Goal: Task Accomplishment & Management: Manage account settings

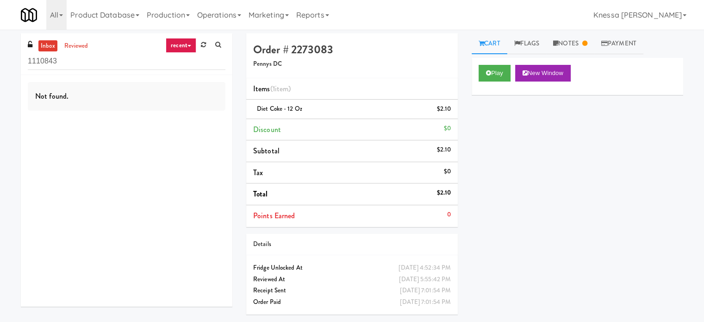
click at [180, 50] on link "recent" at bounding box center [181, 45] width 31 height 15
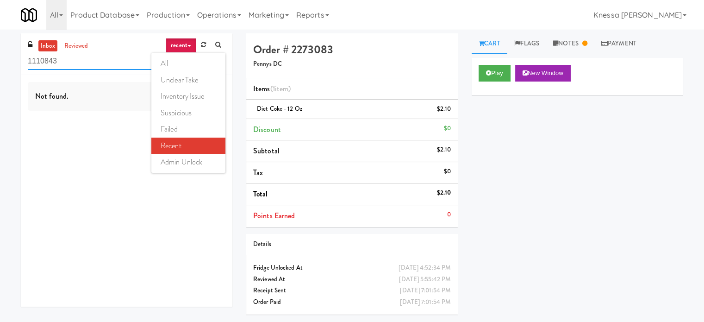
click at [70, 64] on input "1110843" at bounding box center [127, 61] width 198 height 17
paste input "VOC - Cooler"
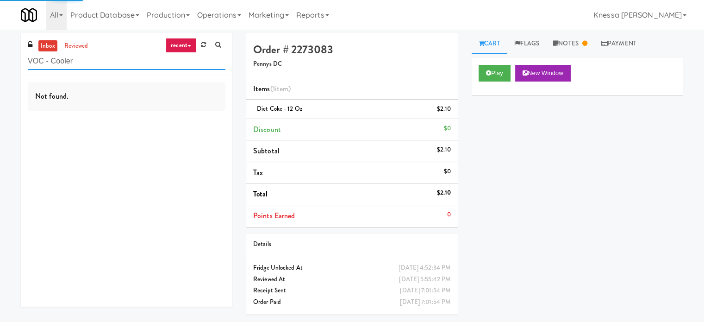
type input "VOC - Cooler"
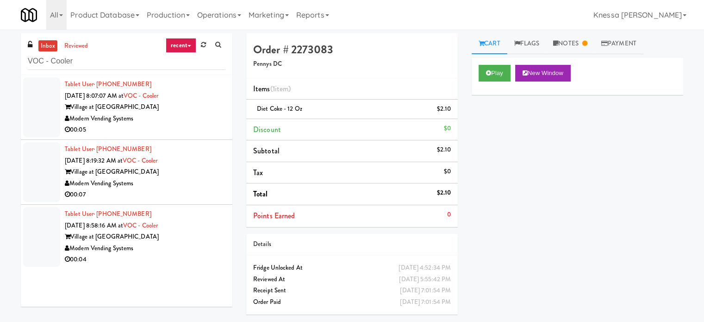
drag, startPoint x: 194, startPoint y: 254, endPoint x: 203, endPoint y: 251, distance: 9.2
click at [194, 254] on div "00:04" at bounding box center [145, 260] width 161 height 12
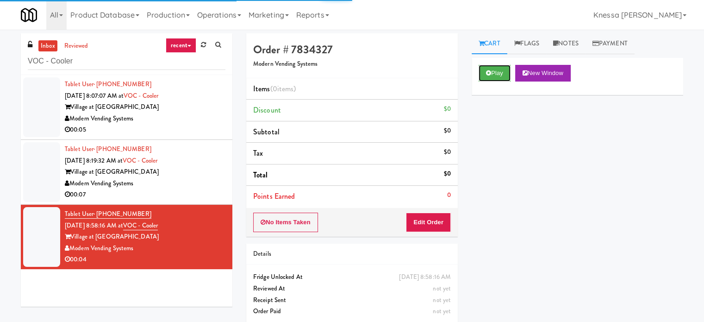
click at [487, 77] on button "Play" at bounding box center [495, 73] width 32 height 17
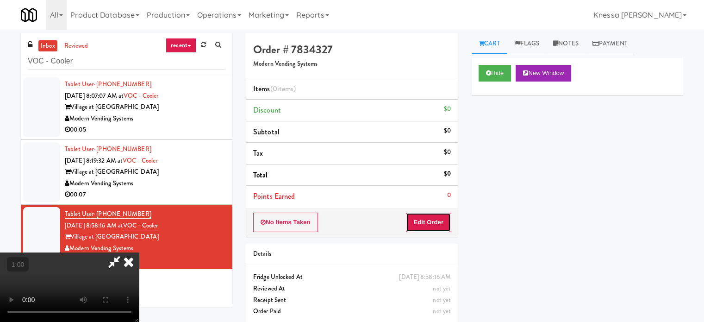
click at [439, 216] on button "Edit Order" at bounding box center [428, 222] width 45 height 19
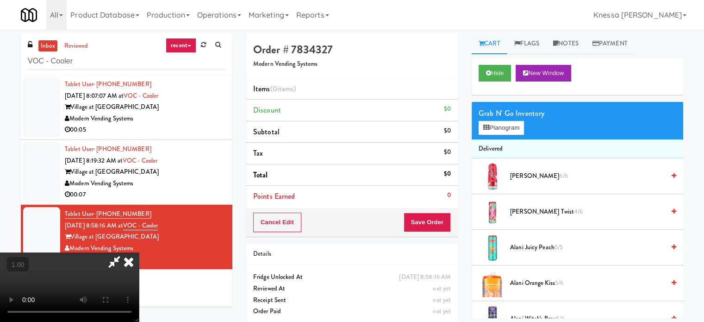
click at [139, 252] on video at bounding box center [69, 286] width 139 height 69
click at [515, 128] on button "Planogram" at bounding box center [501, 128] width 45 height 14
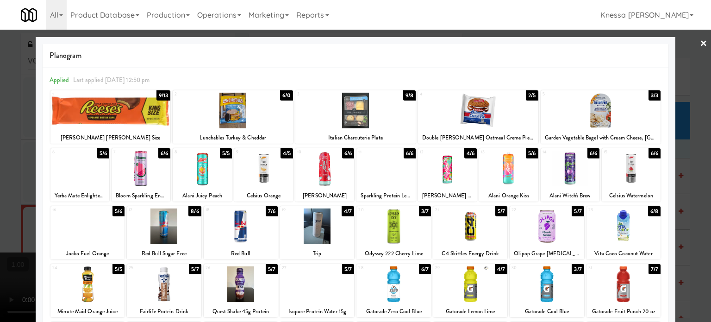
click at [0, 168] on div at bounding box center [355, 161] width 711 height 322
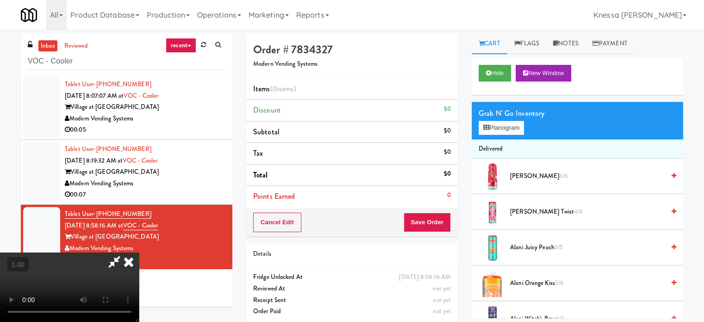
click at [139, 252] on video at bounding box center [69, 286] width 139 height 69
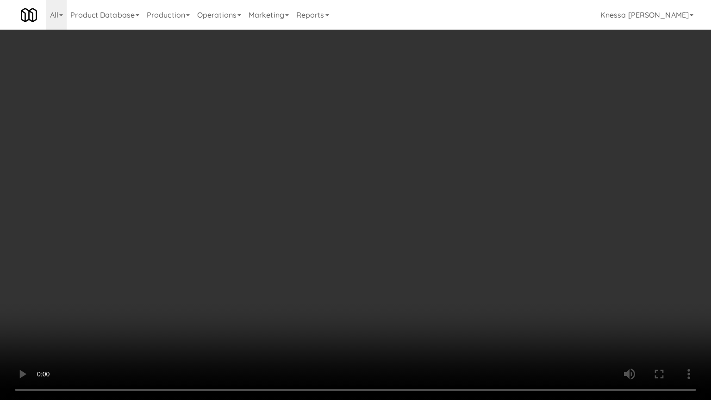
click at [263, 149] on video at bounding box center [355, 200] width 711 height 400
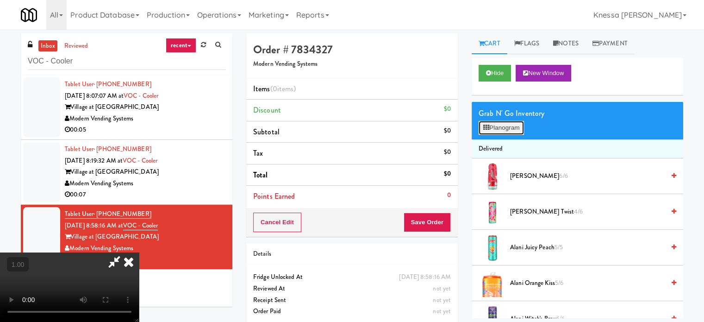
click at [519, 132] on button "Planogram" at bounding box center [501, 128] width 45 height 14
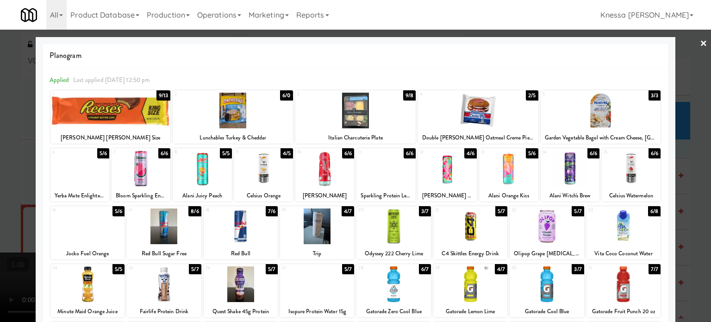
click at [331, 163] on div at bounding box center [324, 168] width 59 height 36
drag, startPoint x: 0, startPoint y: 168, endPoint x: 226, endPoint y: 162, distance: 226.5
click at [13, 165] on div at bounding box center [355, 161] width 711 height 322
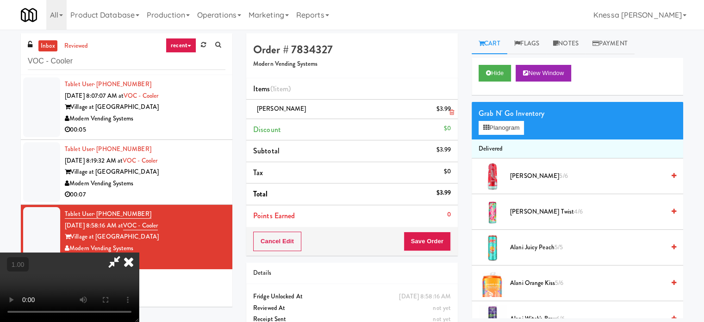
click at [452, 111] on icon at bounding box center [452, 112] width 5 height 6
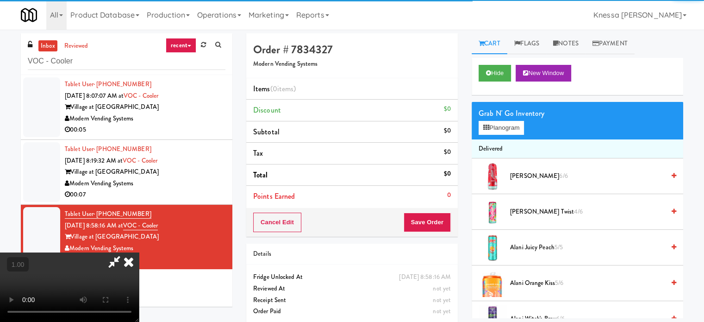
click at [139, 252] on video at bounding box center [69, 286] width 139 height 69
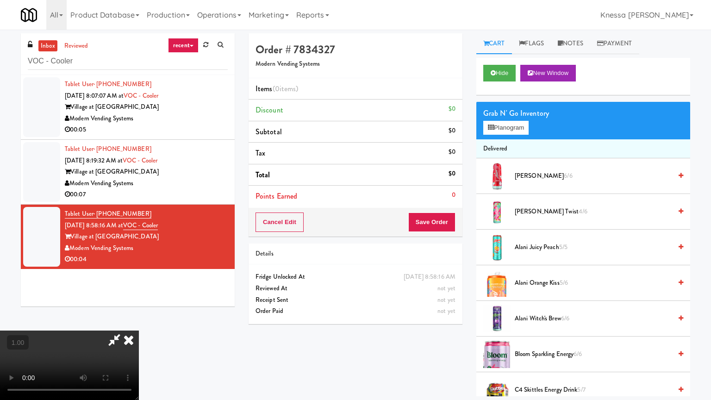
click at [139, 321] on video at bounding box center [69, 365] width 139 height 69
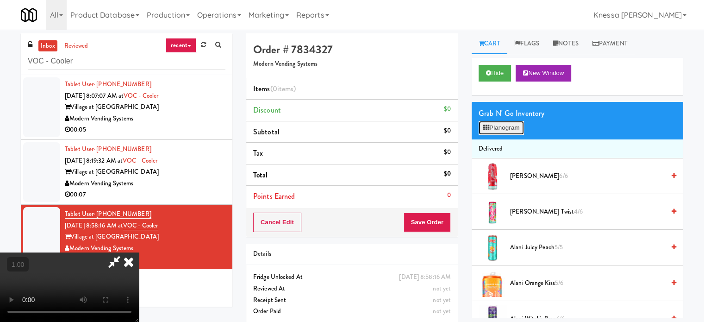
click at [496, 122] on button "Planogram" at bounding box center [501, 128] width 45 height 14
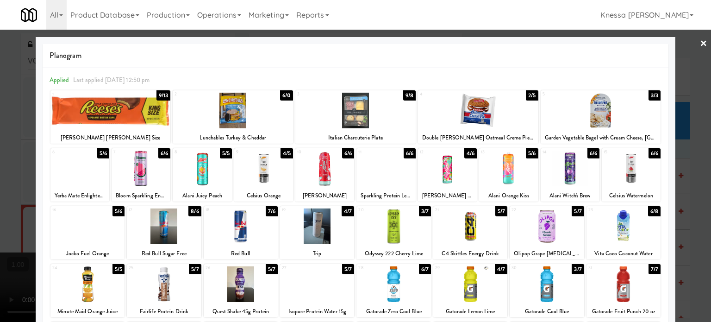
click at [566, 174] on div at bounding box center [570, 168] width 59 height 36
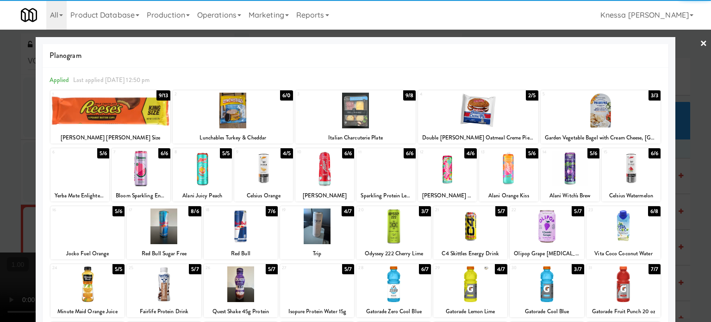
click at [573, 196] on div "Alani Witch's Brew" at bounding box center [570, 196] width 56 height 12
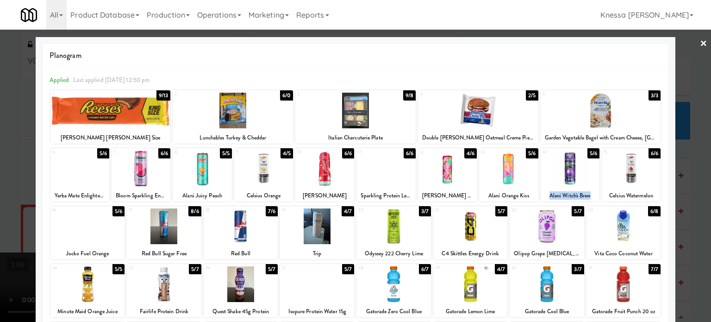
click at [573, 196] on div "Alani Witch's Brew" at bounding box center [570, 196] width 56 height 12
click at [561, 197] on div "Alani Witch's Brew" at bounding box center [570, 196] width 56 height 12
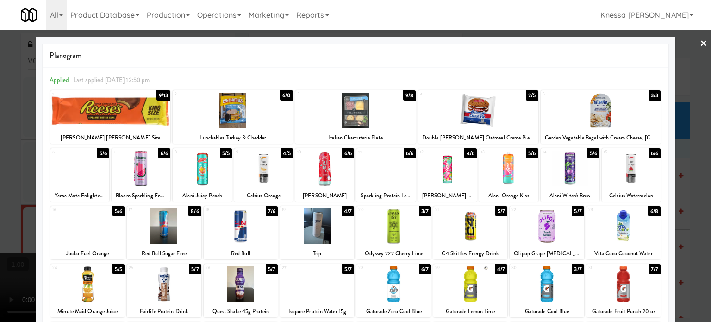
click at [0, 170] on div at bounding box center [355, 161] width 711 height 322
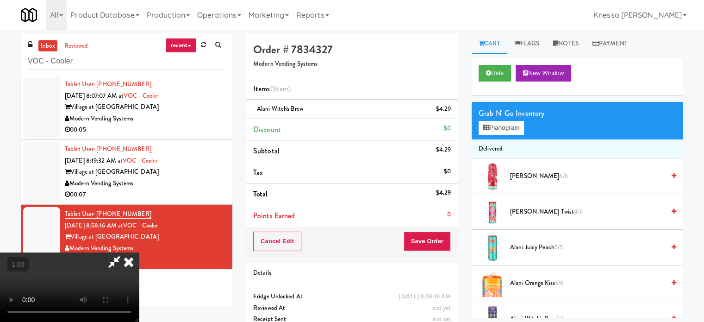
click at [139, 252] on video at bounding box center [69, 286] width 139 height 69
click at [139, 252] on icon at bounding box center [129, 261] width 20 height 19
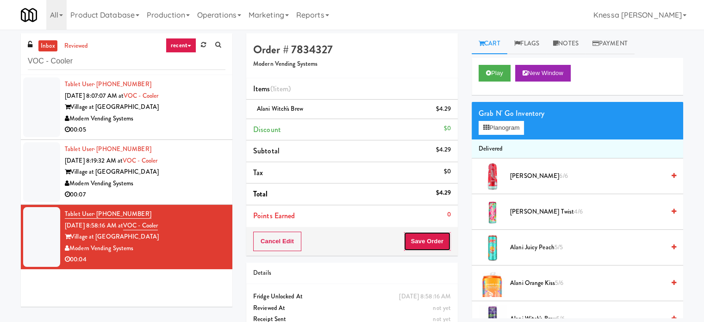
click at [419, 245] on button "Save Order" at bounding box center [427, 241] width 47 height 19
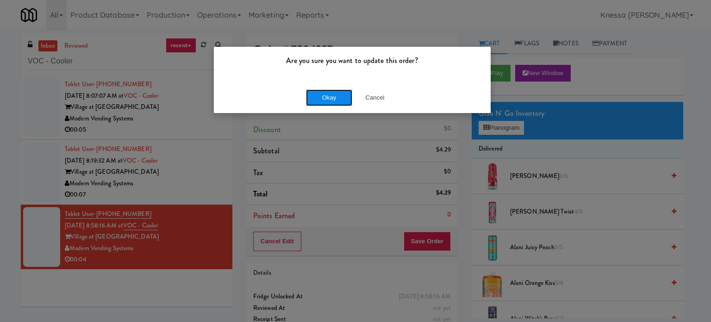
click at [317, 96] on button "Okay" at bounding box center [329, 97] width 46 height 17
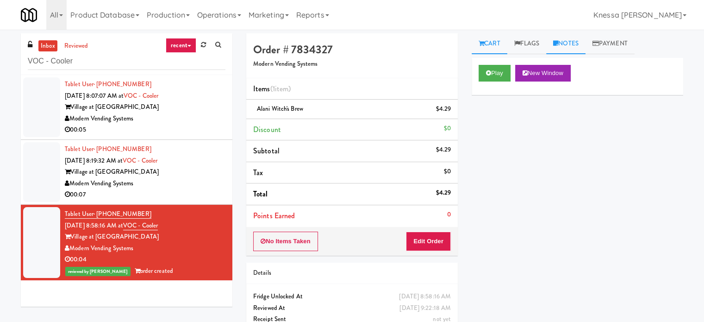
click at [572, 46] on link "Notes" at bounding box center [565, 43] width 39 height 21
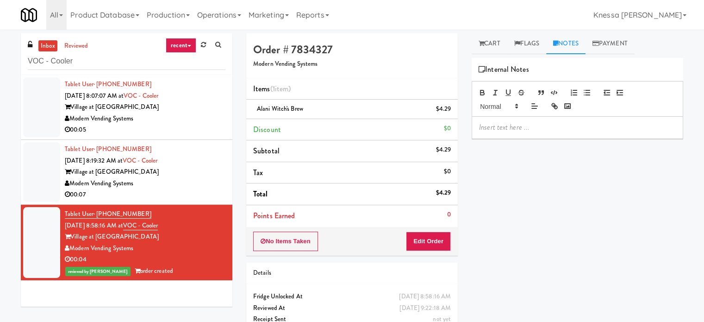
click at [535, 129] on p at bounding box center [577, 127] width 197 height 10
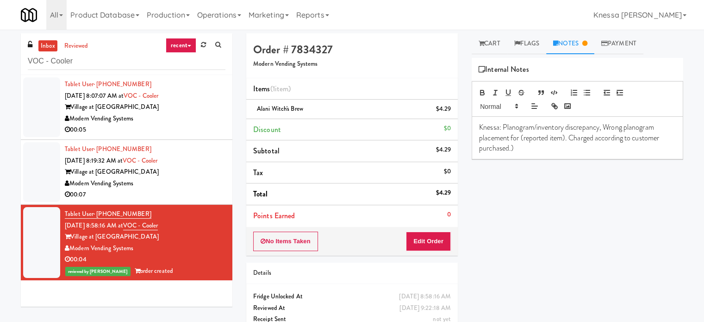
click at [270, 111] on span "Alani Witch's Brew" at bounding box center [280, 108] width 46 height 9
copy span "Alani Witch's Brew"
click at [565, 136] on p "Knessa: Planogram/inventory discrepancy, Wrong planogram placement for (reporte…" at bounding box center [577, 137] width 197 height 31
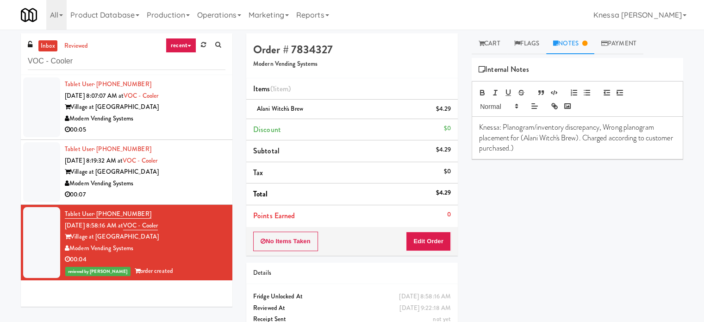
click at [566, 183] on div "Play New Window Primary Flag Clear Flag if unable to determine what was taken o…" at bounding box center [578, 231] width 212 height 347
click at [303, 73] on div "Order # 7834327 Modern Vending Systems" at bounding box center [352, 55] width 212 height 45
click at [304, 69] on div "Order # 7834327 Modern Vending Systems" at bounding box center [352, 55] width 212 height 45
click at [303, 64] on h5 "Modern Vending Systems" at bounding box center [352, 64] width 198 height 7
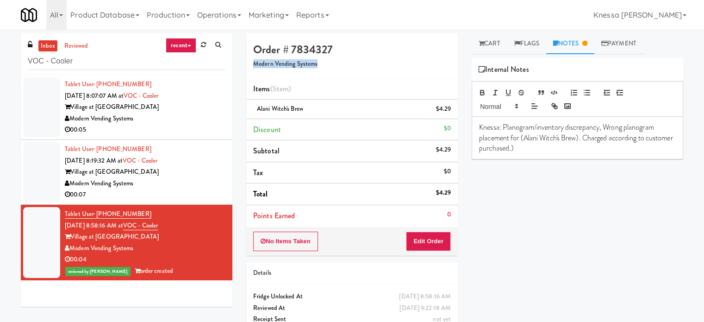
click at [303, 64] on h5 "Modern Vending Systems" at bounding box center [352, 64] width 198 height 7
click at [135, 63] on input "VOC - Cooler" at bounding box center [127, 61] width 198 height 17
click at [135, 62] on input "VOC - Cooler" at bounding box center [127, 61] width 198 height 17
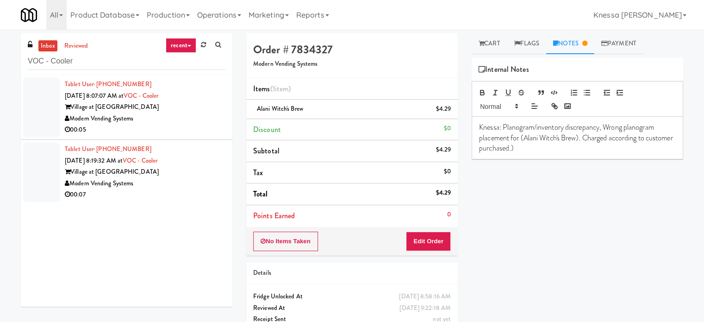
click at [576, 144] on p "Knessa: Planogram/inventory discrepancy, Wrong planogram placement for (Alani W…" at bounding box center [577, 137] width 197 height 31
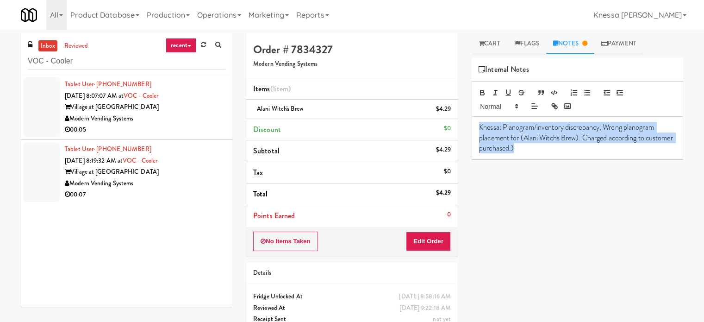
copy p "Knessa: Planogram/inventory discrepancy, Wrong planogram placement for (Alani W…"
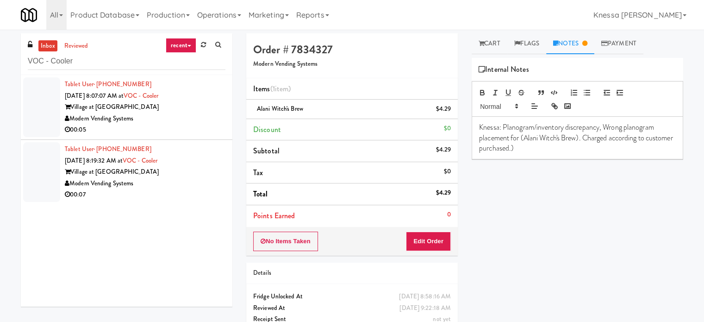
click at [591, 231] on div "Play New Window Primary Flag Clear Flag if unable to determine what was taken o…" at bounding box center [578, 231] width 212 height 347
click at [500, 42] on link "Cart" at bounding box center [490, 43] width 36 height 21
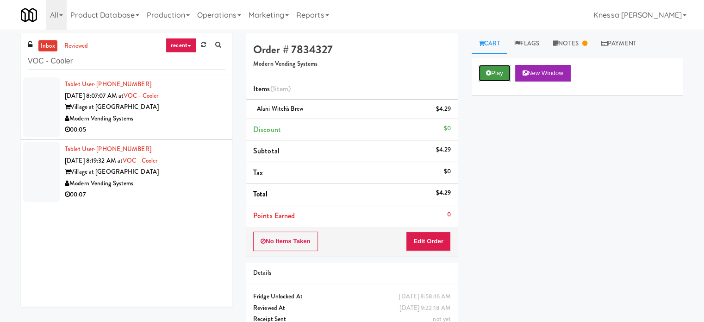
click at [492, 75] on button "Play" at bounding box center [495, 73] width 32 height 17
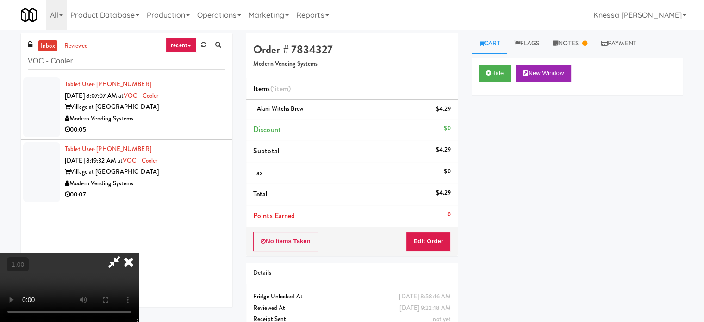
click at [139, 252] on video at bounding box center [69, 286] width 139 height 69
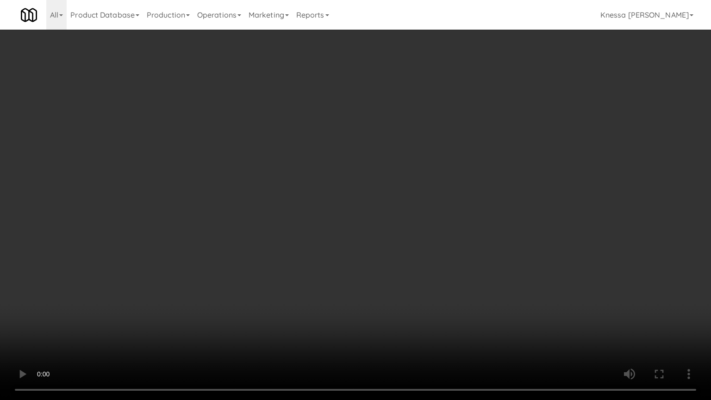
drag, startPoint x: 371, startPoint y: 176, endPoint x: 368, endPoint y: 167, distance: 9.4
click at [371, 175] on video at bounding box center [355, 200] width 711 height 400
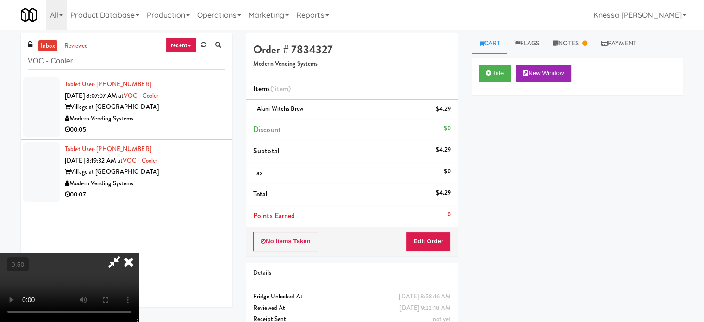
click at [139, 252] on icon at bounding box center [129, 261] width 20 height 19
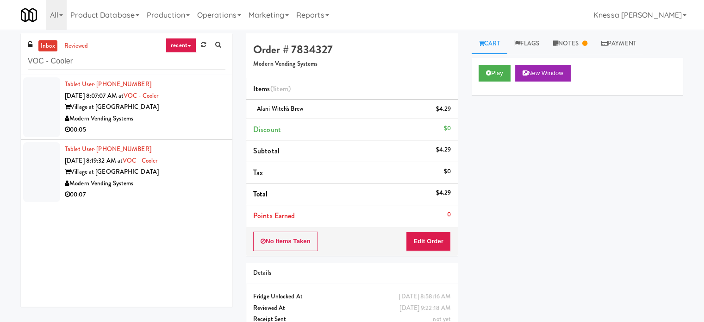
click at [434, 254] on div "No Items Taken Edit Order" at bounding box center [352, 241] width 212 height 29
click at [436, 244] on button "Edit Order" at bounding box center [428, 241] width 45 height 19
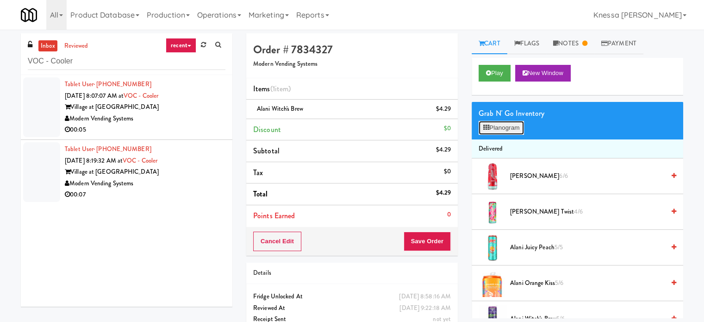
click at [494, 129] on button "Planogram" at bounding box center [501, 128] width 45 height 14
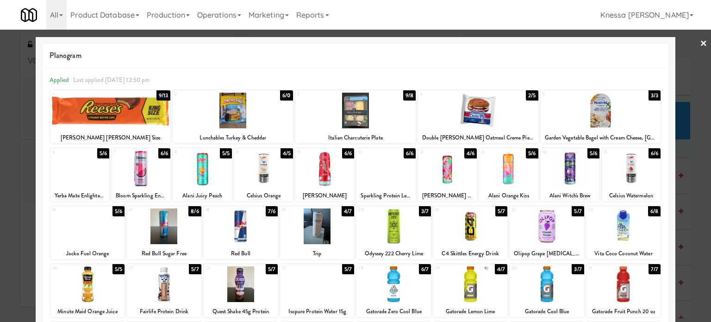
click at [0, 156] on div at bounding box center [355, 161] width 711 height 322
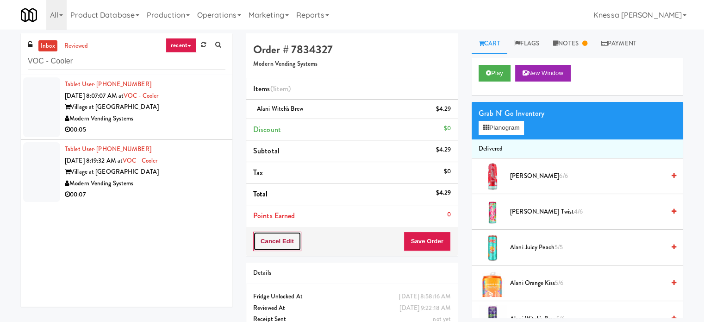
click at [292, 235] on button "Cancel Edit" at bounding box center [277, 241] width 48 height 19
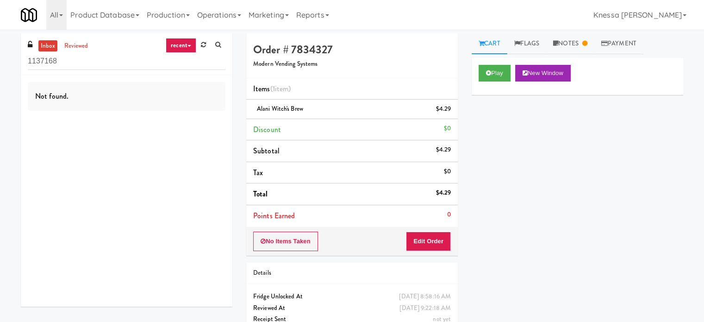
click at [109, 73] on div "inbox reviewed recent all unclear take inventory issue suspicious failed recent…" at bounding box center [127, 54] width 212 height 42
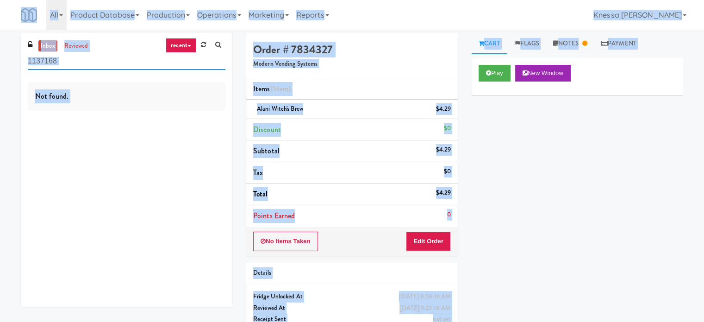
click at [112, 63] on input "1137168" at bounding box center [127, 61] width 198 height 17
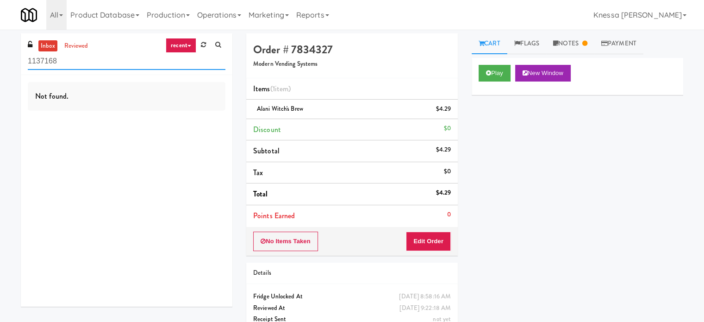
click at [112, 63] on input "1137168" at bounding box center [127, 61] width 198 height 17
paste input "VOC - Cooler"
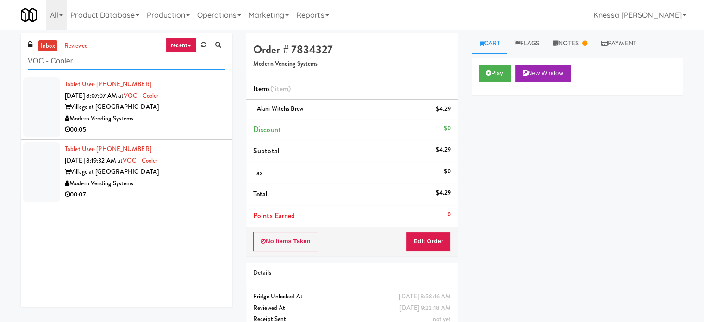
type input "VOC - Cooler"
click at [213, 194] on div "00:07" at bounding box center [145, 195] width 161 height 12
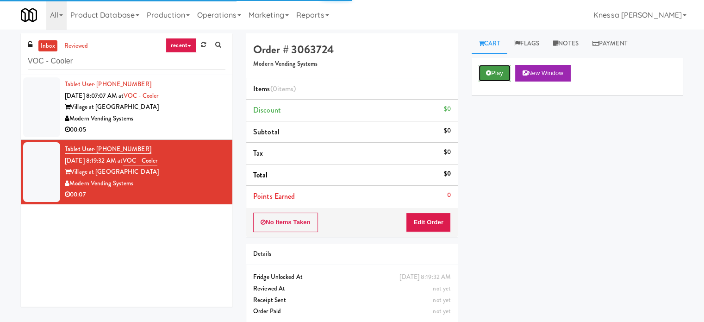
click at [502, 75] on button "Play" at bounding box center [495, 73] width 32 height 17
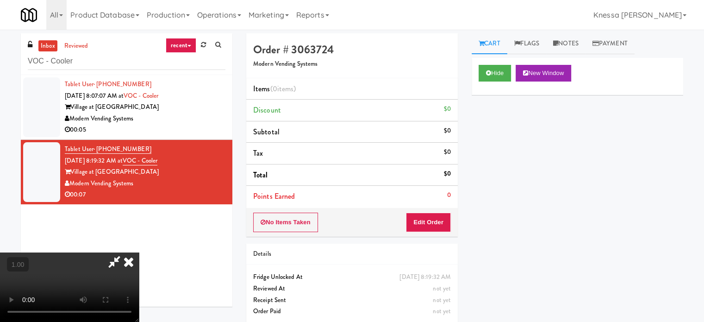
click at [430, 211] on div "No Items Taken Edit Order" at bounding box center [352, 222] width 212 height 29
click at [431, 213] on button "Edit Order" at bounding box center [428, 222] width 45 height 19
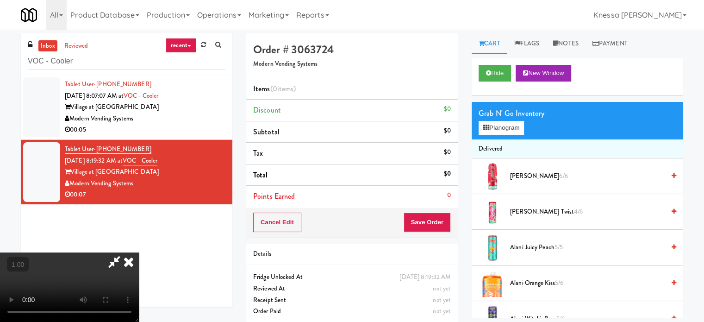
drag, startPoint x: 374, startPoint y: 222, endPoint x: 374, endPoint y: 214, distance: 7.4
click at [139, 252] on video at bounding box center [69, 286] width 139 height 69
click at [498, 129] on button "Planogram" at bounding box center [501, 128] width 45 height 14
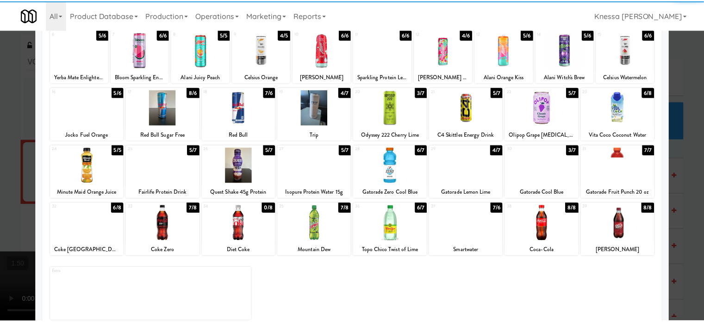
scroll to position [132, 0]
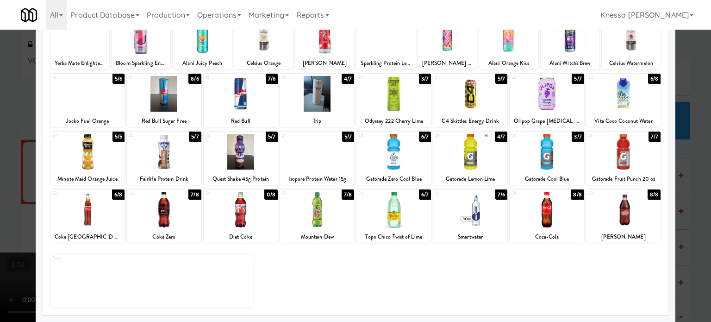
click at [386, 154] on div at bounding box center [394, 152] width 74 height 36
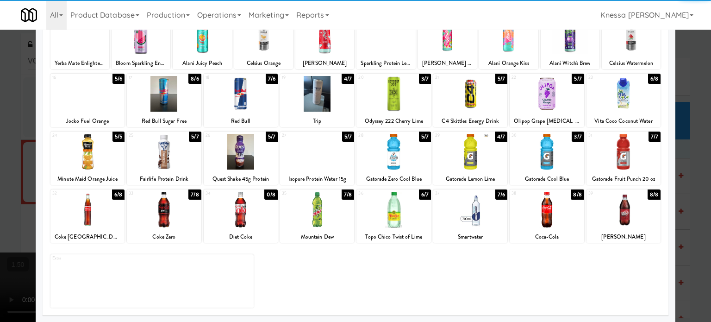
drag, startPoint x: 0, startPoint y: 156, endPoint x: 359, endPoint y: 155, distance: 359.3
click at [36, 155] on div "× Planogram Applied Last applied Friday 12:50 pm 1 9/13 Reese's King Size 2 6/0…" at bounding box center [355, 161] width 711 height 322
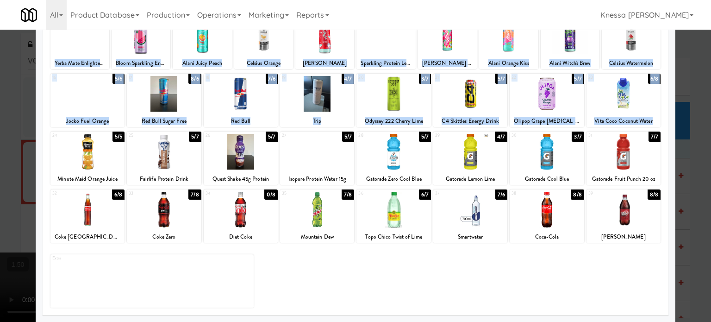
click at [0, 145] on div at bounding box center [355, 161] width 711 height 322
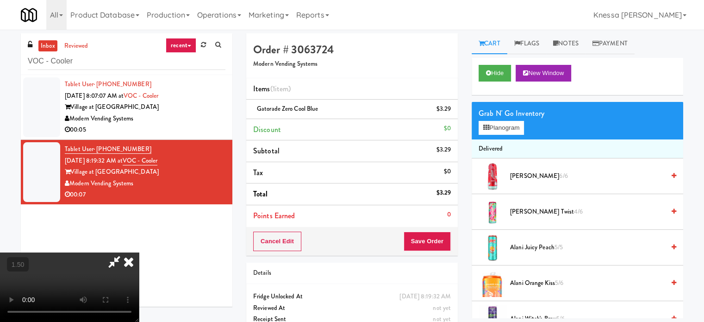
click at [139, 252] on video at bounding box center [69, 286] width 139 height 69
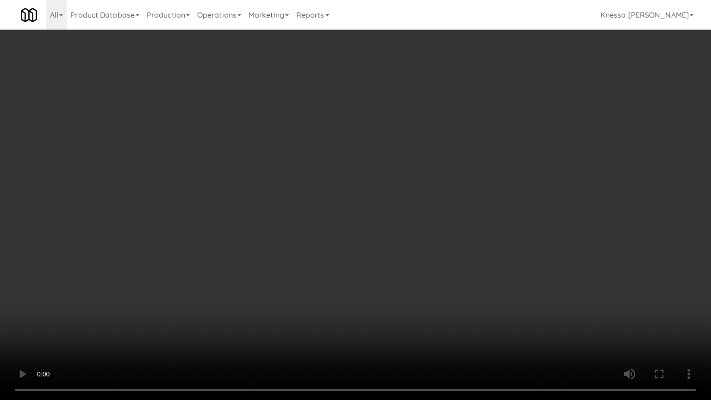
click at [466, 108] on video at bounding box center [355, 200] width 711 height 400
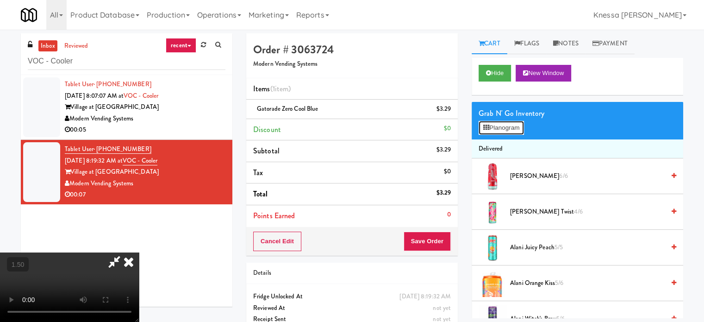
click at [520, 127] on button "Planogram" at bounding box center [501, 128] width 45 height 14
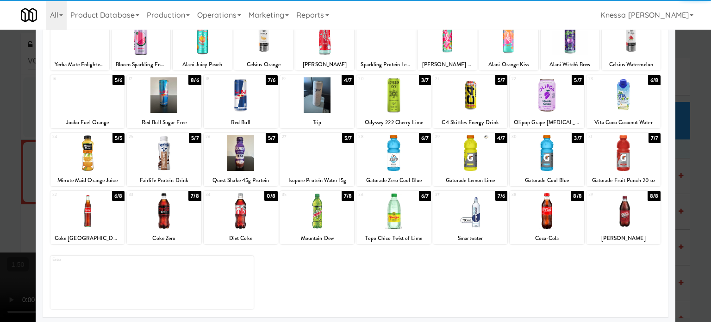
scroll to position [132, 0]
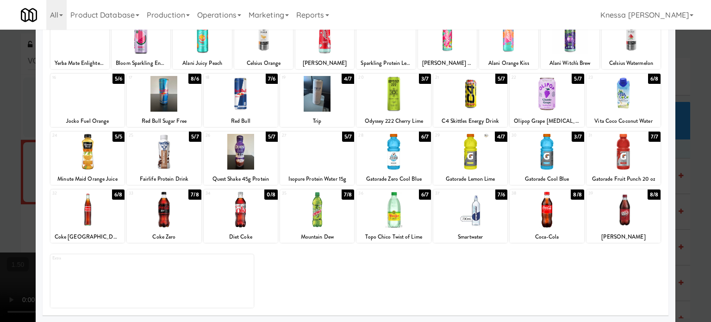
click at [556, 213] on div at bounding box center [547, 210] width 74 height 36
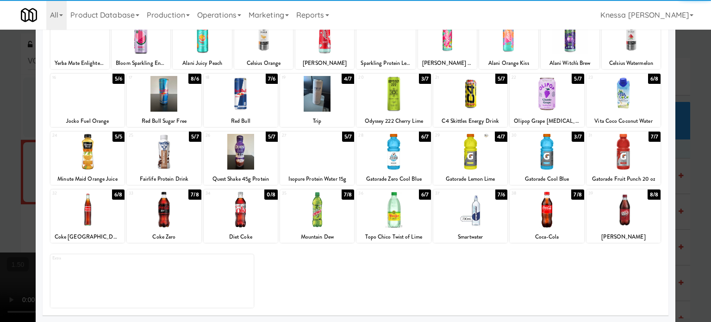
click at [692, 188] on div at bounding box center [355, 161] width 711 height 322
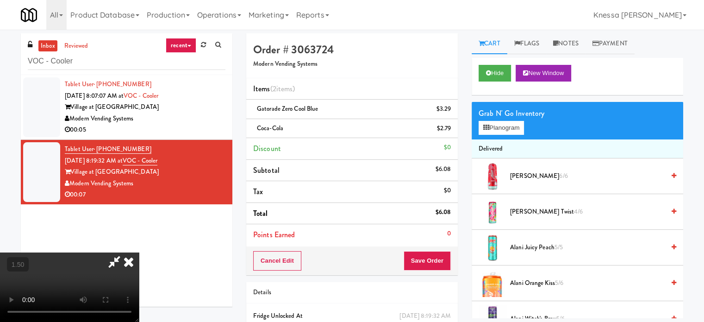
click at [94, 252] on video at bounding box center [69, 286] width 139 height 69
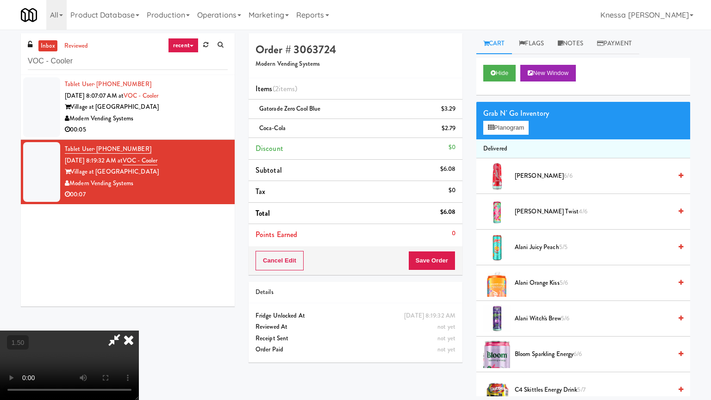
click at [139, 321] on video at bounding box center [69, 365] width 139 height 69
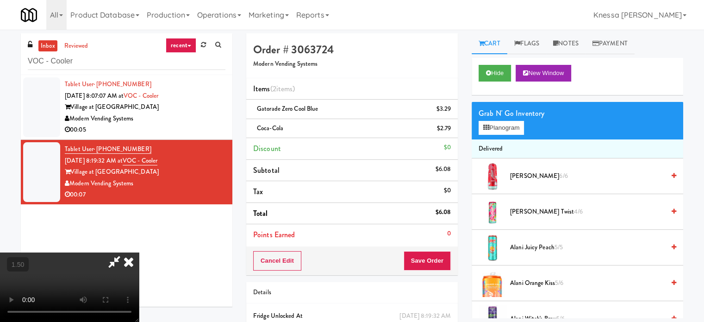
click at [139, 252] on icon at bounding box center [129, 261] width 20 height 19
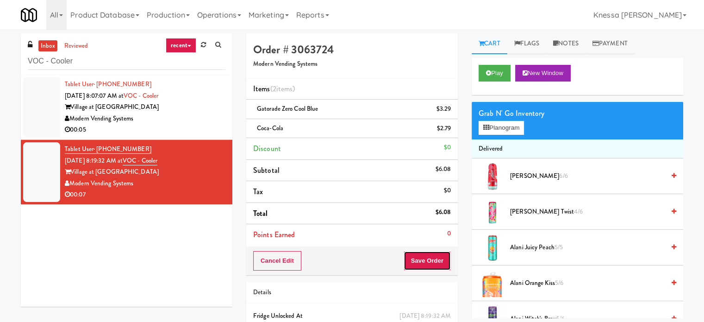
click at [429, 256] on button "Save Order" at bounding box center [427, 260] width 47 height 19
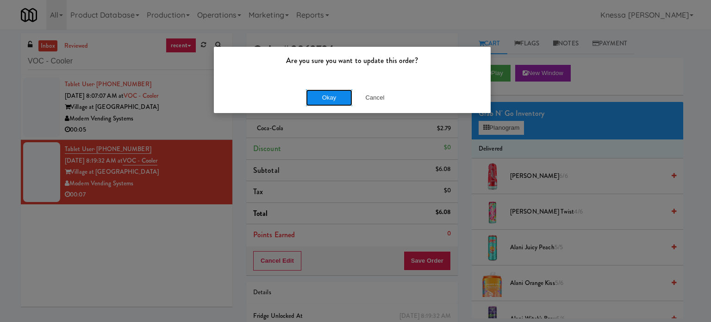
click at [321, 98] on button "Okay" at bounding box center [329, 97] width 46 height 17
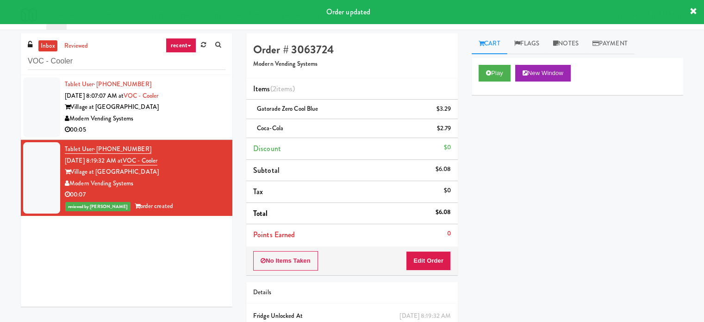
click at [211, 117] on div "Modern Vending Systems" at bounding box center [145, 119] width 161 height 12
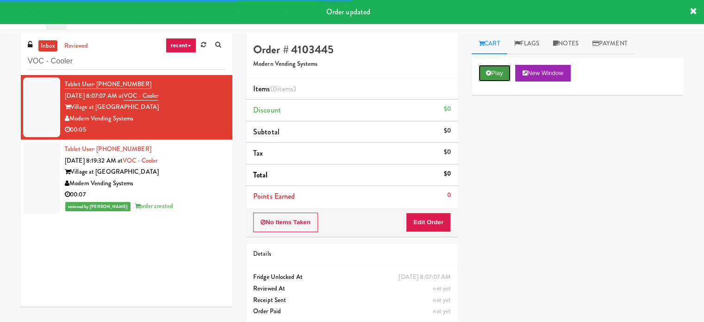
click at [488, 76] on button "Play" at bounding box center [495, 73] width 32 height 17
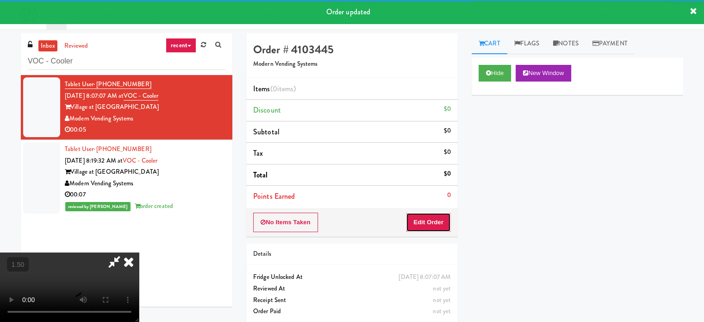
click at [416, 227] on button "Edit Order" at bounding box center [428, 222] width 45 height 19
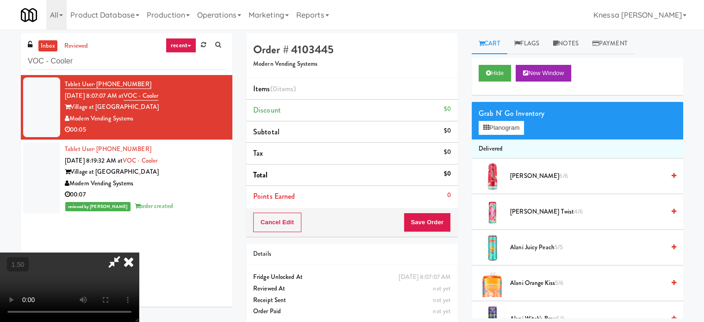
click at [139, 252] on video at bounding box center [69, 286] width 139 height 69
drag, startPoint x: 275, startPoint y: 204, endPoint x: 551, endPoint y: 189, distance: 277.3
click at [139, 252] on video at bounding box center [69, 286] width 139 height 69
click at [501, 137] on div "Grab N' Go Inventory Planogram" at bounding box center [578, 121] width 212 height 38
click at [509, 125] on button "Planogram" at bounding box center [501, 128] width 45 height 14
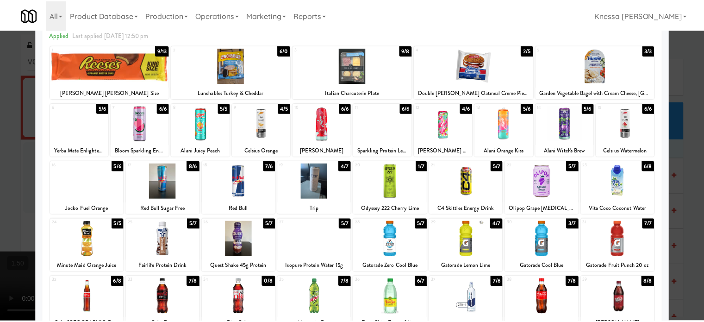
scroll to position [46, 0]
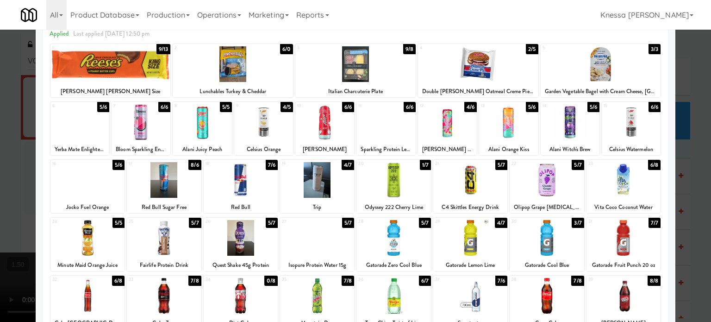
click at [407, 185] on div at bounding box center [394, 180] width 74 height 36
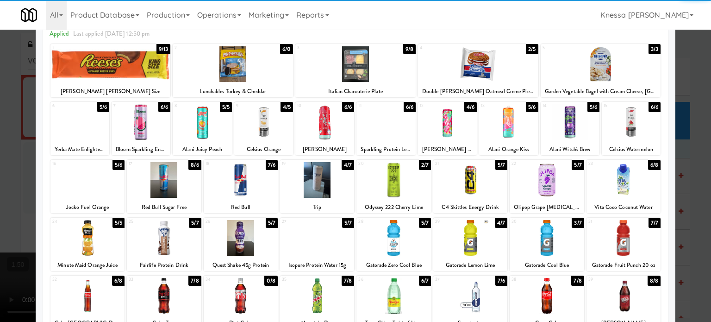
click at [399, 184] on div at bounding box center [394, 180] width 74 height 36
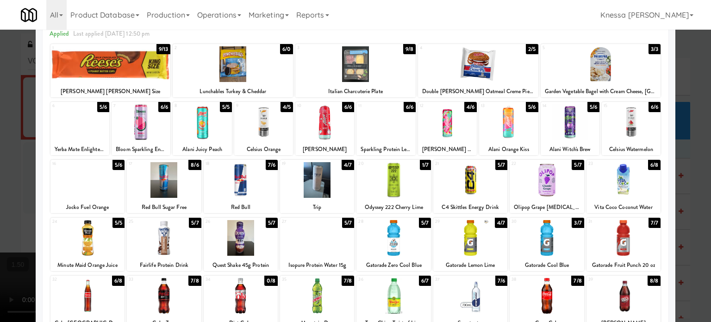
drag, startPoint x: 0, startPoint y: 182, endPoint x: 50, endPoint y: 182, distance: 49.5
click at [0, 182] on div at bounding box center [355, 161] width 711 height 322
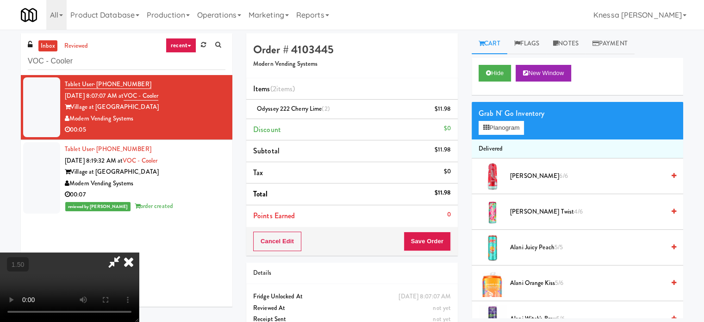
click at [139, 252] on video at bounding box center [69, 286] width 139 height 69
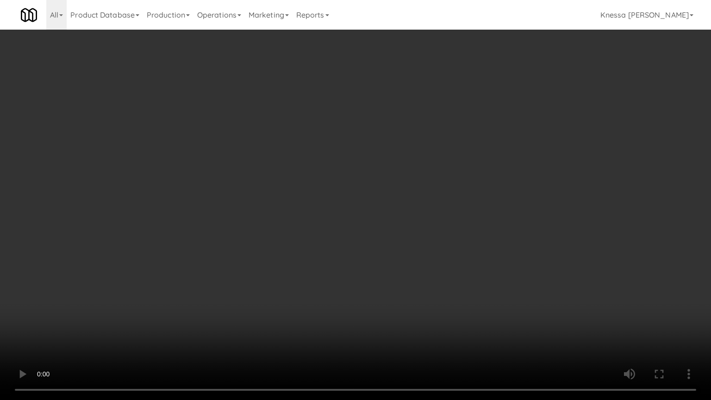
click at [359, 250] on video at bounding box center [355, 200] width 711 height 400
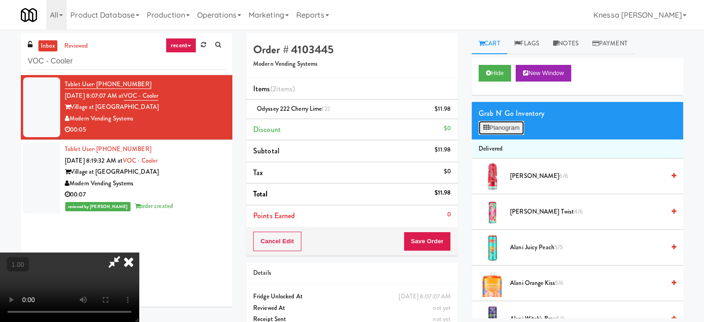
click at [509, 129] on button "Planogram" at bounding box center [501, 128] width 45 height 14
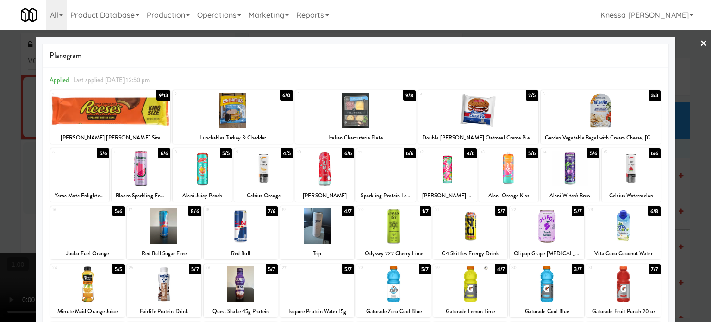
drag, startPoint x: 7, startPoint y: 185, endPoint x: 96, endPoint y: 166, distance: 90.9
click at [12, 187] on div at bounding box center [355, 161] width 711 height 322
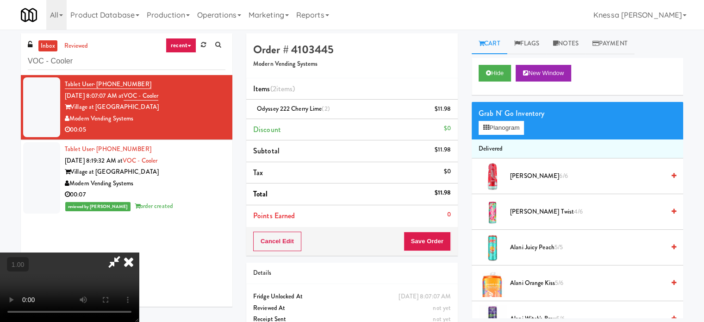
click at [139, 252] on icon at bounding box center [129, 261] width 20 height 19
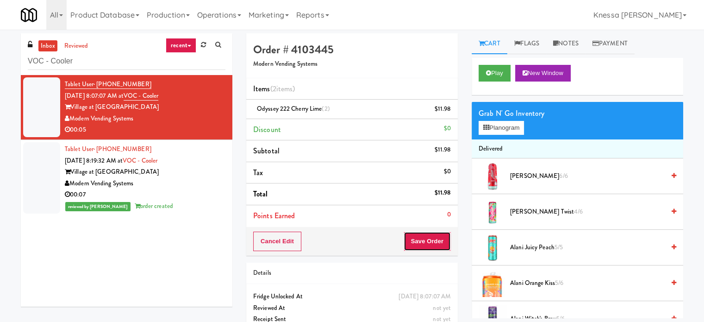
click at [426, 234] on button "Save Order" at bounding box center [427, 241] width 47 height 19
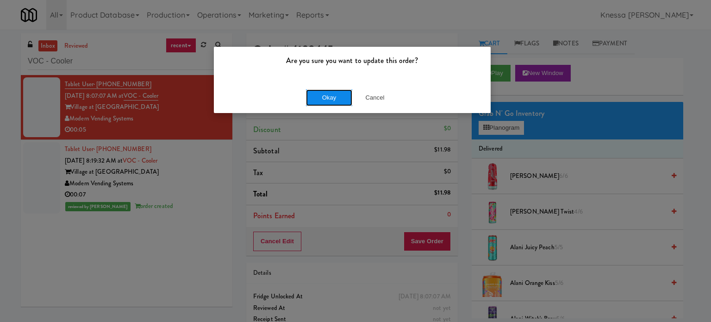
click at [342, 98] on button "Okay" at bounding box center [329, 97] width 46 height 17
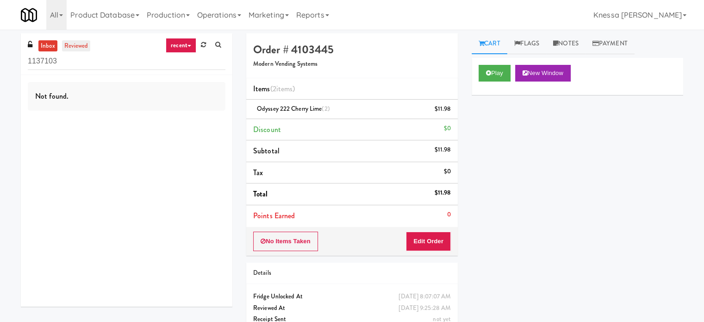
click at [83, 48] on link "reviewed" at bounding box center [76, 46] width 29 height 12
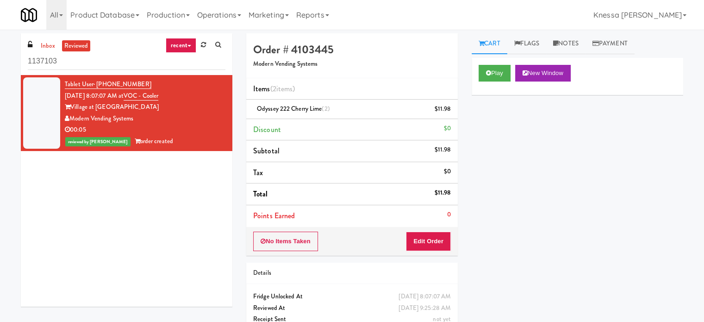
click at [210, 127] on div "00:05" at bounding box center [145, 130] width 161 height 12
click at [133, 64] on input "1137103" at bounding box center [127, 61] width 198 height 17
paste input "Sentral Fridge"
type input "Sentral Fridge"
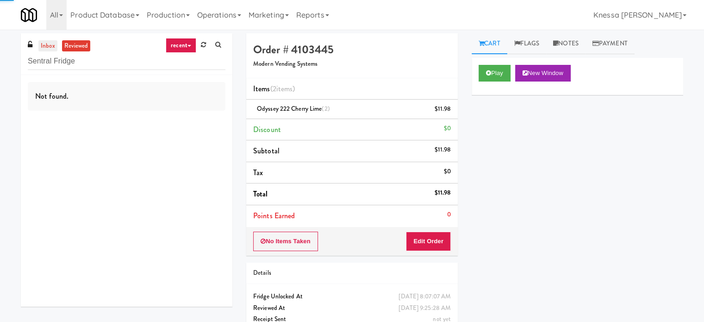
click at [44, 44] on link "inbox" at bounding box center [47, 46] width 19 height 12
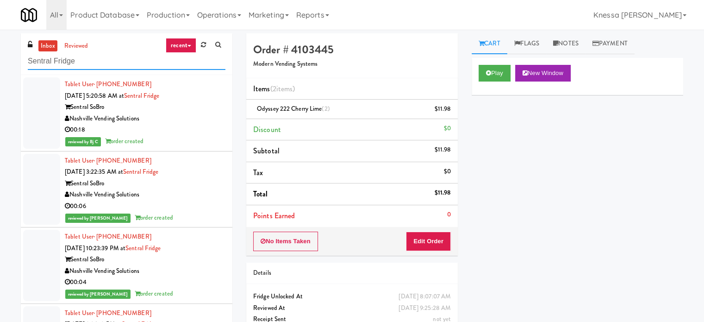
click at [88, 58] on input "Sentral Fridge" at bounding box center [127, 61] width 198 height 17
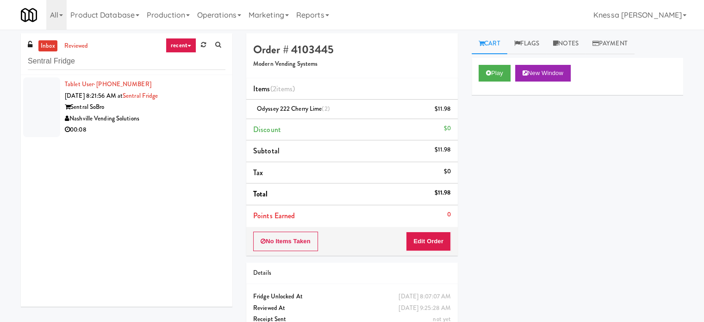
click at [187, 119] on div "Nashville Vending Solutions" at bounding box center [145, 119] width 161 height 12
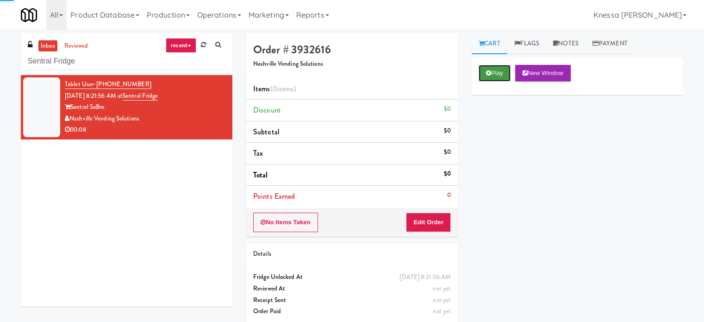
click at [504, 68] on button "Play" at bounding box center [495, 73] width 32 height 17
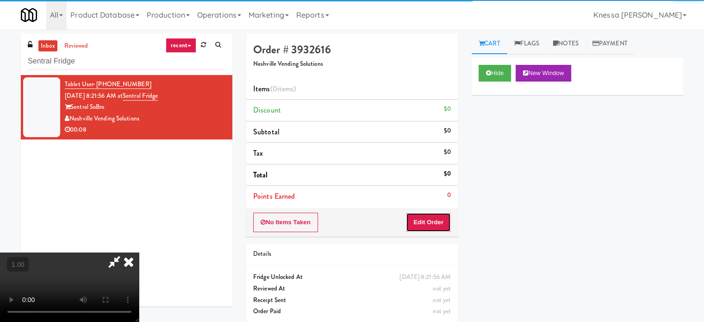
click at [422, 221] on button "Edit Order" at bounding box center [428, 222] width 45 height 19
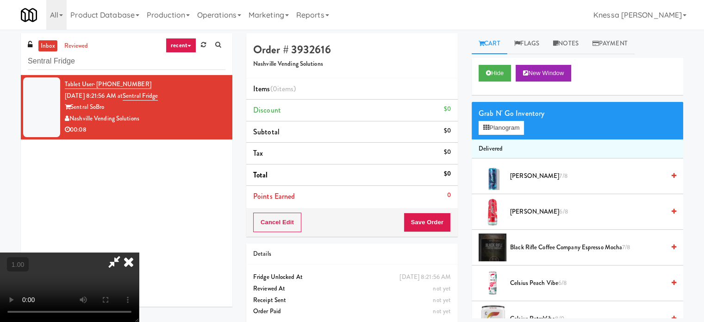
click at [139, 252] on video at bounding box center [69, 286] width 139 height 69
click at [498, 122] on button "Planogram" at bounding box center [501, 128] width 45 height 14
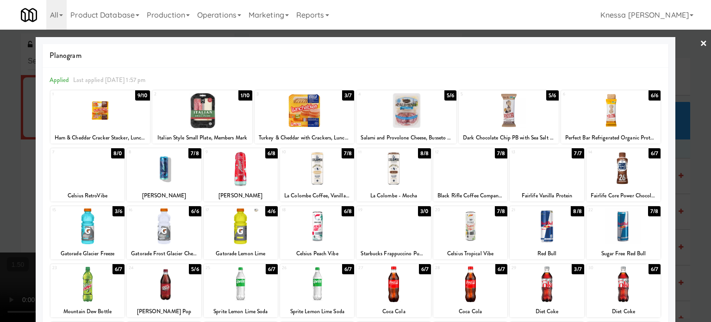
click at [545, 172] on div at bounding box center [547, 168] width 74 height 36
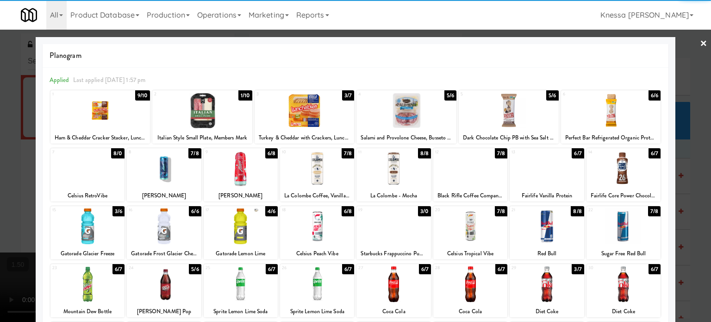
click at [0, 172] on div at bounding box center [355, 161] width 711 height 322
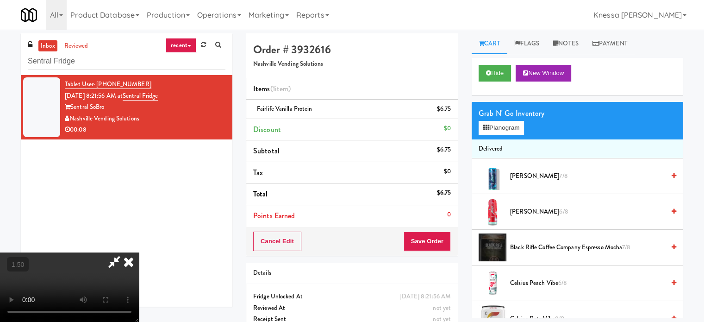
click at [139, 252] on video at bounding box center [69, 286] width 139 height 69
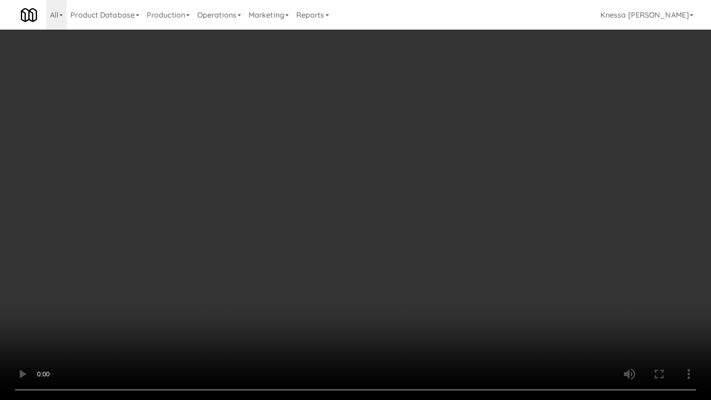
click at [397, 288] on video at bounding box center [355, 200] width 711 height 400
click at [529, 248] on video at bounding box center [355, 200] width 711 height 400
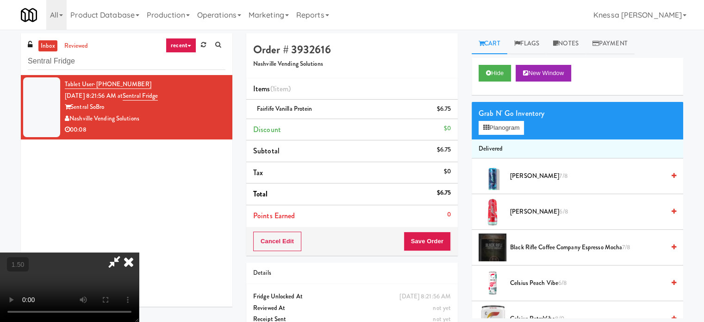
click at [125, 252] on icon at bounding box center [114, 261] width 21 height 19
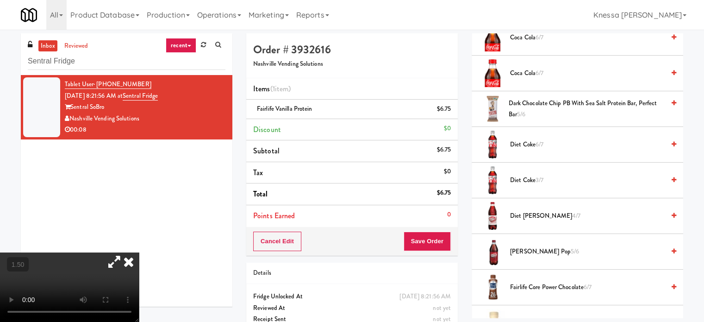
scroll to position [463, 0]
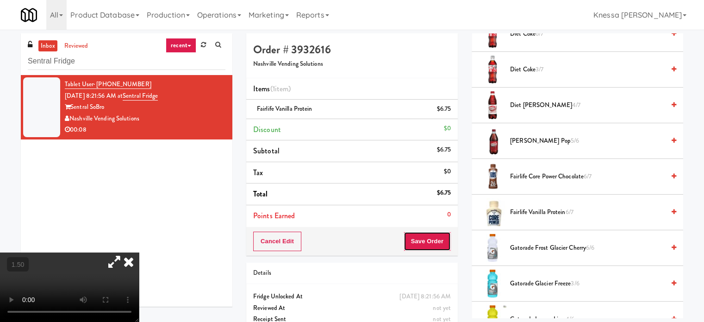
click at [412, 239] on button "Save Order" at bounding box center [427, 241] width 47 height 19
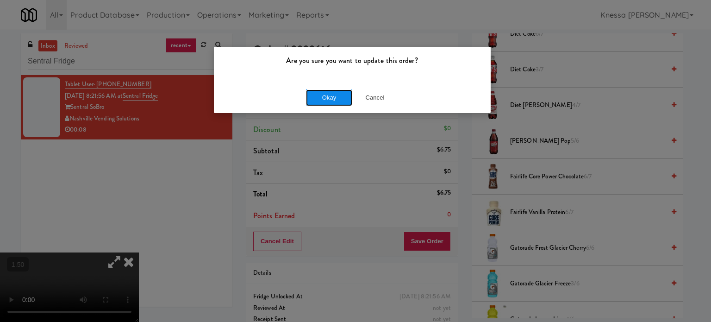
click at [323, 96] on button "Okay" at bounding box center [329, 97] width 46 height 17
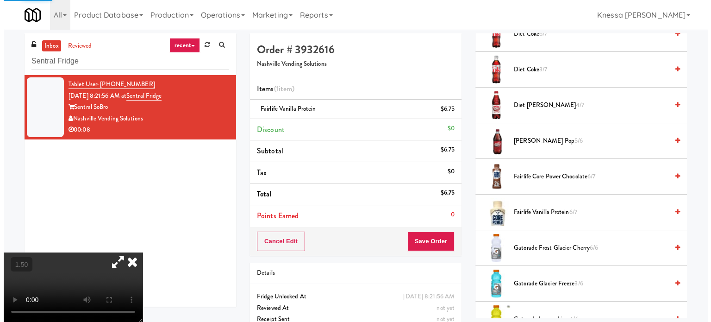
scroll to position [87, 0]
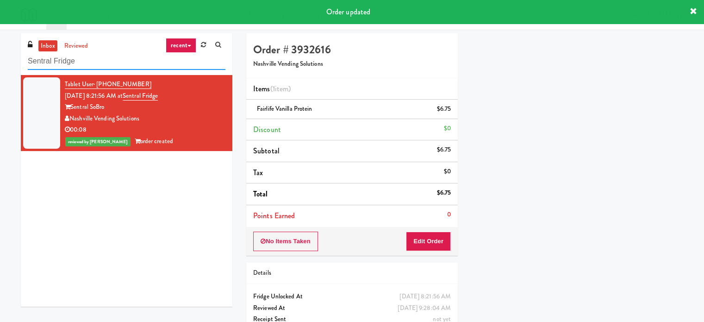
click at [114, 58] on input "Sentral Fridge" at bounding box center [127, 61] width 198 height 17
paste input "2112 [US_STATE] - Cooler - Left"
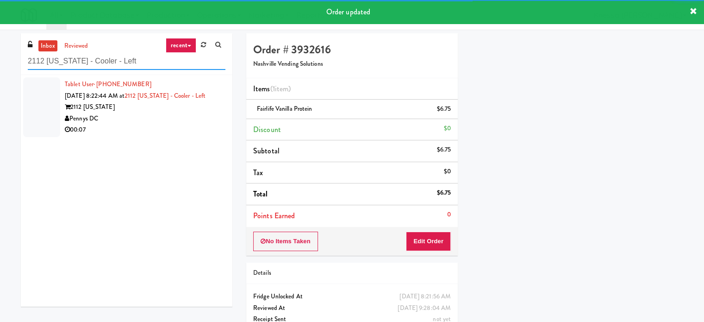
type input "2112 [US_STATE] - Cooler - Left"
click at [215, 125] on div "Pennys DC" at bounding box center [145, 119] width 161 height 12
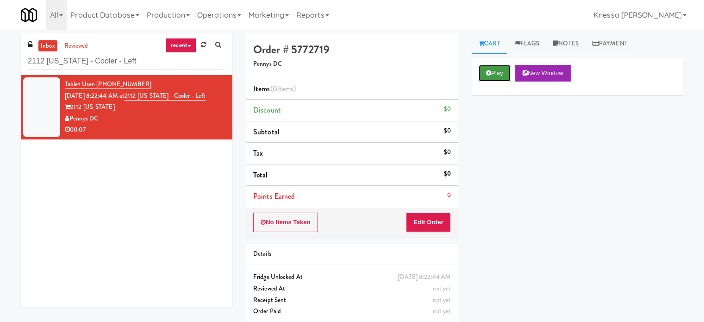
click at [505, 68] on button "Play" at bounding box center [495, 73] width 32 height 17
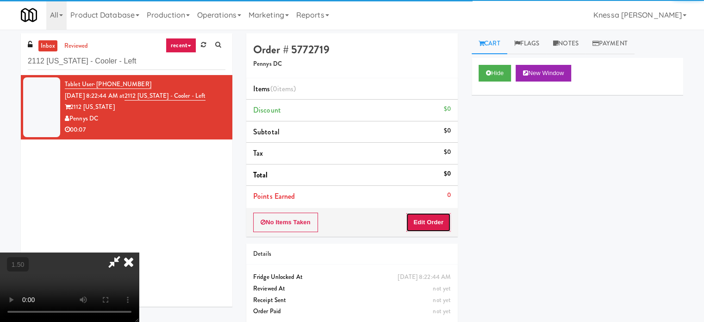
click at [437, 215] on button "Edit Order" at bounding box center [428, 222] width 45 height 19
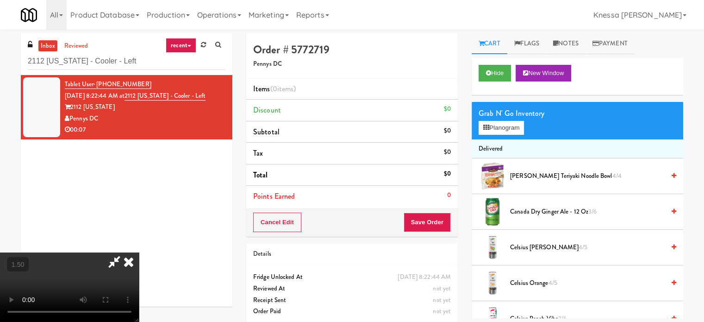
click at [139, 252] on video at bounding box center [69, 286] width 139 height 69
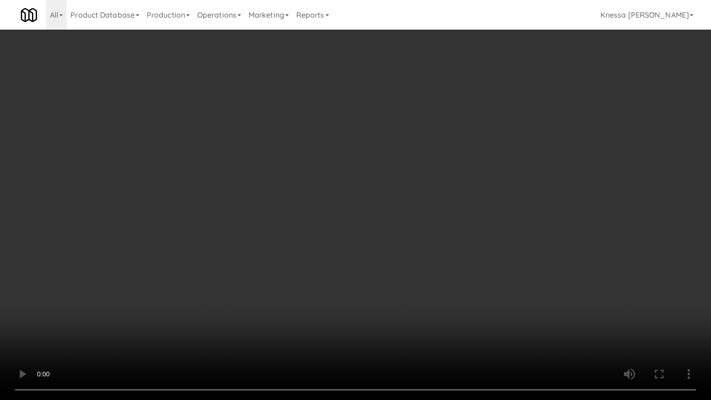
click at [288, 259] on video at bounding box center [355, 200] width 711 height 400
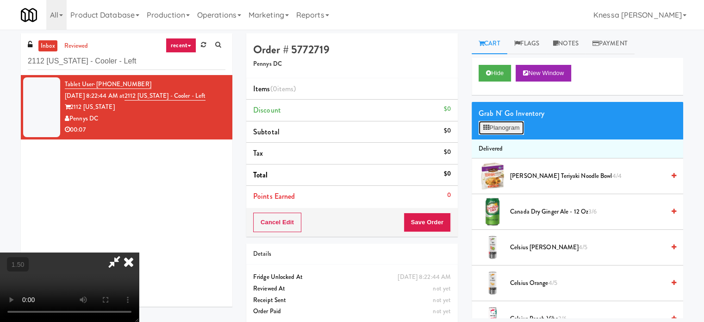
click at [522, 124] on button "Planogram" at bounding box center [501, 128] width 45 height 14
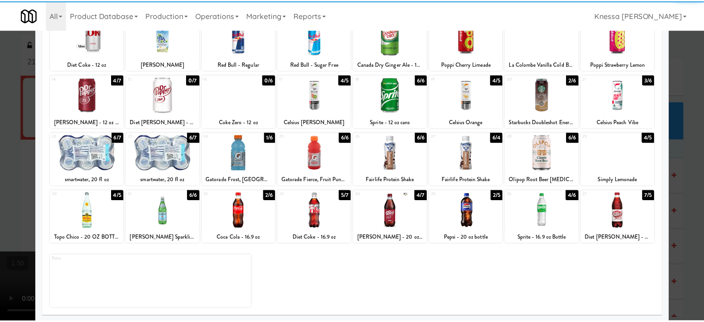
scroll to position [132, 0]
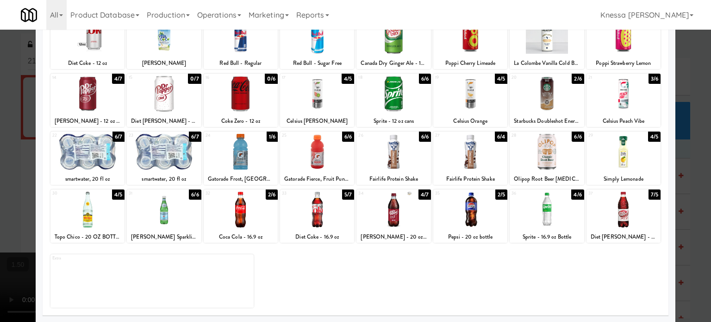
click at [393, 213] on div at bounding box center [394, 210] width 74 height 36
click at [0, 138] on div at bounding box center [355, 161] width 711 height 322
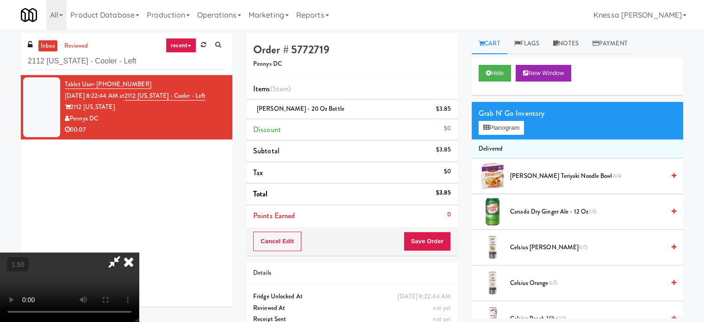
click at [139, 252] on video at bounding box center [69, 286] width 139 height 69
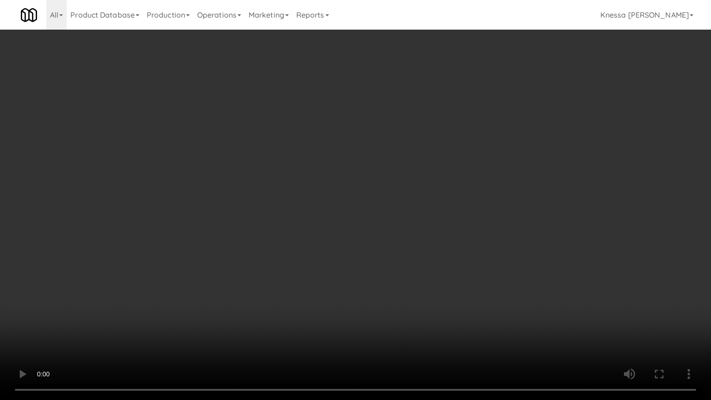
click at [330, 249] on video at bounding box center [355, 200] width 711 height 400
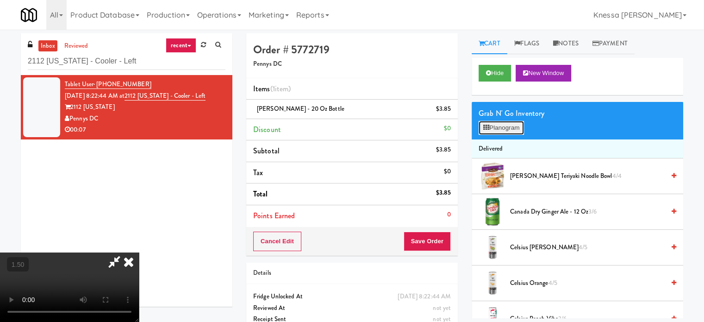
click at [496, 130] on button "Planogram" at bounding box center [501, 128] width 45 height 14
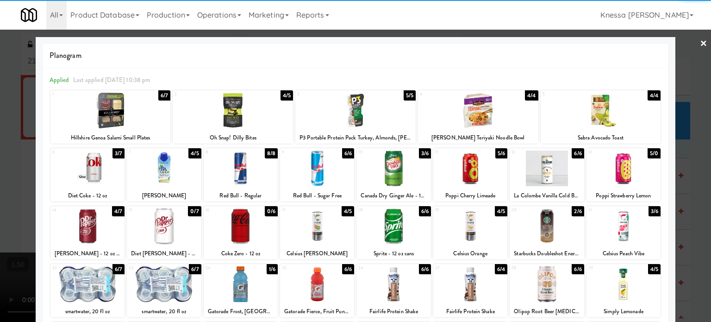
scroll to position [132, 0]
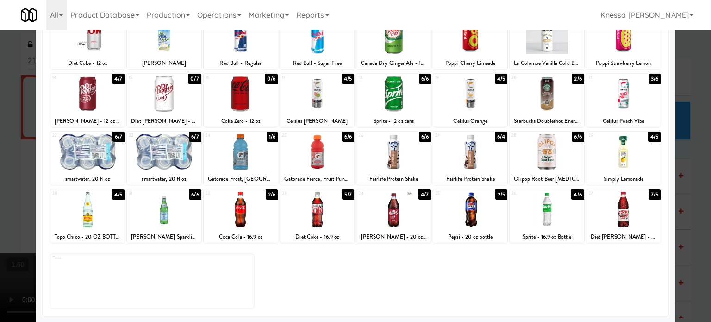
click at [398, 207] on div at bounding box center [394, 210] width 74 height 36
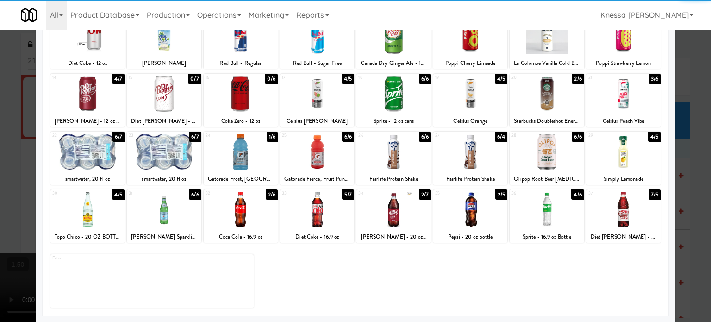
click at [0, 197] on div at bounding box center [355, 161] width 711 height 322
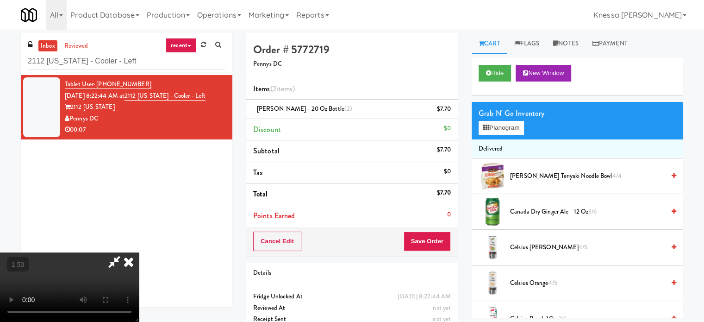
click at [139, 252] on icon at bounding box center [129, 261] width 20 height 19
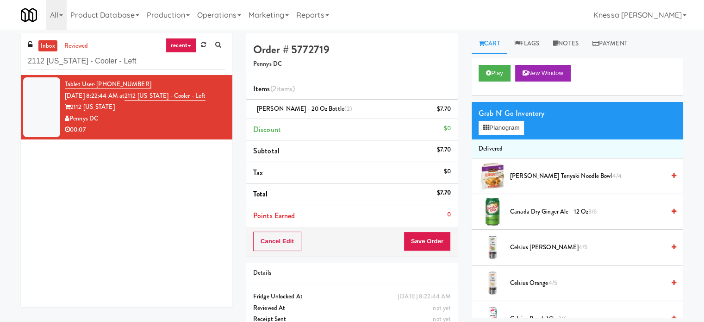
click at [417, 255] on div "Cancel Edit Save Order" at bounding box center [352, 241] width 212 height 29
click at [423, 236] on button "Save Order" at bounding box center [427, 241] width 47 height 19
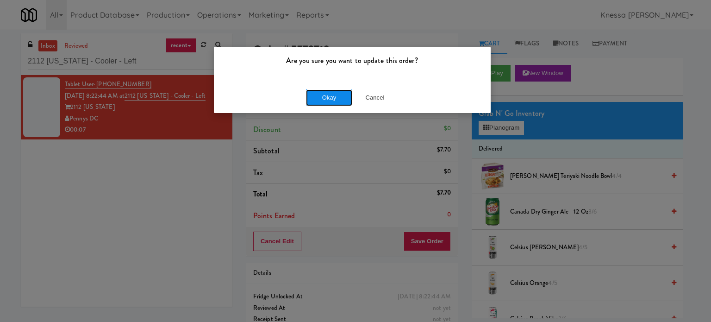
click at [340, 102] on button "Okay" at bounding box center [329, 97] width 46 height 17
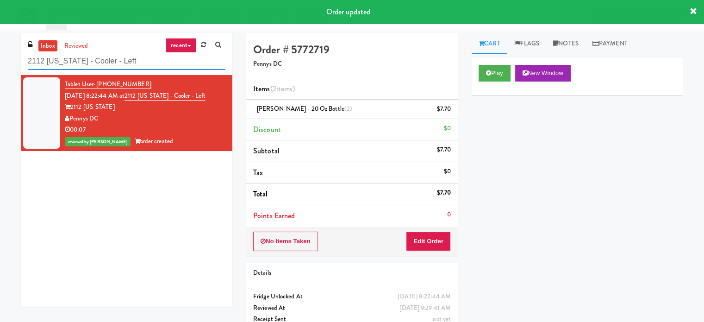
click at [135, 59] on input "2112 [US_STATE] - Cooler - Left" at bounding box center [127, 61] width 198 height 17
paste input "500 West Trade - Combo"
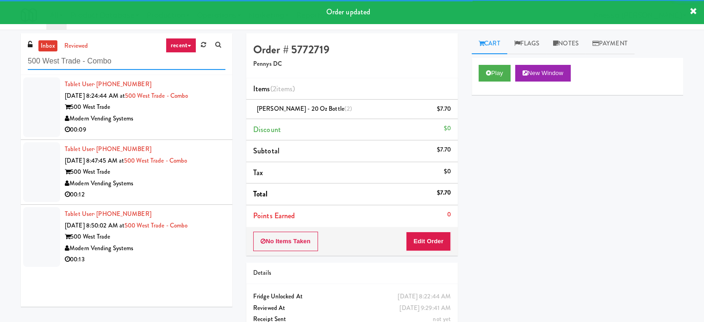
type input "500 West Trade - Combo"
click at [192, 137] on li "Tablet User · (843) 575-8758 [DATE] 8:24:44 AM at 500 West Trade - Combo 500 We…" at bounding box center [127, 107] width 212 height 65
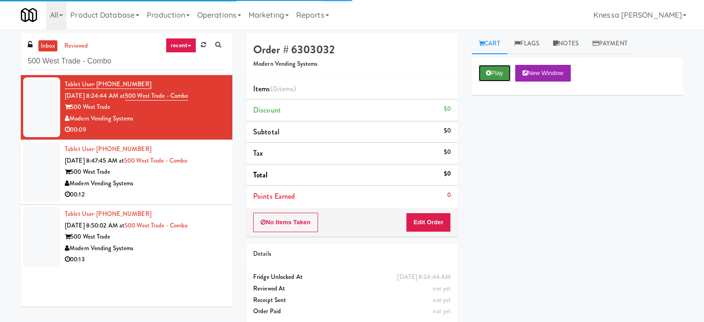
click at [496, 70] on button "Play" at bounding box center [495, 73] width 32 height 17
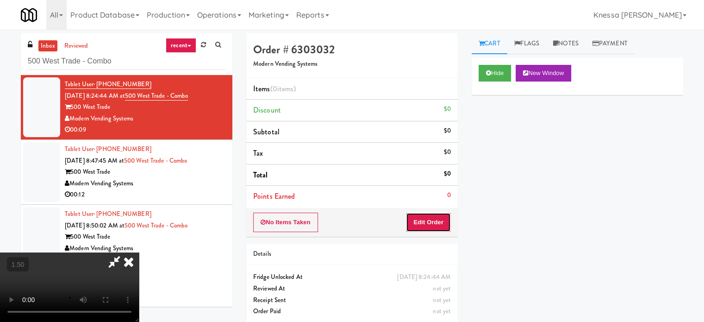
drag, startPoint x: 425, startPoint y: 224, endPoint x: 435, endPoint y: 201, distance: 24.9
click at [425, 225] on button "Edit Order" at bounding box center [428, 222] width 45 height 19
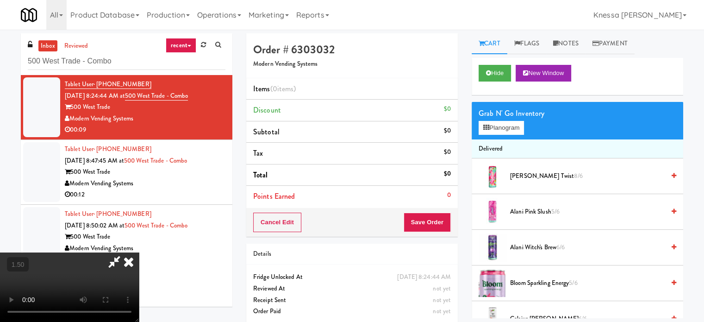
click at [139, 252] on video at bounding box center [69, 286] width 139 height 69
drag, startPoint x: 526, startPoint y: 125, endPoint x: 507, endPoint y: 131, distance: 19.3
click at [526, 125] on div "Grab N' Go Inventory Planogram" at bounding box center [578, 121] width 212 height 38
click at [507, 131] on button "Planogram" at bounding box center [501, 128] width 45 height 14
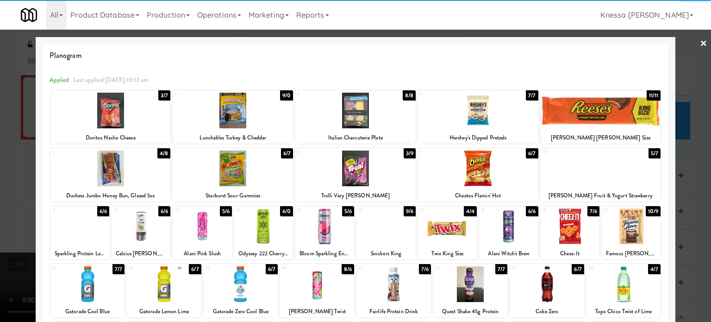
scroll to position [132, 0]
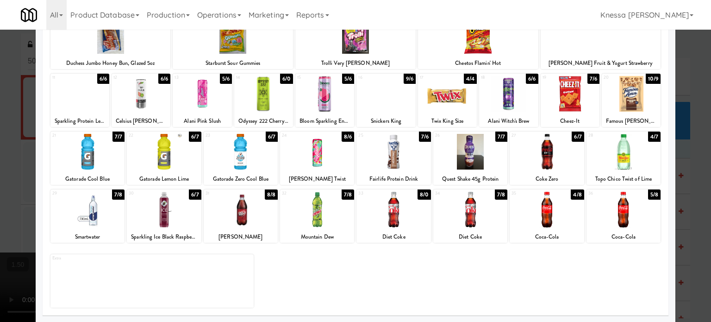
click at [626, 151] on div at bounding box center [624, 152] width 74 height 36
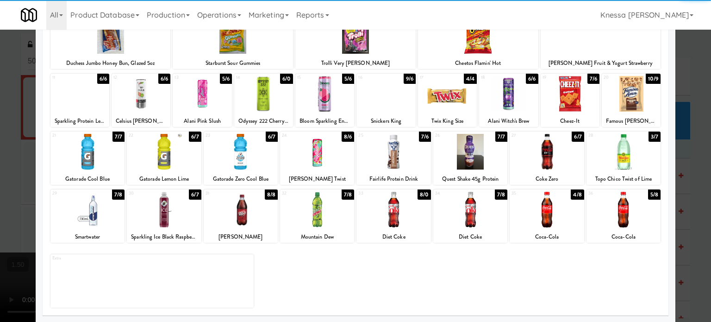
click at [676, 127] on div at bounding box center [355, 161] width 711 height 322
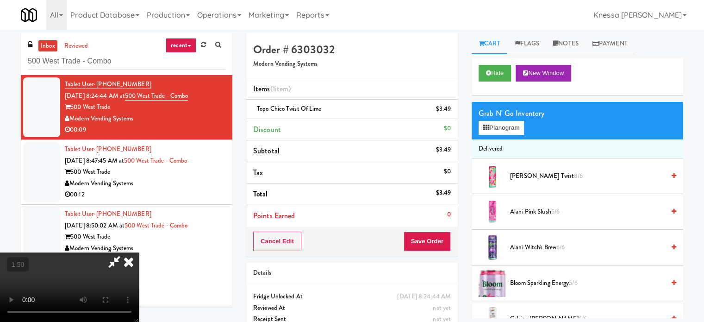
click at [139, 252] on icon at bounding box center [129, 261] width 20 height 19
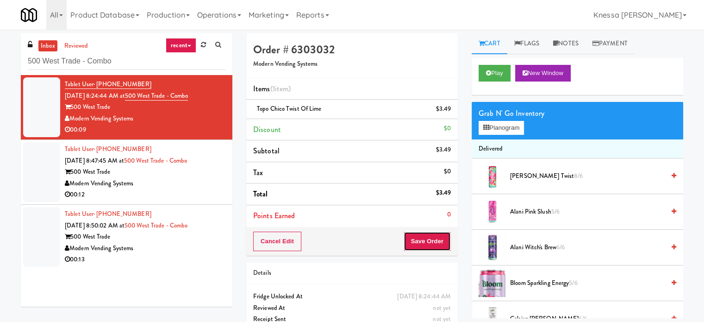
click at [437, 243] on button "Save Order" at bounding box center [427, 241] width 47 height 19
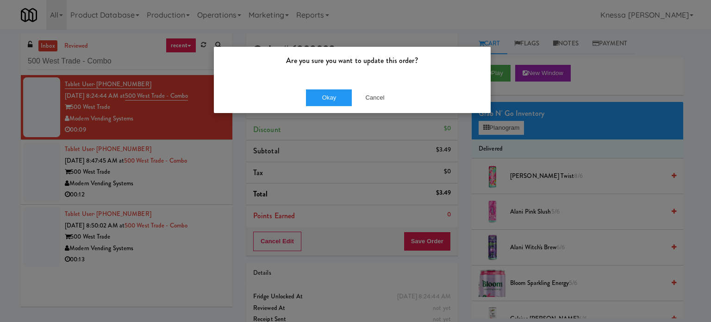
click at [344, 106] on div "Okay Cancel" at bounding box center [352, 97] width 277 height 31
click at [344, 101] on button "Okay" at bounding box center [329, 97] width 46 height 17
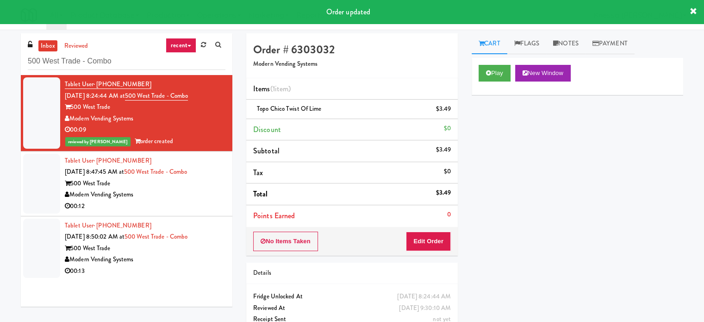
click at [199, 193] on div "Modern Vending Systems" at bounding box center [145, 195] width 161 height 12
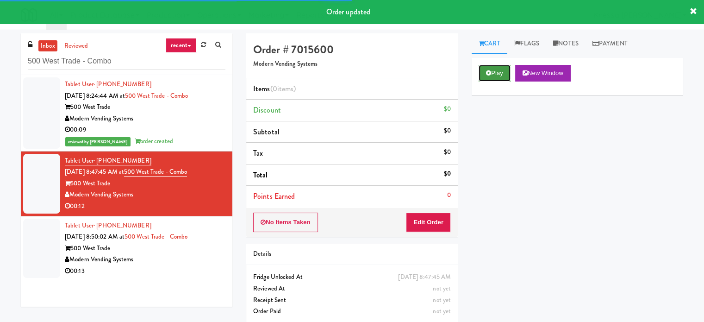
click at [502, 74] on button "Play" at bounding box center [495, 73] width 32 height 17
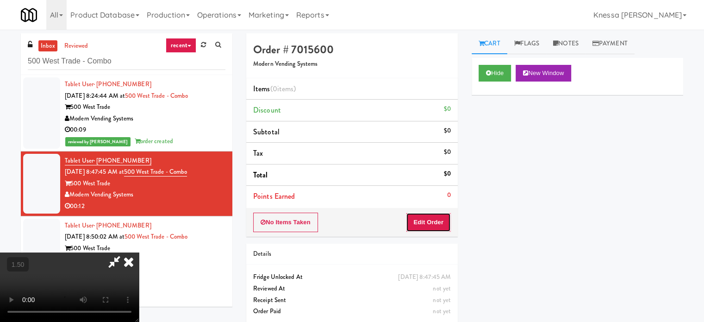
click at [427, 221] on button "Edit Order" at bounding box center [428, 222] width 45 height 19
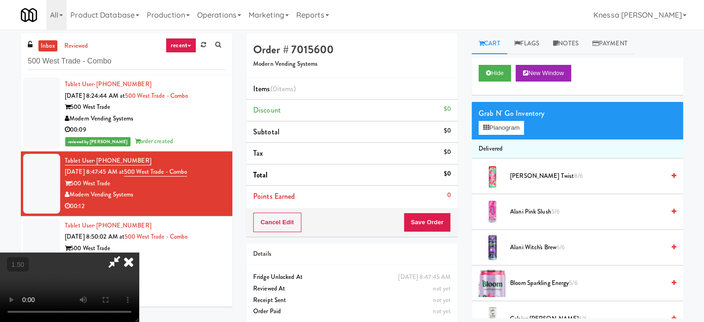
click at [139, 252] on video at bounding box center [69, 286] width 139 height 69
click at [513, 127] on button "Planogram" at bounding box center [501, 128] width 45 height 14
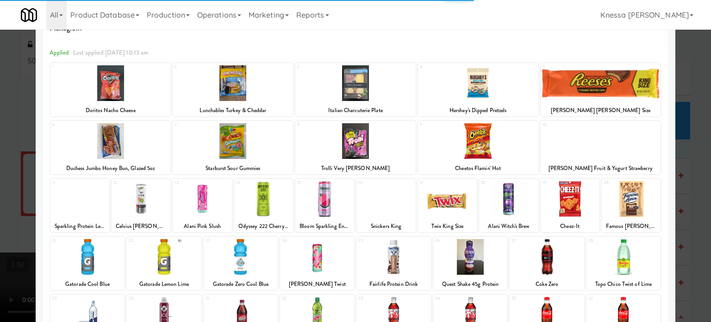
scroll to position [132, 0]
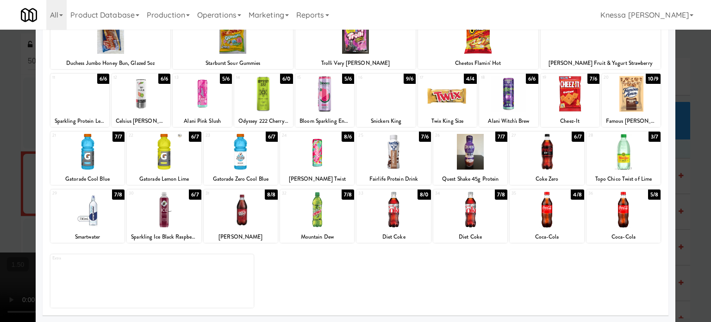
click at [552, 220] on div at bounding box center [547, 210] width 74 height 36
click at [0, 219] on div at bounding box center [355, 161] width 711 height 322
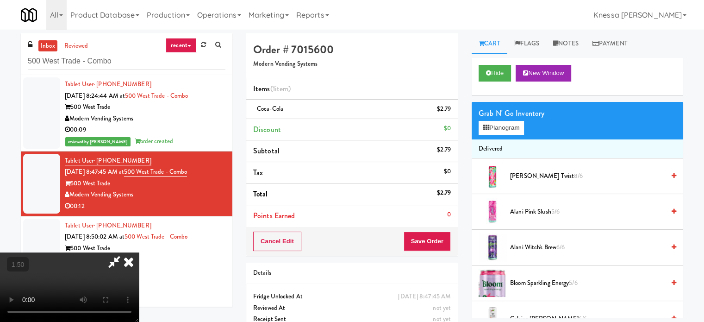
click at [139, 252] on video at bounding box center [69, 286] width 139 height 69
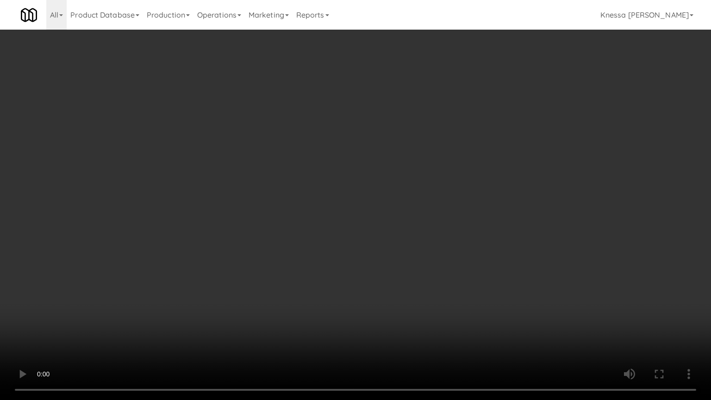
click at [409, 269] on video at bounding box center [355, 200] width 711 height 400
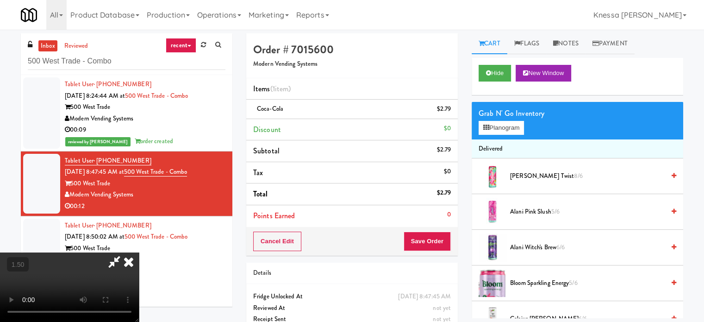
drag, startPoint x: 411, startPoint y: 98, endPoint x: 417, endPoint y: 124, distance: 27.0
click at [139, 252] on icon at bounding box center [129, 261] width 20 height 19
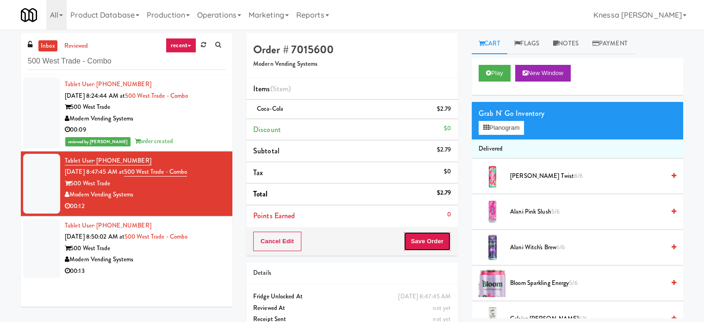
click at [429, 243] on button "Save Order" at bounding box center [427, 241] width 47 height 19
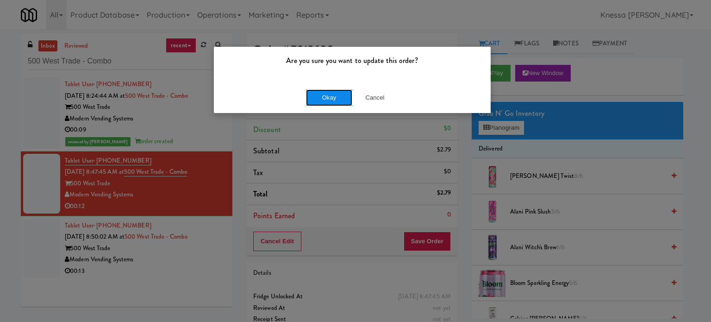
click at [322, 92] on button "Okay" at bounding box center [329, 97] width 46 height 17
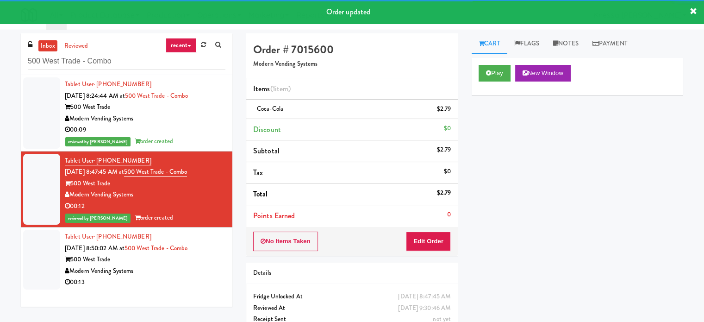
click at [213, 261] on div "500 West Trade" at bounding box center [145, 260] width 161 height 12
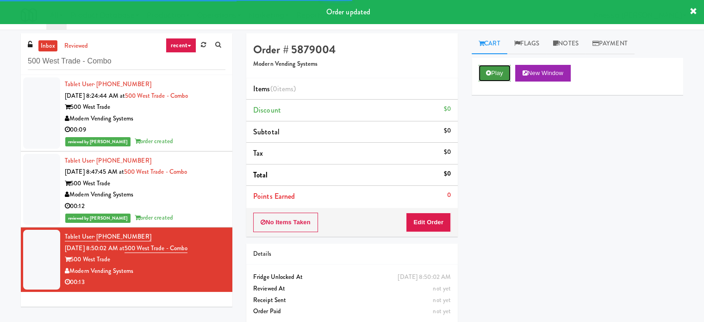
click at [488, 76] on button "Play" at bounding box center [495, 73] width 32 height 17
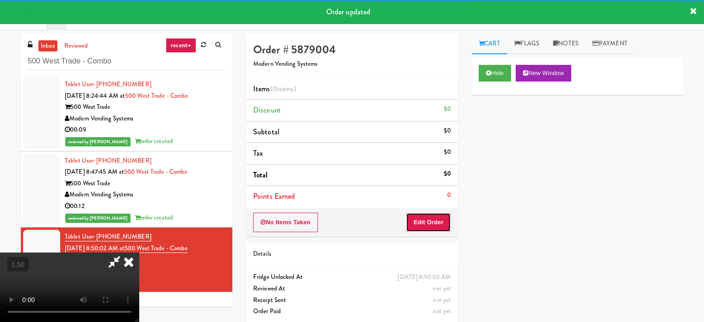
click at [438, 219] on button "Edit Order" at bounding box center [428, 222] width 45 height 19
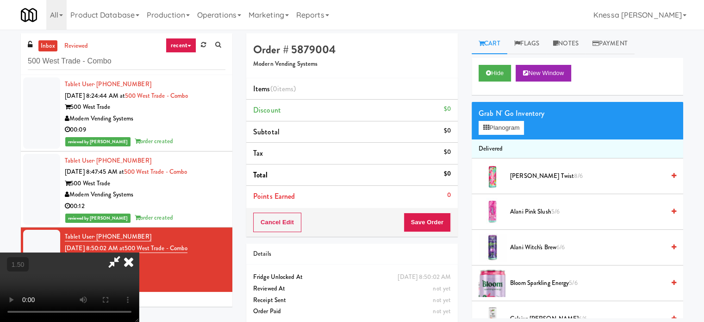
click at [500, 81] on div "Hide New Window" at bounding box center [578, 76] width 212 height 37
click at [502, 75] on button "Hide" at bounding box center [495, 73] width 32 height 17
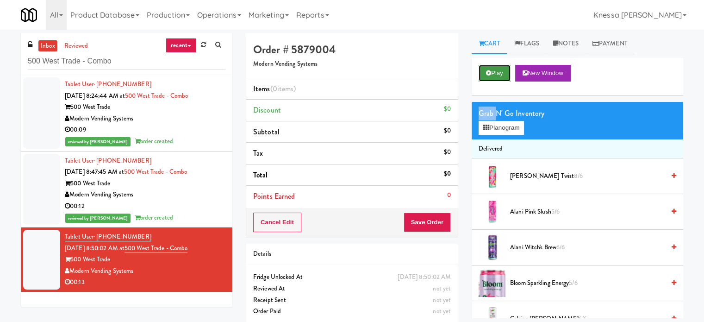
click at [502, 75] on button "Play" at bounding box center [495, 73] width 32 height 17
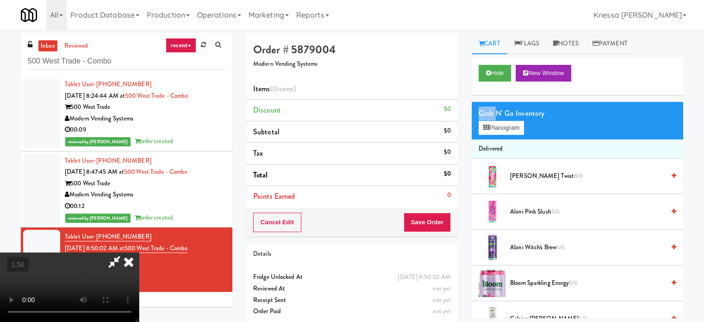
click at [139, 252] on video at bounding box center [69, 286] width 139 height 69
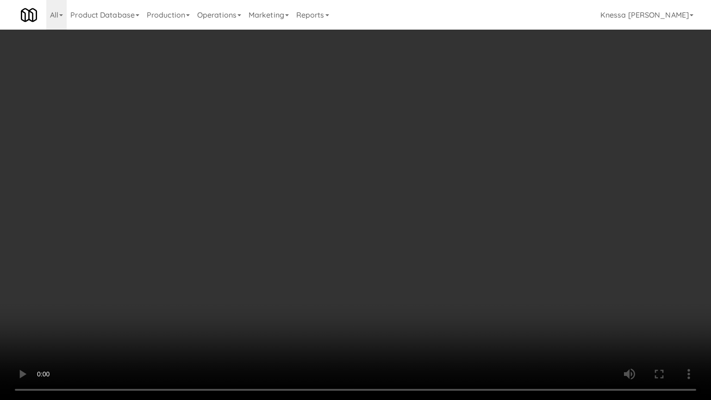
click at [348, 185] on video at bounding box center [355, 200] width 711 height 400
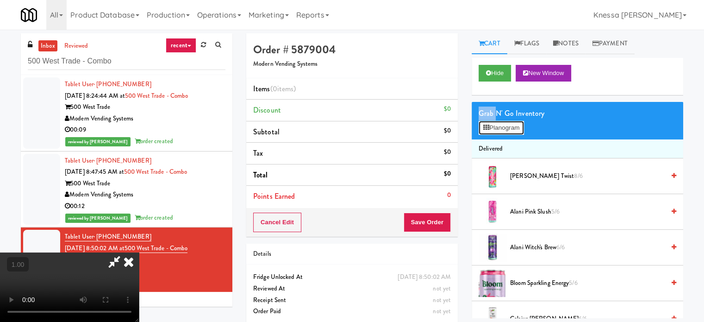
click at [524, 125] on button "Planogram" at bounding box center [501, 128] width 45 height 14
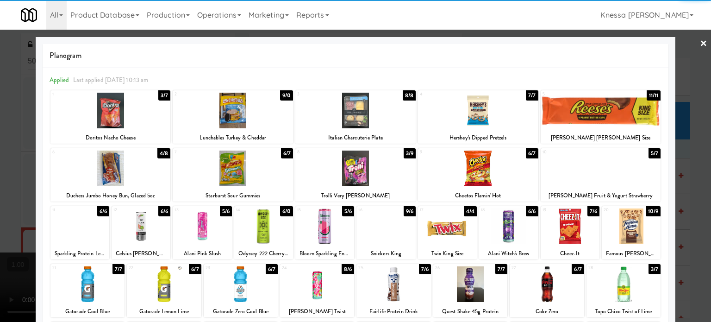
click at [619, 226] on div at bounding box center [631, 226] width 59 height 36
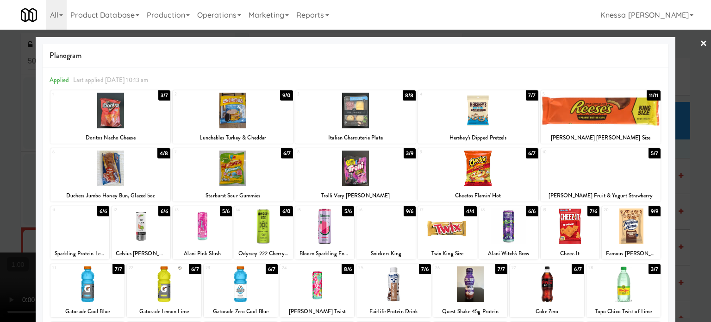
click at [687, 177] on div at bounding box center [355, 161] width 711 height 322
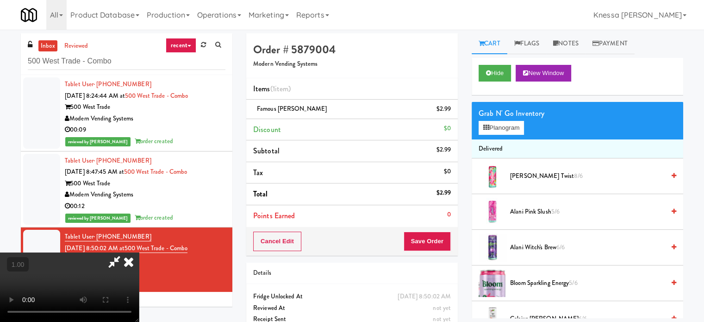
click at [131, 252] on video at bounding box center [69, 286] width 139 height 69
drag, startPoint x: 131, startPoint y: 176, endPoint x: 388, endPoint y: 225, distance: 261.1
click at [132, 252] on video at bounding box center [69, 286] width 139 height 69
click at [493, 130] on button "Planogram" at bounding box center [501, 128] width 45 height 14
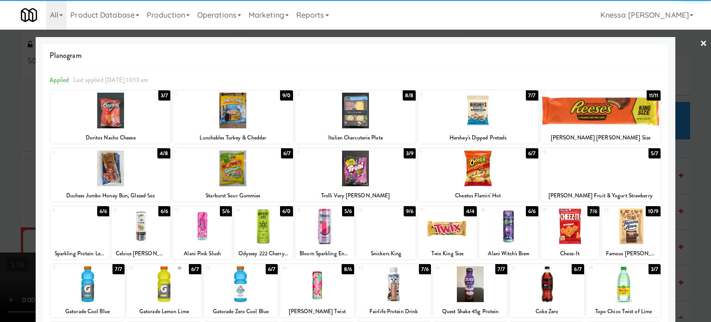
scroll to position [46, 0]
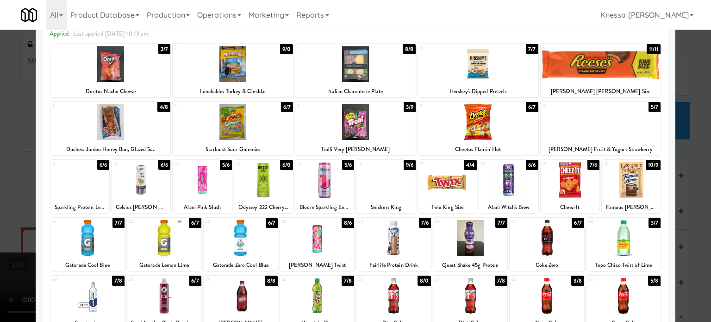
click at [328, 180] on div at bounding box center [324, 180] width 59 height 36
click at [4, 159] on div at bounding box center [355, 161] width 711 height 322
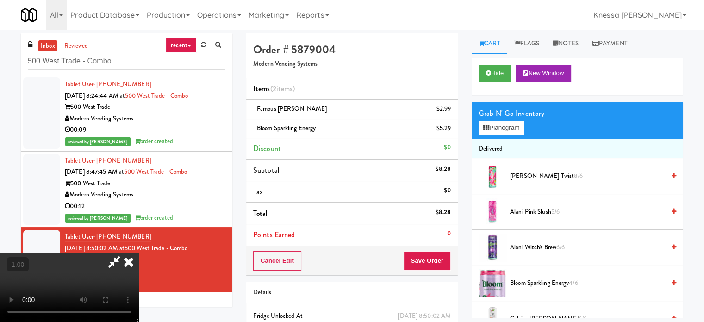
click at [139, 252] on video at bounding box center [69, 286] width 139 height 69
click at [125, 252] on icon at bounding box center [114, 261] width 21 height 19
click at [431, 259] on button "Save Order" at bounding box center [427, 260] width 47 height 19
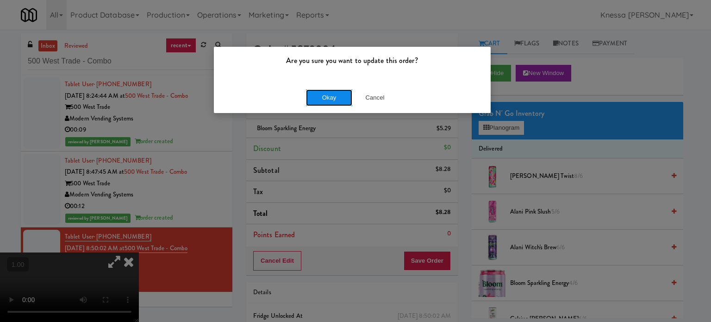
click at [320, 99] on button "Okay" at bounding box center [329, 97] width 46 height 17
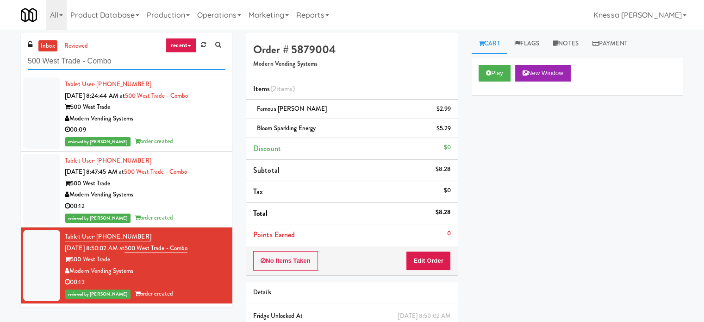
click at [153, 58] on input "500 West Trade - Combo" at bounding box center [127, 61] width 198 height 17
paste input "[PERSON_NAME] - Cooler - Left"
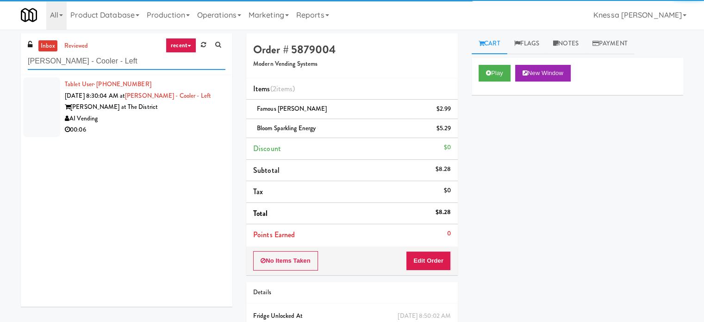
type input "[PERSON_NAME] - Cooler - Left"
drag, startPoint x: 178, startPoint y: 125, endPoint x: 169, endPoint y: 131, distance: 10.8
click at [174, 131] on div "00:06" at bounding box center [145, 130] width 161 height 12
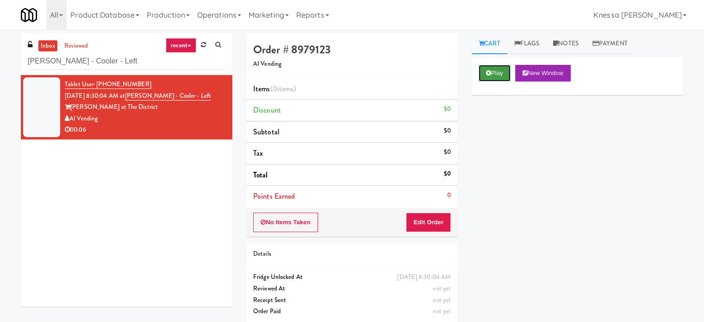
click at [494, 73] on button "Play" at bounding box center [495, 73] width 32 height 17
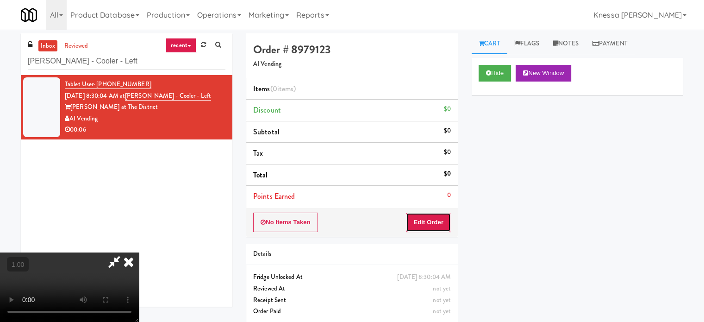
click at [439, 222] on button "Edit Order" at bounding box center [428, 222] width 45 height 19
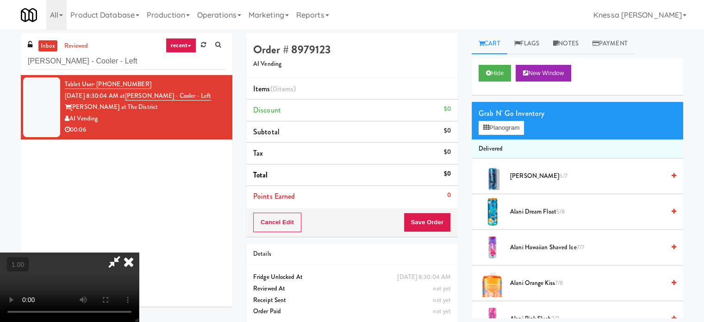
click at [139, 252] on video at bounding box center [69, 286] width 139 height 69
click at [508, 129] on button "Planogram" at bounding box center [501, 128] width 45 height 14
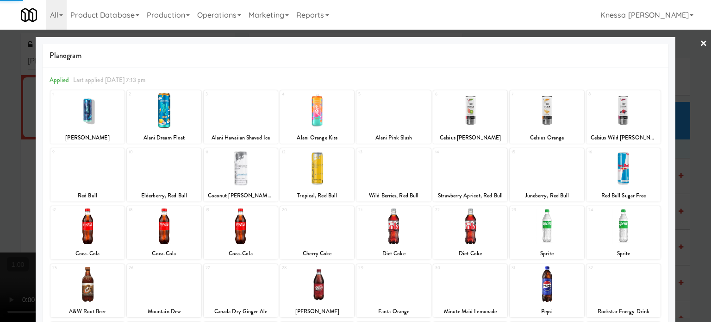
scroll to position [132, 0]
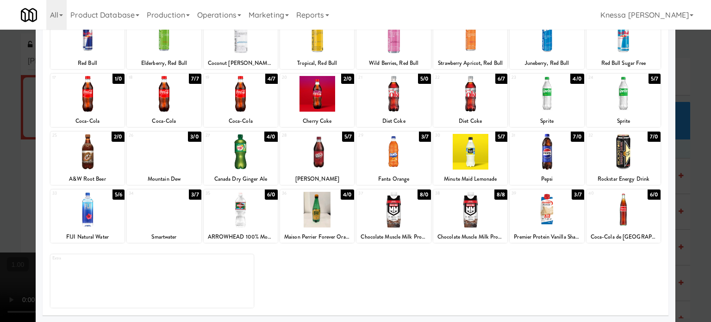
click at [391, 147] on div at bounding box center [394, 152] width 74 height 36
drag, startPoint x: 0, startPoint y: 148, endPoint x: 202, endPoint y: 144, distance: 202.4
click at [2, 148] on div at bounding box center [355, 161] width 711 height 322
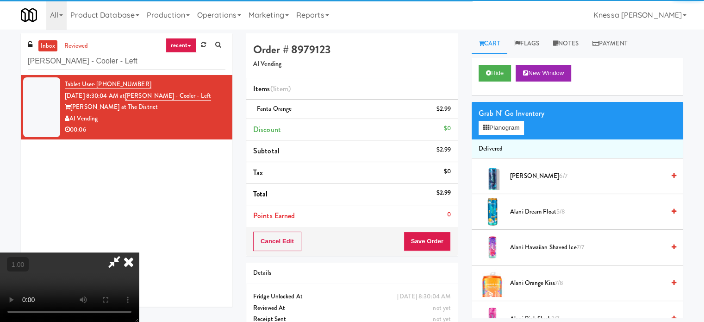
click at [139, 252] on video at bounding box center [69, 286] width 139 height 69
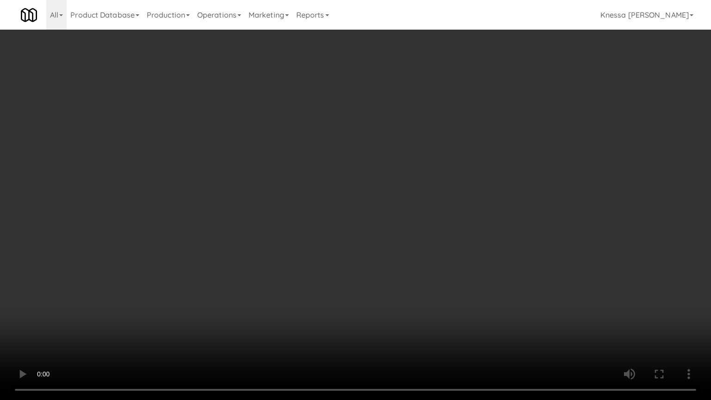
click at [350, 267] on video at bounding box center [355, 200] width 711 height 400
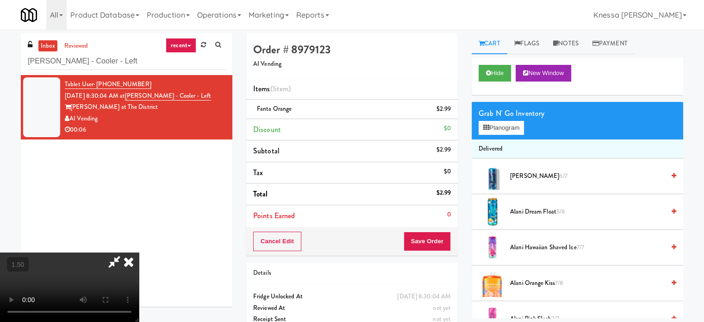
click at [139, 252] on icon at bounding box center [129, 261] width 20 height 19
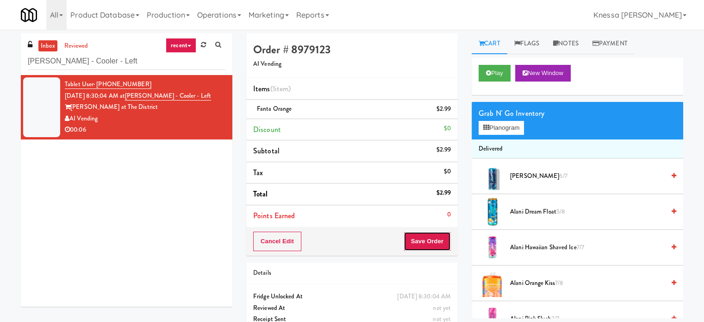
click at [427, 233] on button "Save Order" at bounding box center [427, 241] width 47 height 19
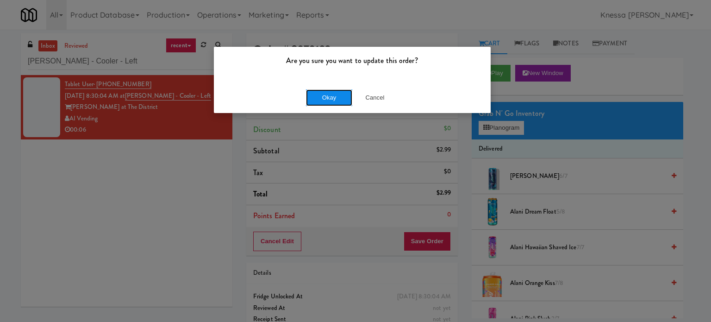
click at [319, 100] on button "Okay" at bounding box center [329, 97] width 46 height 17
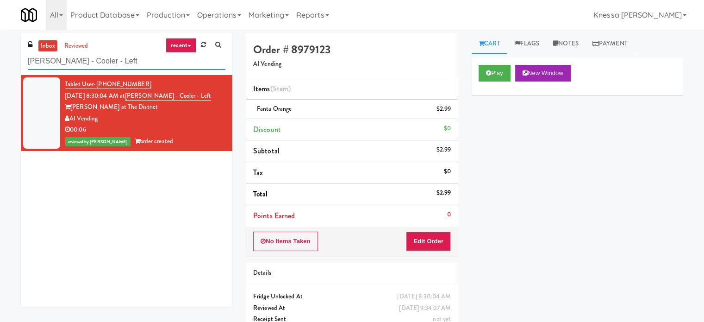
click at [143, 56] on input "[PERSON_NAME] - Cooler - Left" at bounding box center [127, 61] width 198 height 17
paste input "Brio- Right- Pantry"
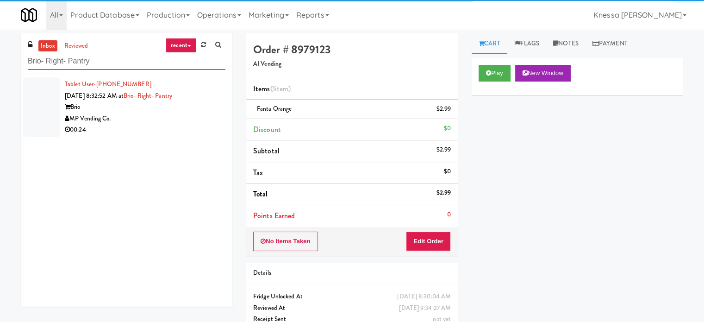
type input "Brio- Right- Pantry"
click at [197, 124] on div "00:24" at bounding box center [145, 130] width 161 height 12
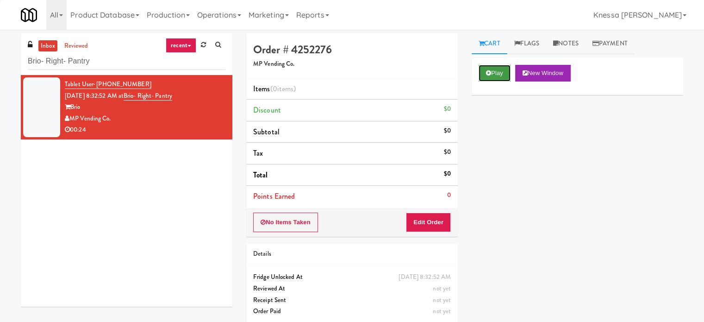
click at [503, 73] on button "Play" at bounding box center [495, 73] width 32 height 17
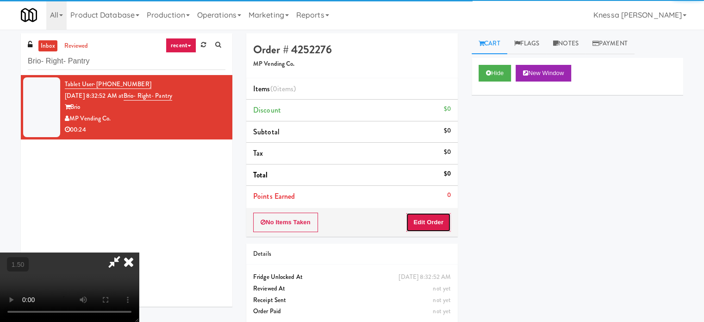
click at [428, 217] on button "Edit Order" at bounding box center [428, 222] width 45 height 19
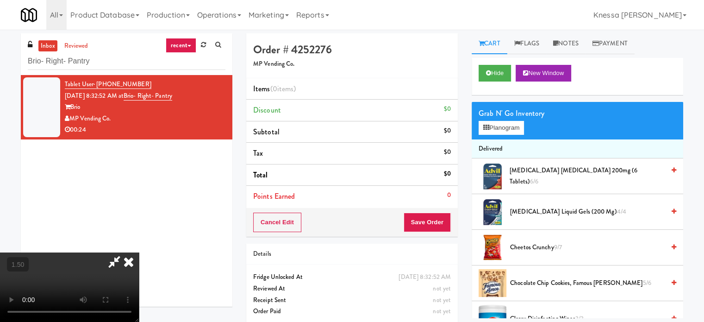
click at [139, 252] on video at bounding box center [69, 286] width 139 height 69
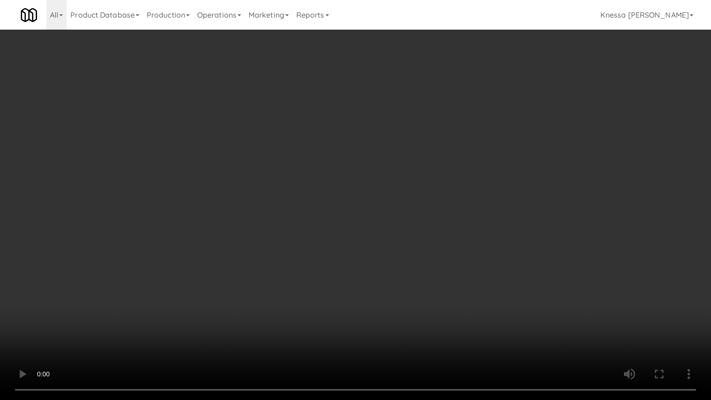
click at [407, 321] on video at bounding box center [355, 200] width 711 height 400
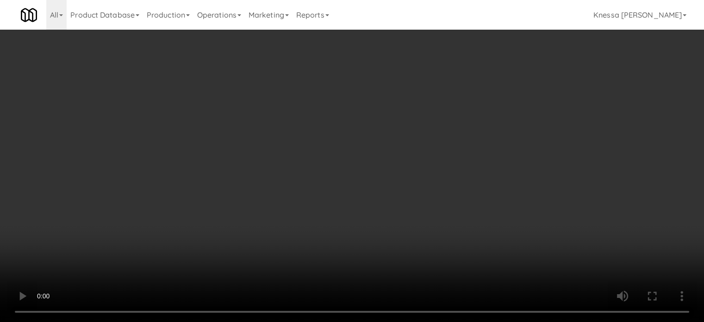
click at [516, 118] on div "Grab N' Go Inventory" at bounding box center [578, 113] width 198 height 14
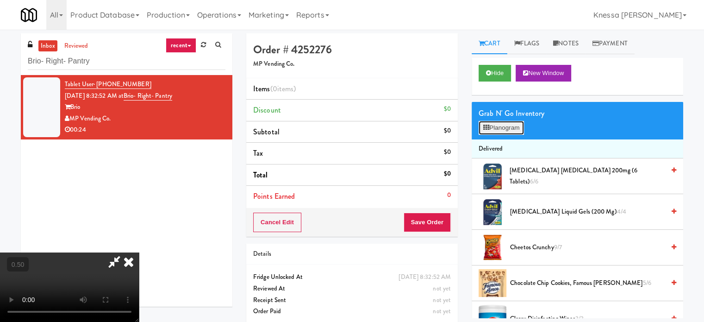
click at [517, 125] on button "Planogram" at bounding box center [501, 128] width 45 height 14
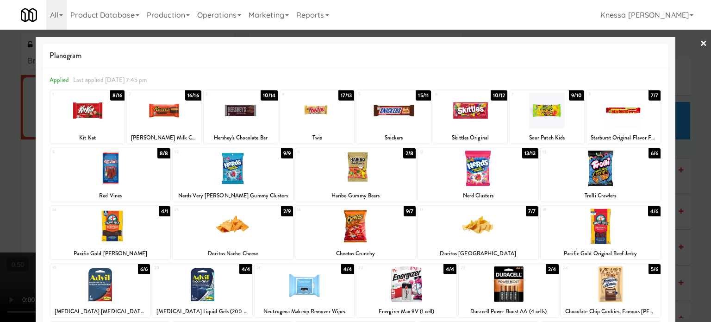
click at [476, 231] on div at bounding box center [478, 226] width 120 height 36
drag, startPoint x: 0, startPoint y: 227, endPoint x: 20, endPoint y: 221, distance: 20.8
click at [1, 226] on div at bounding box center [355, 161] width 711 height 322
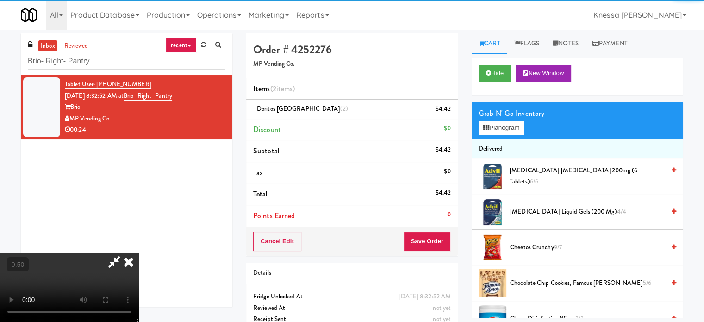
click at [139, 252] on video at bounding box center [69, 286] width 139 height 69
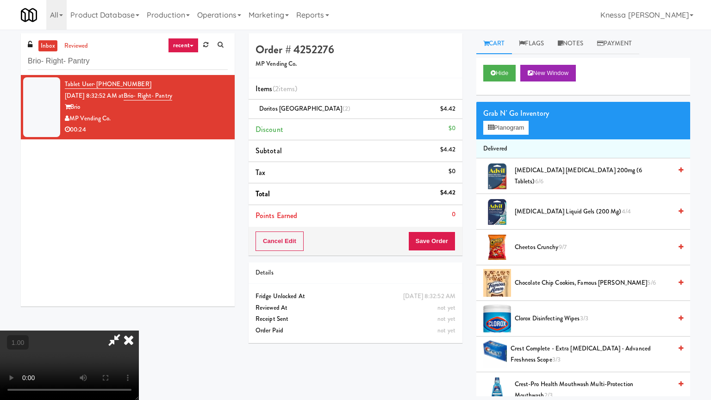
click at [139, 321] on video at bounding box center [69, 365] width 139 height 69
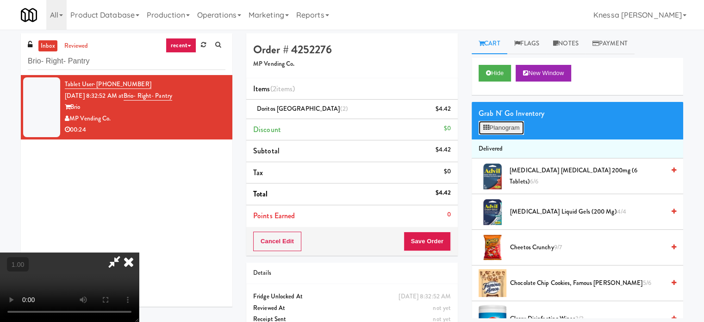
click at [507, 126] on button "Planogram" at bounding box center [501, 128] width 45 height 14
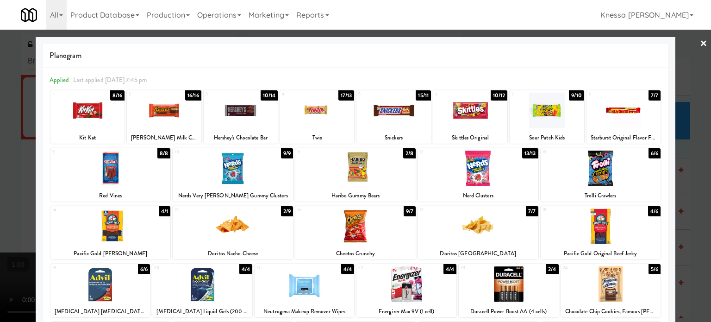
click at [252, 222] on div at bounding box center [233, 226] width 120 height 36
click at [3, 208] on div at bounding box center [355, 161] width 711 height 322
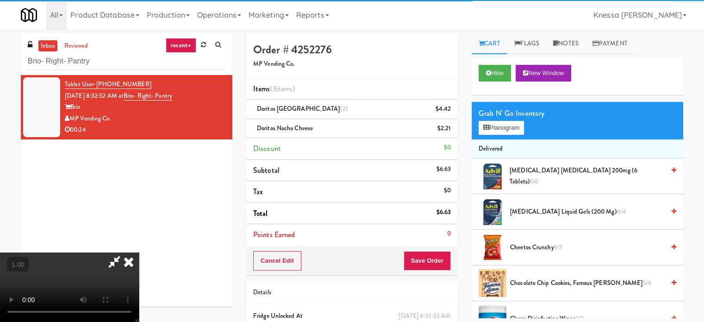
click at [139, 252] on video at bounding box center [69, 286] width 139 height 69
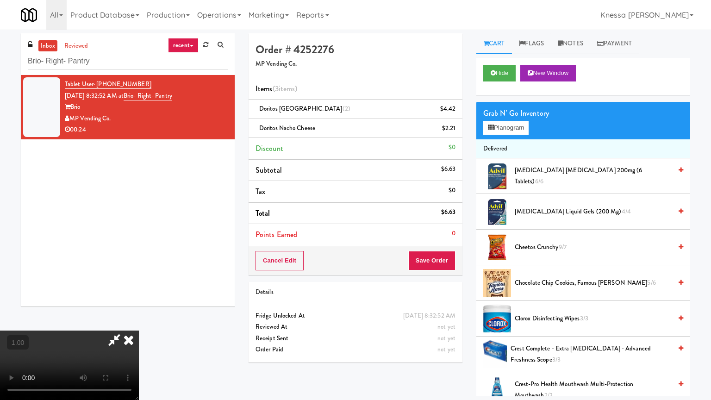
click at [139, 321] on video at bounding box center [69, 365] width 139 height 69
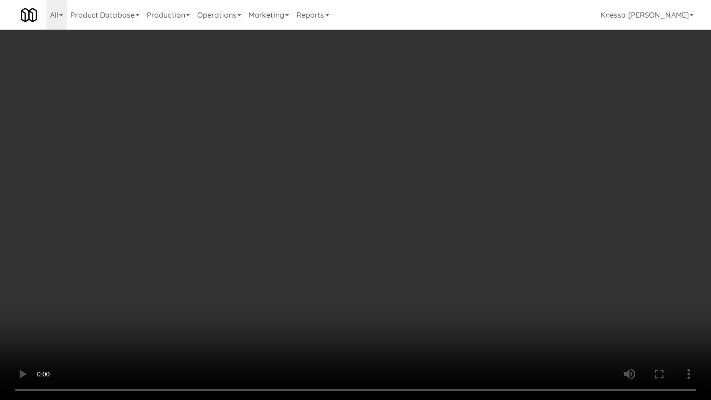
click at [406, 242] on video at bounding box center [355, 200] width 711 height 400
click at [413, 215] on video at bounding box center [355, 200] width 711 height 400
click at [475, 299] on video at bounding box center [355, 200] width 711 height 400
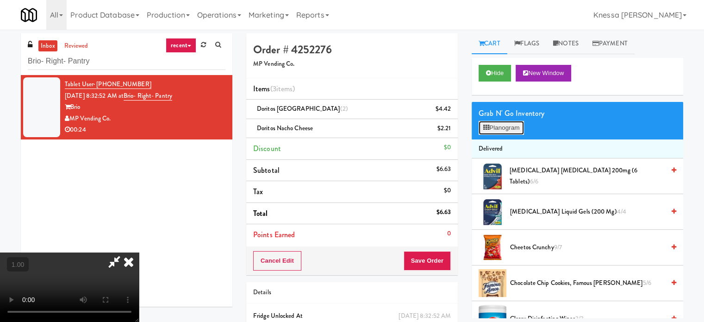
click at [491, 124] on button "Planogram" at bounding box center [501, 128] width 45 height 14
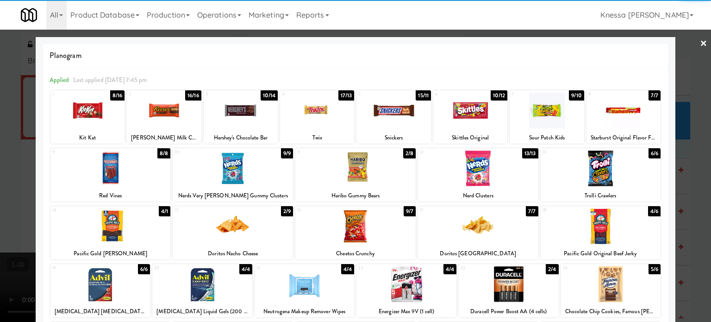
click at [224, 223] on div at bounding box center [233, 226] width 120 height 36
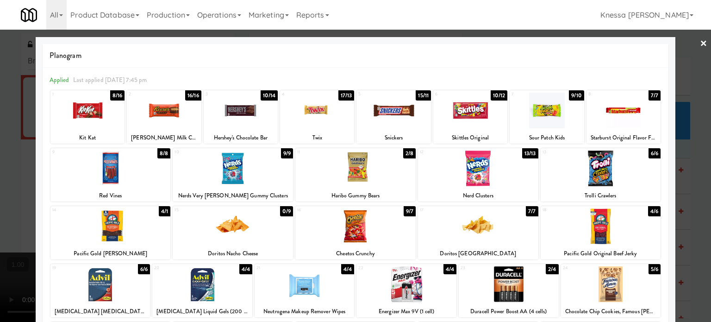
click at [0, 196] on div at bounding box center [355, 161] width 711 height 322
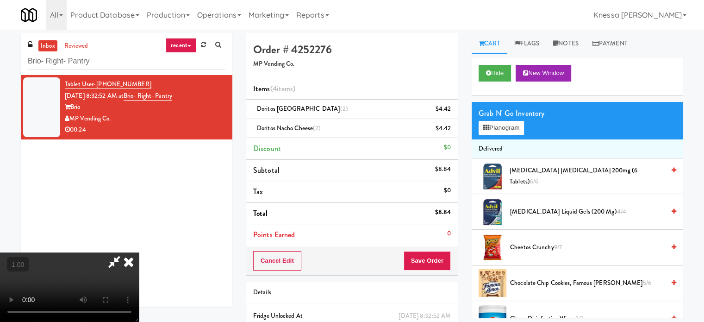
click at [139, 252] on video at bounding box center [69, 286] width 139 height 69
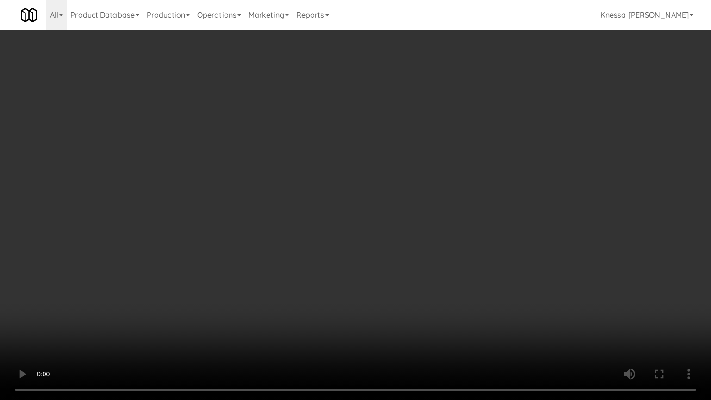
click at [474, 258] on video at bounding box center [355, 200] width 711 height 400
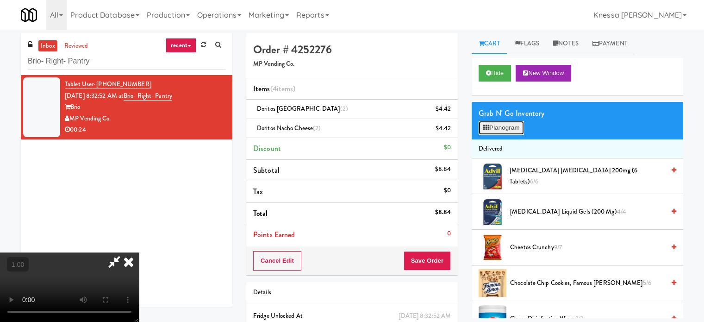
click at [502, 127] on button "Planogram" at bounding box center [501, 128] width 45 height 14
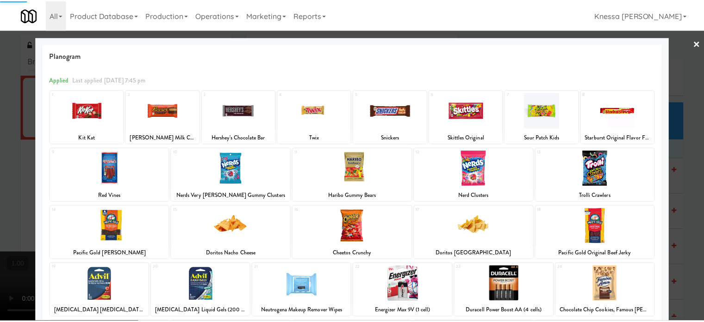
scroll to position [132, 0]
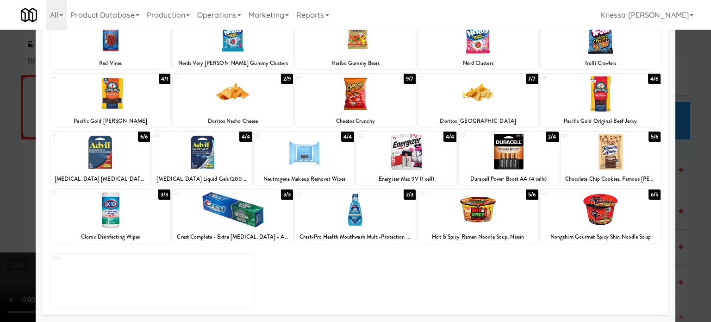
click at [485, 214] on div at bounding box center [478, 210] width 120 height 36
click at [0, 194] on div at bounding box center [355, 161] width 711 height 322
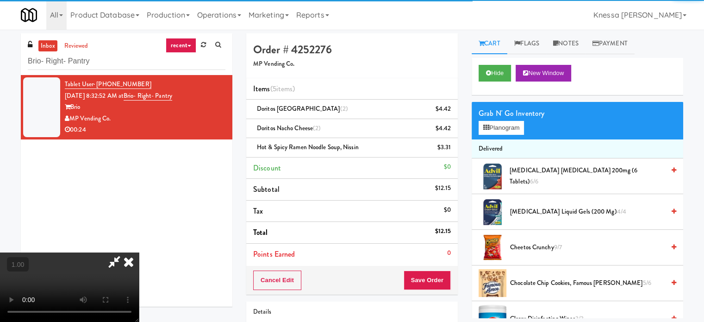
click at [139, 252] on video at bounding box center [69, 286] width 139 height 69
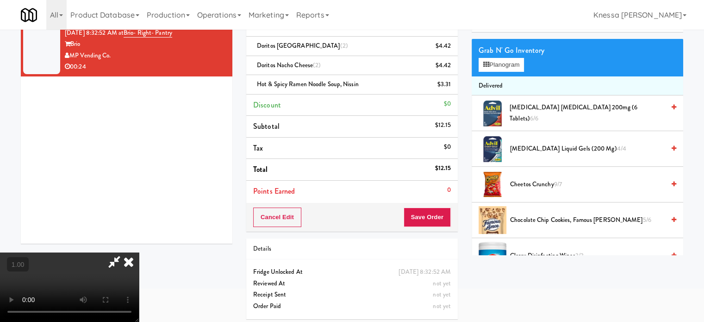
scroll to position [66, 0]
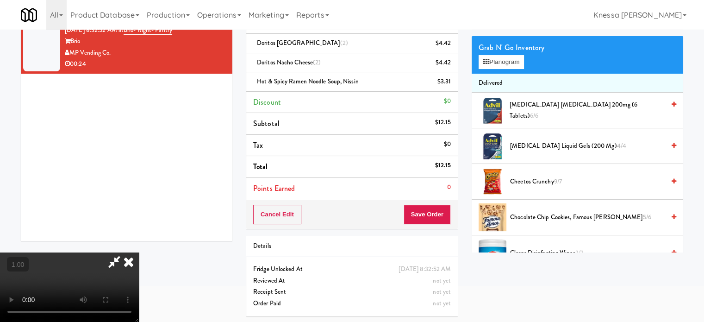
click at [139, 252] on icon at bounding box center [129, 261] width 20 height 19
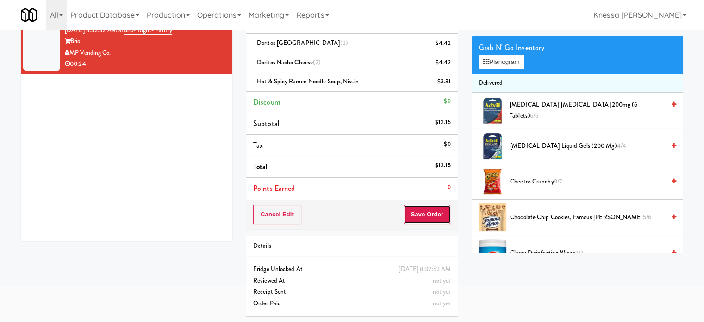
click at [431, 213] on button "Save Order" at bounding box center [427, 214] width 47 height 19
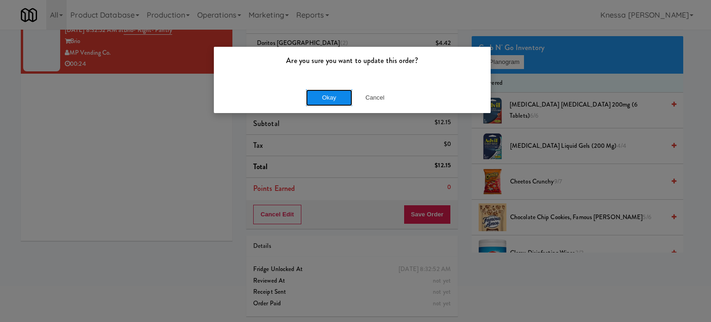
click at [331, 91] on button "Okay" at bounding box center [329, 97] width 46 height 17
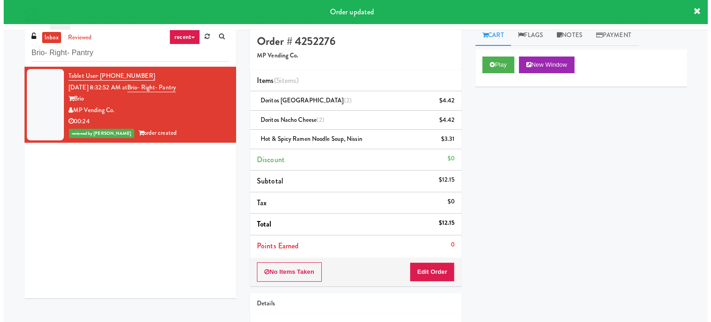
scroll to position [0, 0]
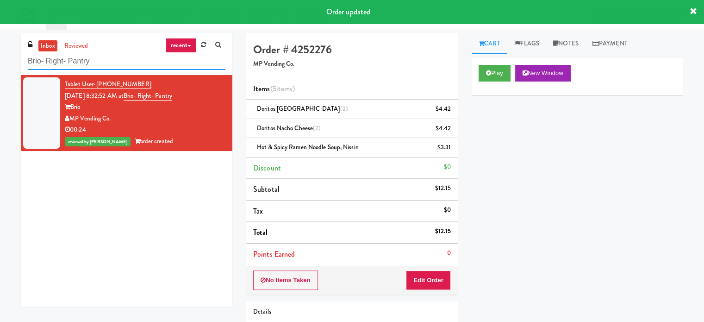
click at [118, 54] on input "Brio- Right- Pantry" at bounding box center [127, 61] width 198 height 17
paste input "Arte KC- Drinks- Right"
type input "Arte KC- Drinks- Right"
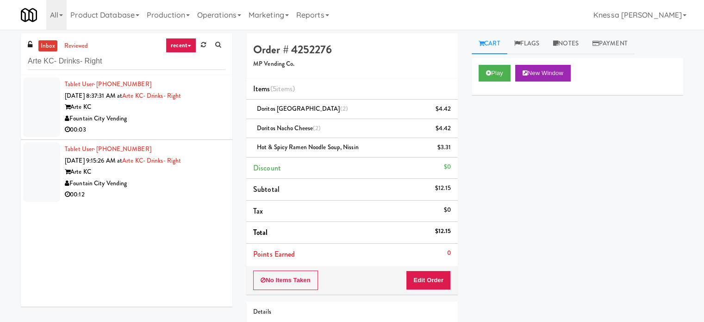
click at [167, 107] on div "Arte KC" at bounding box center [145, 107] width 161 height 12
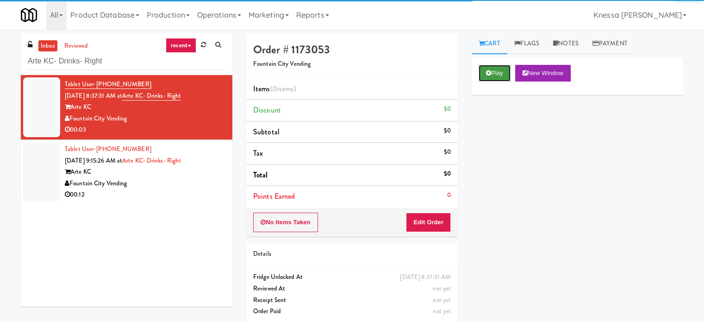
click at [509, 72] on button "Play" at bounding box center [495, 73] width 32 height 17
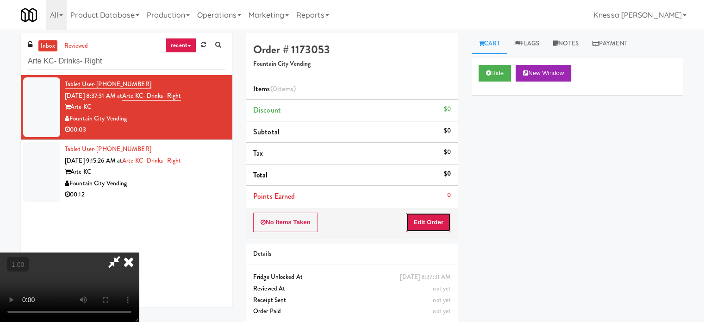
drag, startPoint x: 428, startPoint y: 224, endPoint x: 439, endPoint y: 205, distance: 21.8
click at [428, 224] on button "Edit Order" at bounding box center [428, 222] width 45 height 19
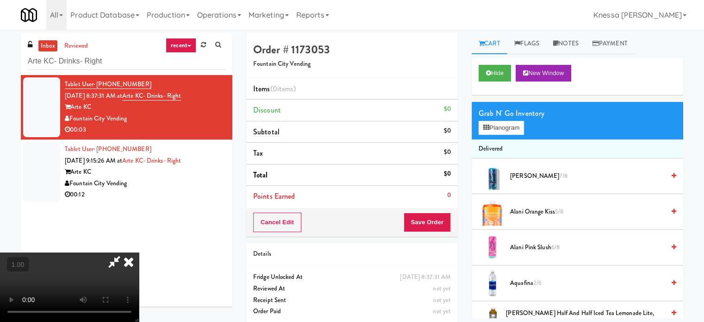
click at [139, 252] on video at bounding box center [69, 286] width 139 height 69
drag, startPoint x: 294, startPoint y: 169, endPoint x: 294, endPoint y: 225, distance: 55.6
click at [139, 252] on video at bounding box center [69, 286] width 139 height 69
click at [508, 122] on button "Planogram" at bounding box center [501, 128] width 45 height 14
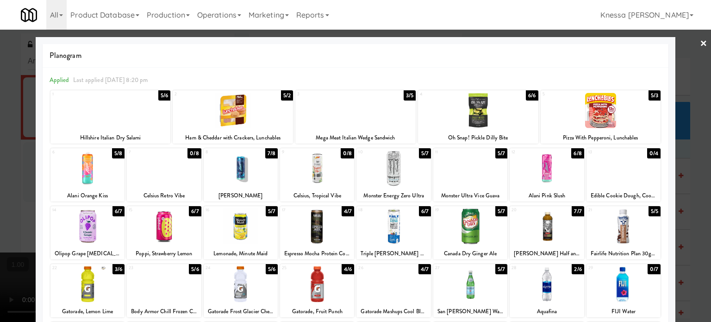
click at [242, 161] on div at bounding box center [241, 168] width 74 height 36
drag, startPoint x: 0, startPoint y: 159, endPoint x: 128, endPoint y: 159, distance: 128.3
click at [0, 159] on div at bounding box center [355, 161] width 711 height 322
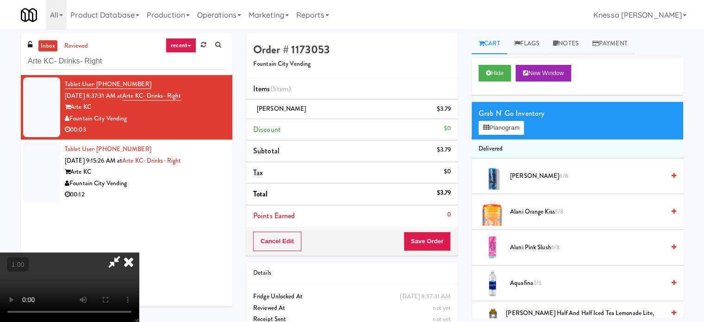
click at [139, 252] on video at bounding box center [69, 286] width 139 height 69
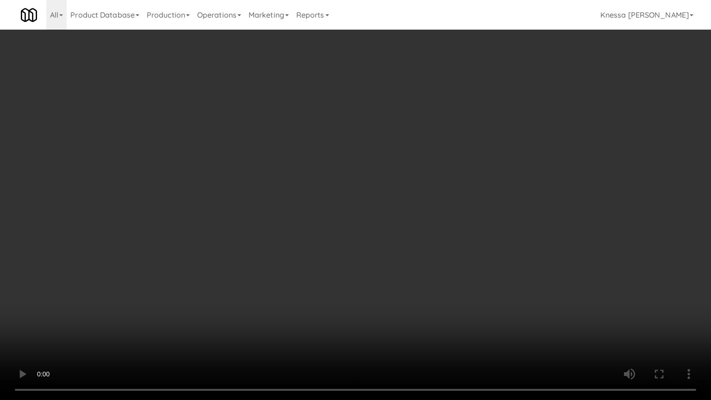
click at [237, 315] on video at bounding box center [355, 200] width 711 height 400
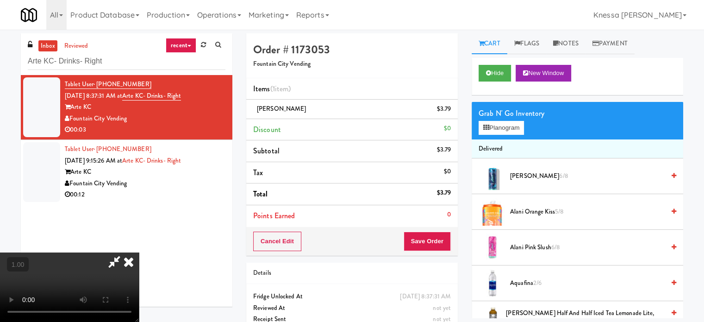
click at [125, 252] on icon at bounding box center [114, 261] width 21 height 19
click at [430, 236] on button "Save Order" at bounding box center [427, 241] width 47 height 19
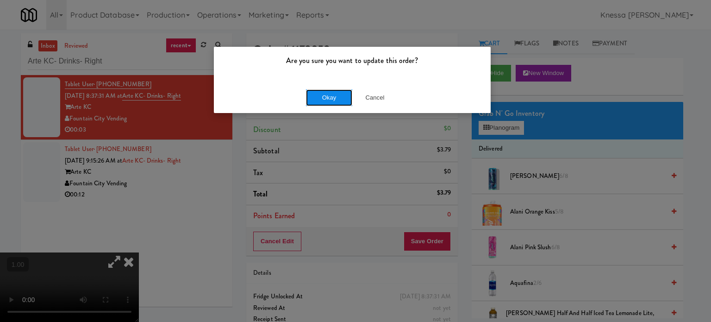
click at [336, 94] on button "Okay" at bounding box center [329, 97] width 46 height 17
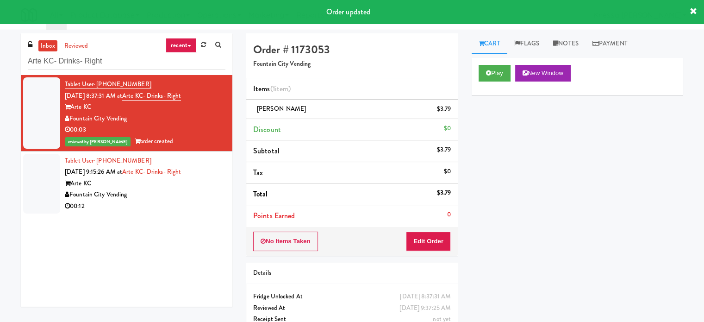
drag, startPoint x: 193, startPoint y: 203, endPoint x: 232, endPoint y: 183, distance: 44.1
click at [193, 203] on div "00:12" at bounding box center [145, 206] width 161 height 12
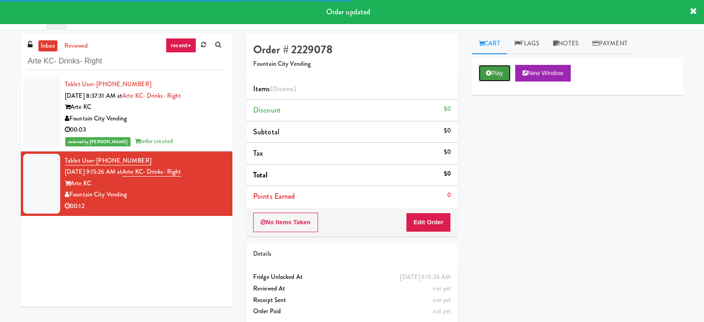
click at [489, 66] on button "Play" at bounding box center [495, 73] width 32 height 17
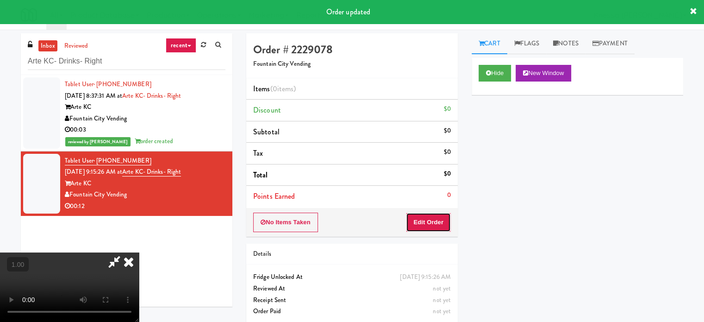
click at [433, 214] on button "Edit Order" at bounding box center [428, 222] width 45 height 19
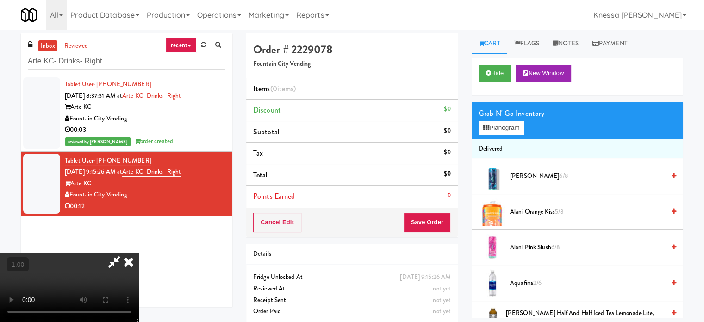
click at [139, 252] on video at bounding box center [69, 286] width 139 height 69
click at [513, 135] on div "Grab N' Go Inventory Planogram" at bounding box center [578, 121] width 212 height 38
click at [513, 127] on button "Planogram" at bounding box center [501, 128] width 45 height 14
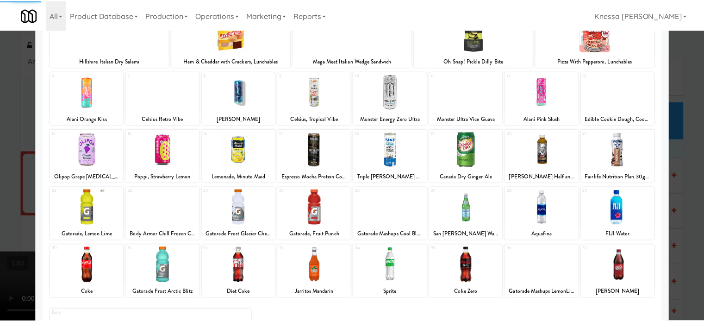
scroll to position [93, 0]
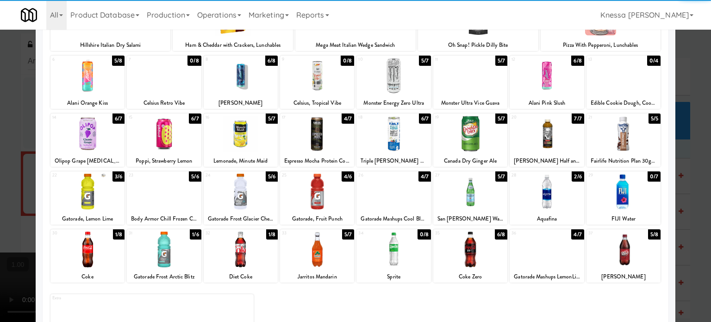
click at [477, 134] on div at bounding box center [470, 134] width 74 height 36
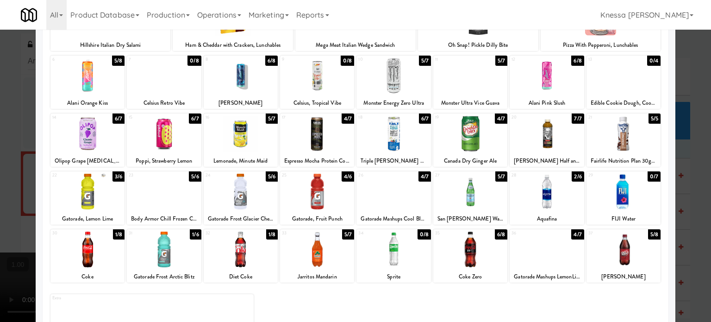
click at [0, 138] on div at bounding box center [355, 161] width 711 height 322
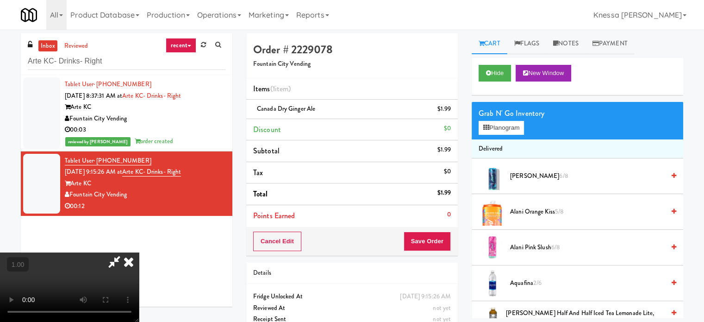
click at [139, 252] on video at bounding box center [69, 286] width 139 height 69
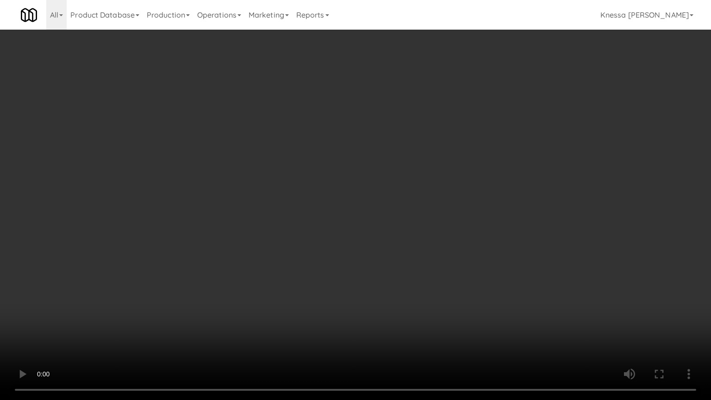
click at [405, 278] on video at bounding box center [355, 200] width 711 height 400
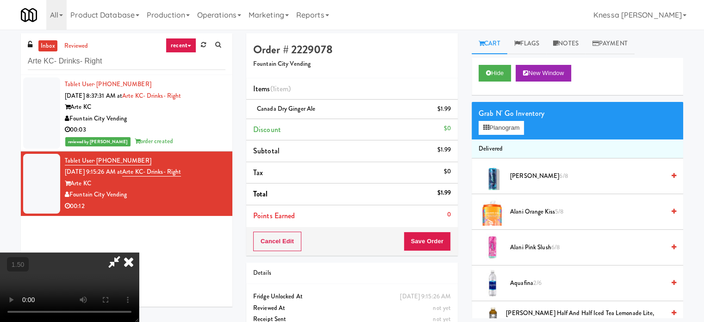
click at [139, 252] on icon at bounding box center [129, 261] width 20 height 19
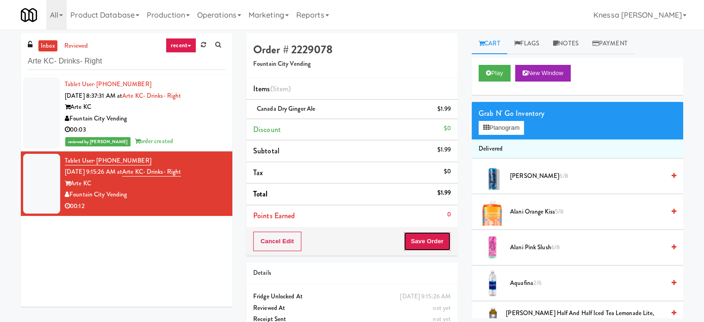
click at [423, 245] on button "Save Order" at bounding box center [427, 241] width 47 height 19
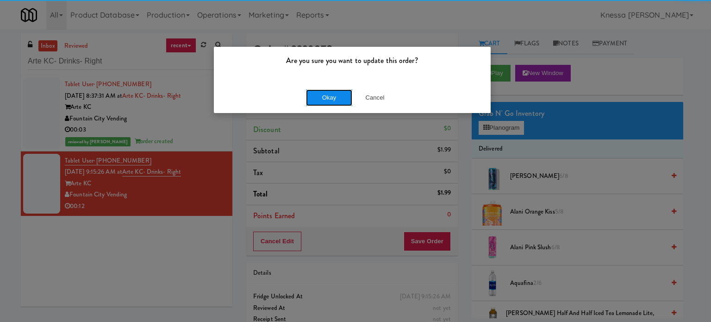
click at [334, 94] on button "Okay" at bounding box center [329, 97] width 46 height 17
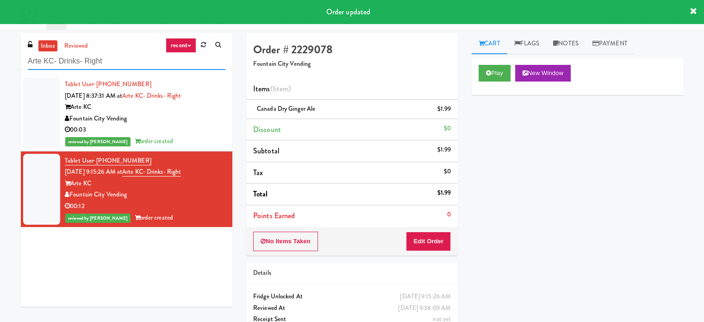
click at [116, 60] on input "Arte KC- Drinks- Right" at bounding box center [127, 61] width 198 height 17
paste input "Locale - Fridge"
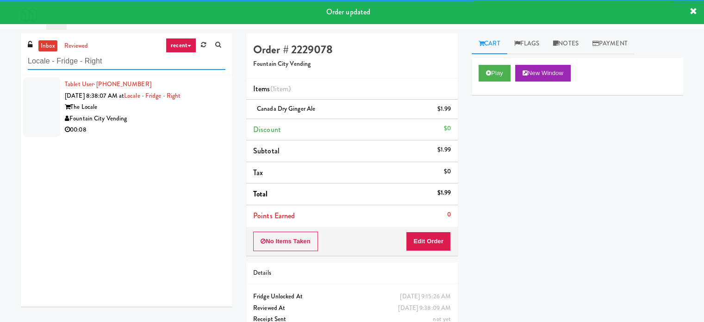
type input "Locale - Fridge - Right"
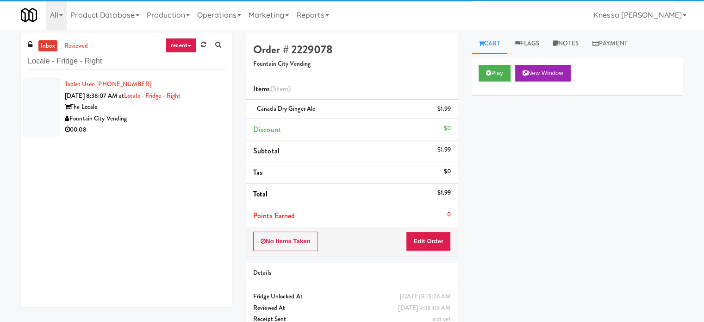
drag, startPoint x: 188, startPoint y: 124, endPoint x: 228, endPoint y: 116, distance: 40.1
click at [190, 124] on div "Tablet User · (816) 616-7524 [DATE] 8:38:07 AM at Locale - Fridge - Right The L…" at bounding box center [145, 107] width 161 height 57
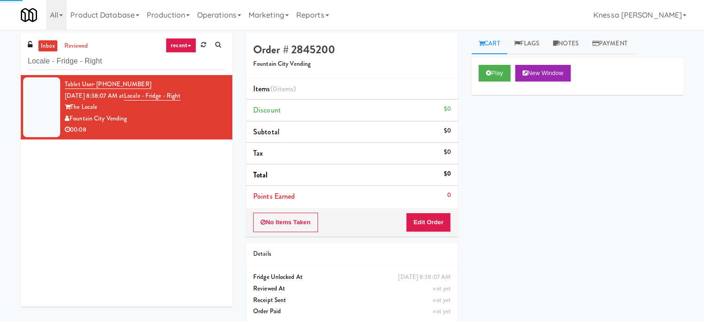
click at [481, 63] on div "Play New Window" at bounding box center [578, 76] width 212 height 37
click at [489, 70] on icon at bounding box center [488, 73] width 5 height 6
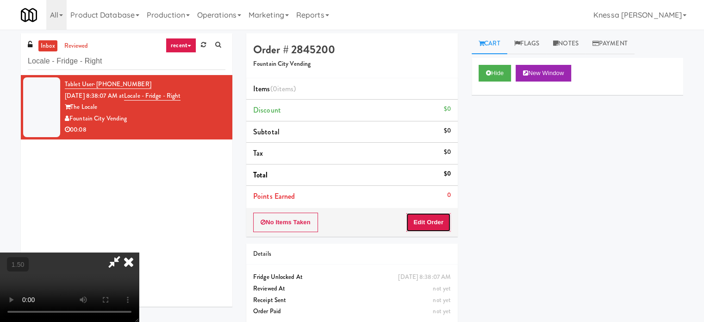
click at [438, 218] on button "Edit Order" at bounding box center [428, 222] width 45 height 19
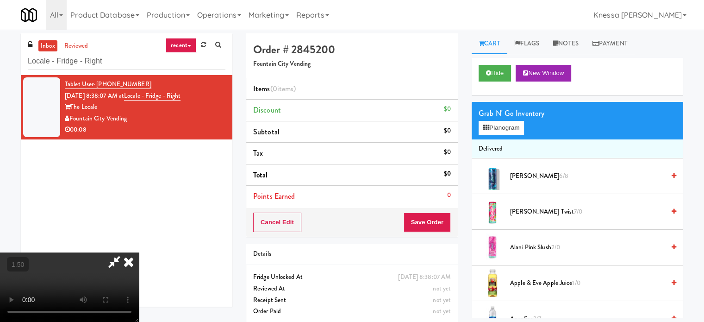
click at [139, 252] on video at bounding box center [69, 286] width 139 height 69
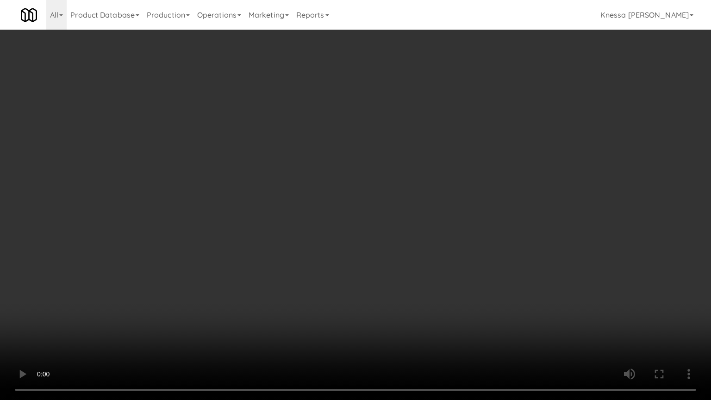
click at [306, 319] on video at bounding box center [355, 200] width 711 height 400
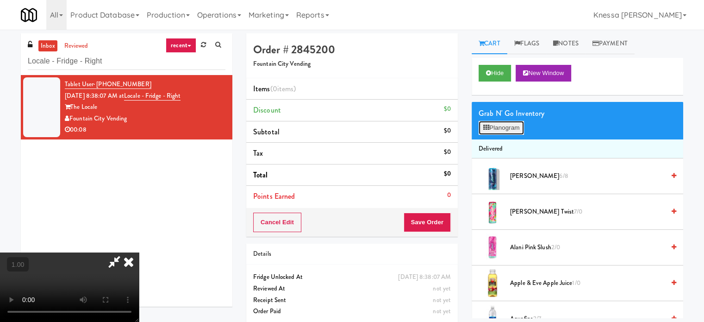
click at [507, 133] on button "Planogram" at bounding box center [501, 128] width 45 height 14
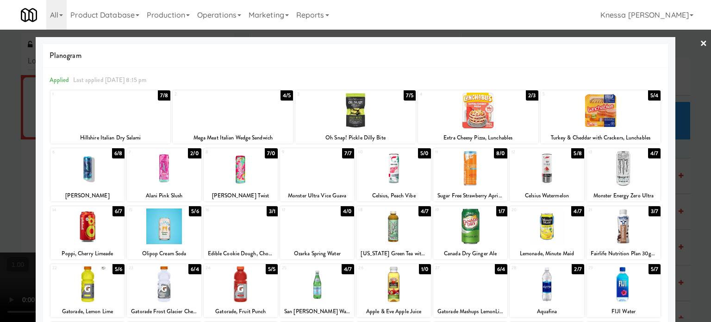
click at [238, 114] on div at bounding box center [233, 111] width 120 height 36
drag, startPoint x: 0, startPoint y: 147, endPoint x: 195, endPoint y: 144, distance: 195.4
click at [17, 145] on div at bounding box center [355, 161] width 711 height 322
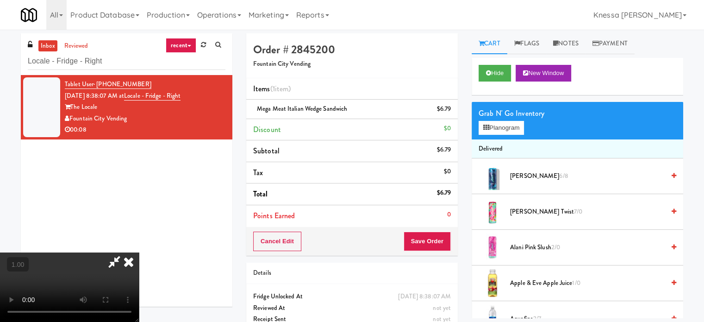
click at [139, 252] on video at bounding box center [69, 286] width 139 height 69
click at [503, 129] on button "Planogram" at bounding box center [501, 128] width 45 height 14
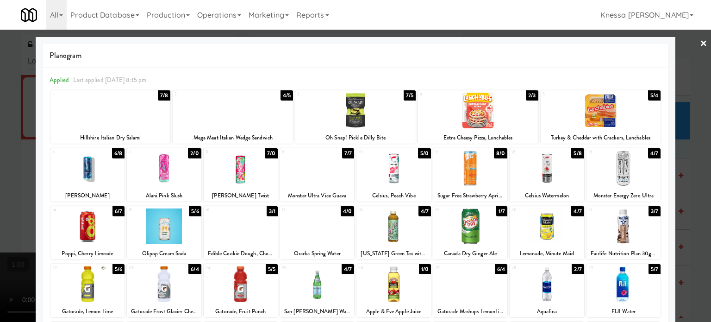
click at [244, 230] on div at bounding box center [241, 226] width 74 height 36
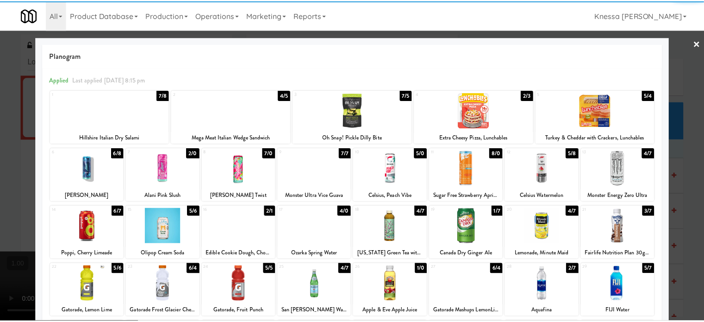
scroll to position [132, 0]
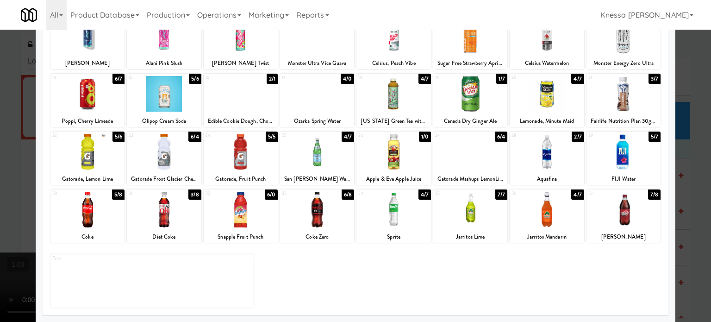
click at [0, 203] on div at bounding box center [355, 161] width 711 height 322
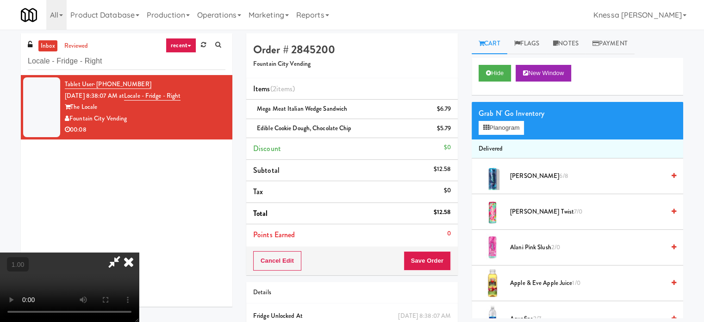
click at [139, 252] on video at bounding box center [69, 286] width 139 height 69
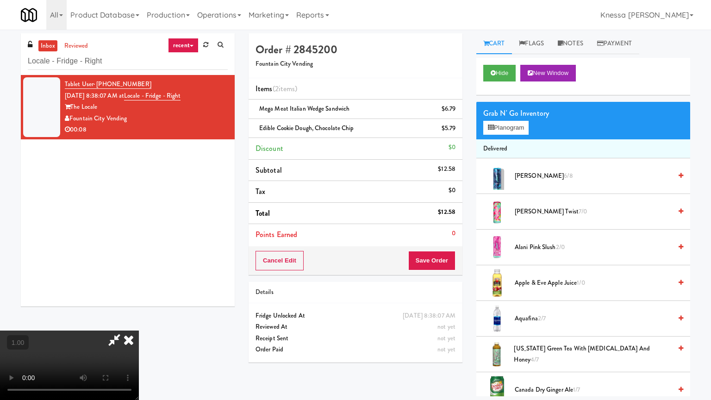
click at [139, 321] on video at bounding box center [69, 365] width 139 height 69
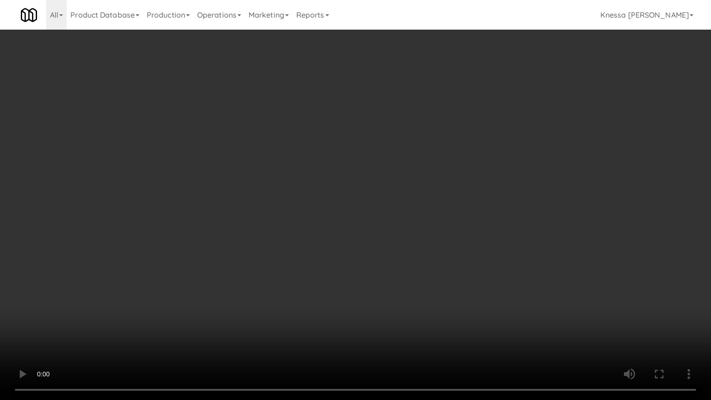
click at [272, 254] on video at bounding box center [355, 200] width 711 height 400
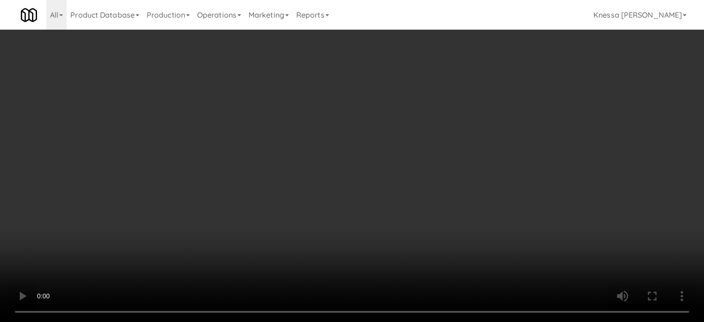
click at [272, 198] on video at bounding box center [352, 161] width 704 height 322
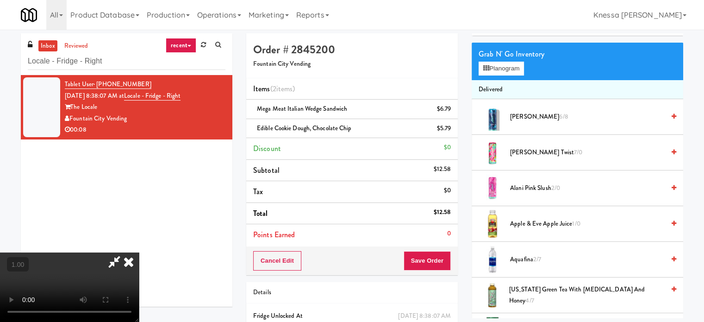
scroll to position [139, 0]
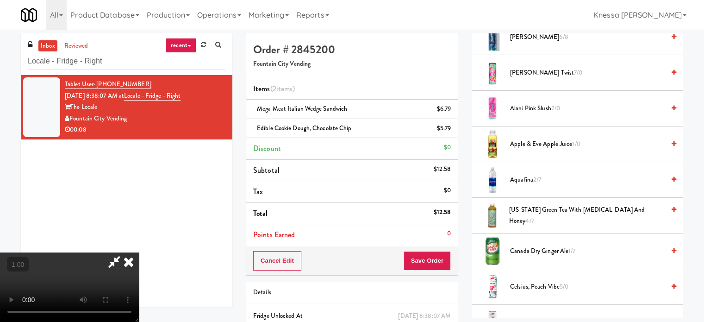
click at [125, 252] on icon at bounding box center [114, 261] width 21 height 19
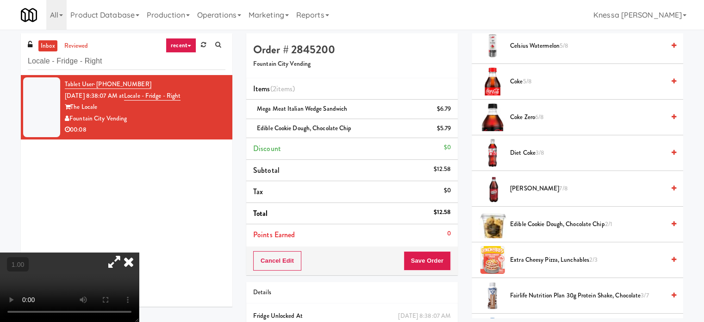
scroll to position [417, 0]
click at [139, 252] on video at bounding box center [69, 286] width 139 height 69
click at [139, 252] on icon at bounding box center [129, 261] width 20 height 19
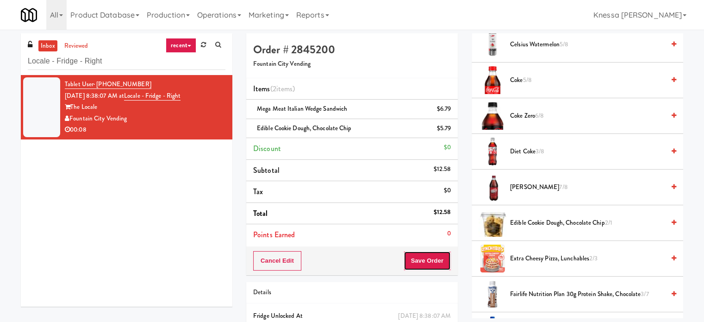
click at [432, 259] on button "Save Order" at bounding box center [427, 260] width 47 height 19
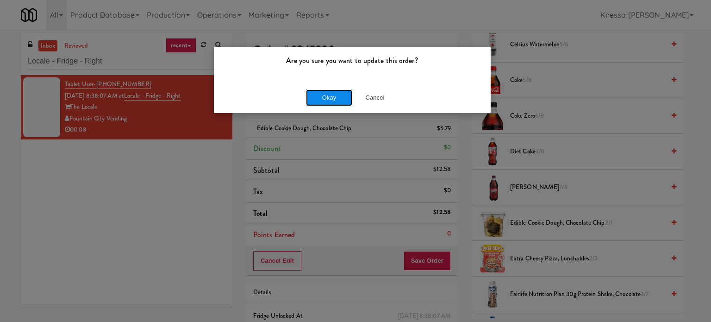
click at [338, 100] on button "Okay" at bounding box center [329, 97] width 46 height 17
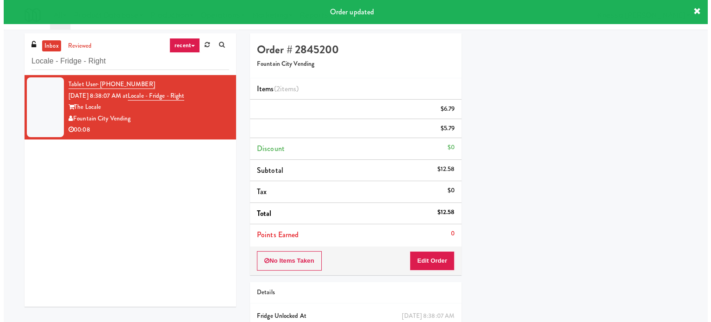
scroll to position [87, 0]
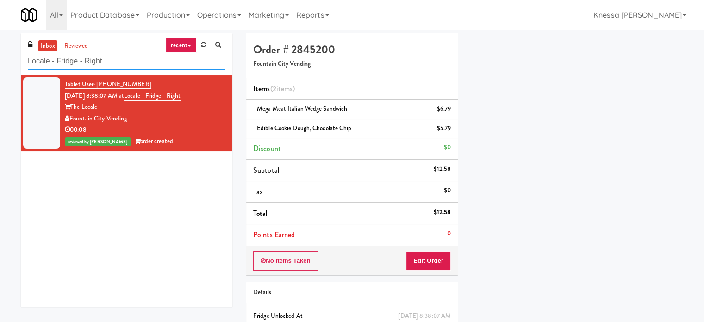
click at [138, 59] on input "Locale - Fridge - Right" at bounding box center [127, 61] width 198 height 17
paste input "Sur Club - Main - Cooler"
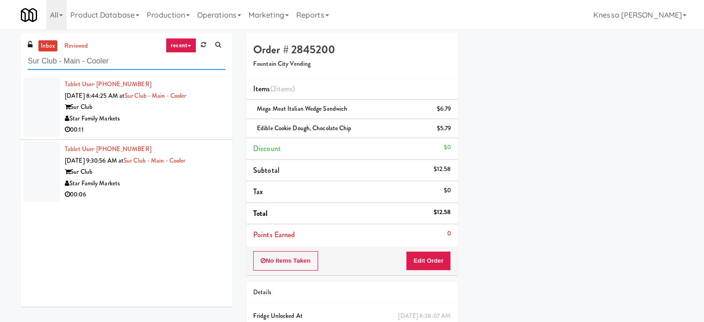
type input "Sur Club - Main - Cooler"
click at [189, 127] on div "00:11" at bounding box center [145, 130] width 161 height 12
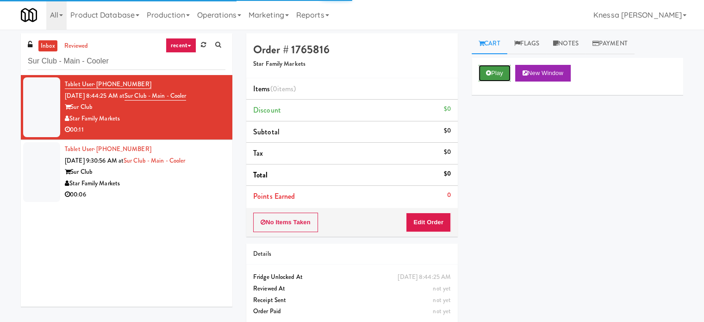
click at [488, 70] on icon at bounding box center [488, 73] width 5 height 6
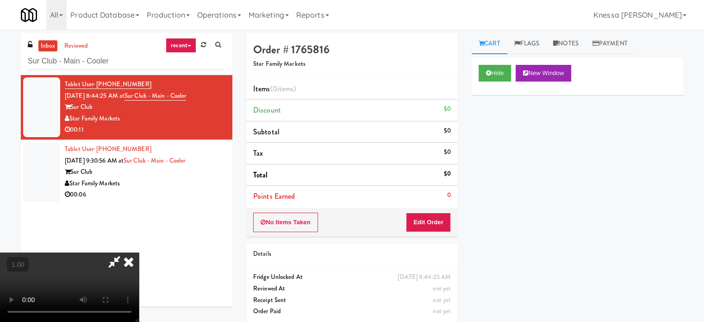
click at [139, 252] on video at bounding box center [69, 286] width 139 height 69
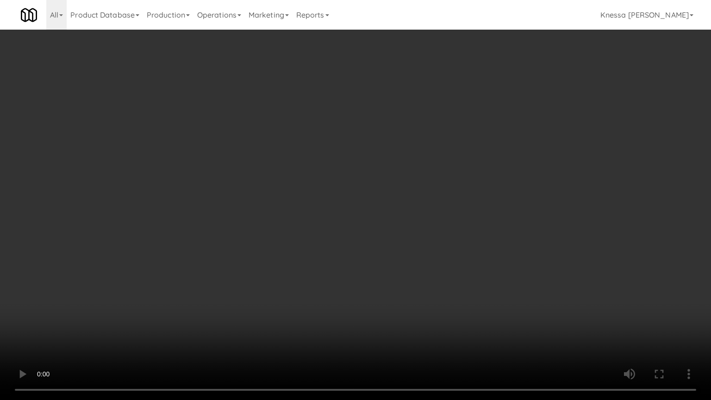
click at [230, 306] on video at bounding box center [355, 200] width 711 height 400
click at [246, 294] on video at bounding box center [355, 200] width 711 height 400
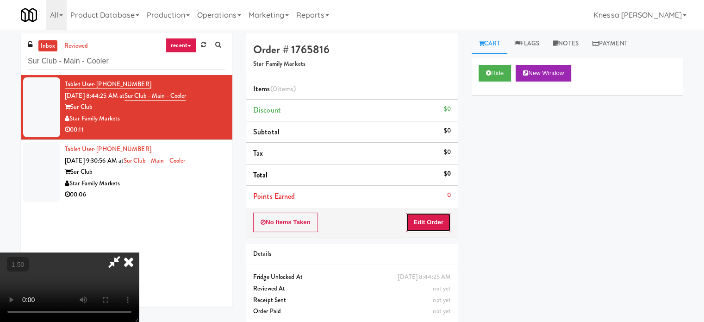
drag, startPoint x: 443, startPoint y: 219, endPoint x: 468, endPoint y: 157, distance: 67.1
click at [443, 219] on button "Edit Order" at bounding box center [428, 222] width 45 height 19
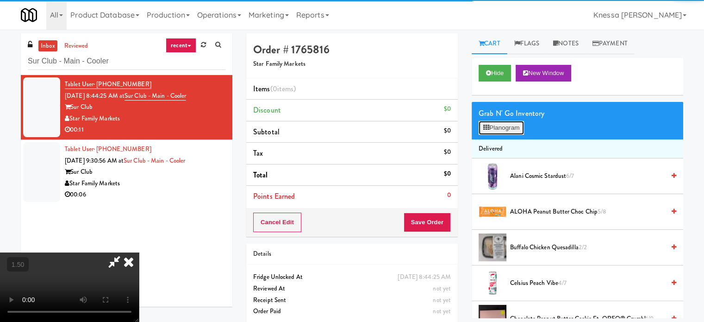
click at [480, 128] on button "Planogram" at bounding box center [501, 128] width 45 height 14
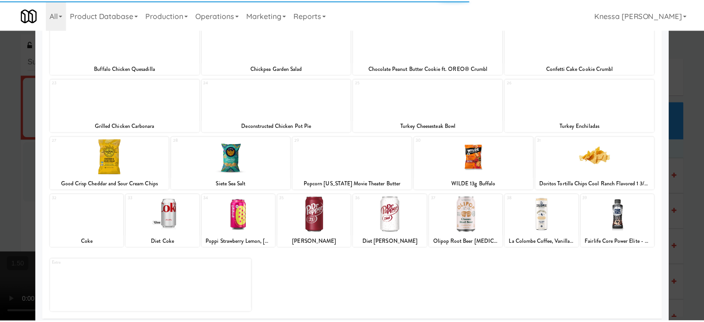
scroll to position [191, 0]
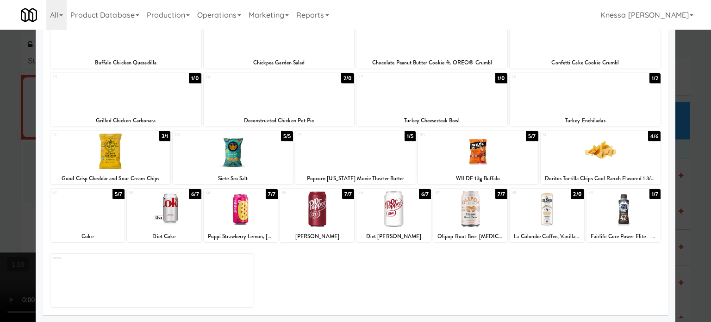
click at [188, 213] on div at bounding box center [164, 209] width 74 height 36
click at [165, 215] on div at bounding box center [164, 209] width 74 height 36
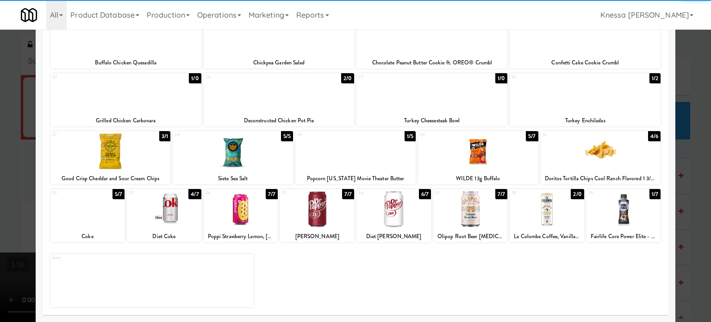
click at [165, 215] on div at bounding box center [164, 209] width 74 height 36
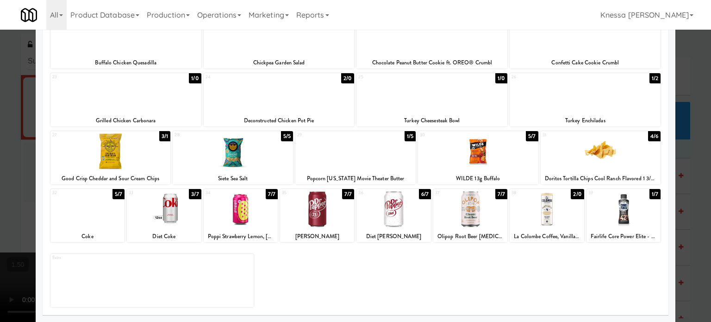
click at [165, 215] on div at bounding box center [164, 209] width 74 height 36
click at [0, 178] on div at bounding box center [355, 161] width 711 height 322
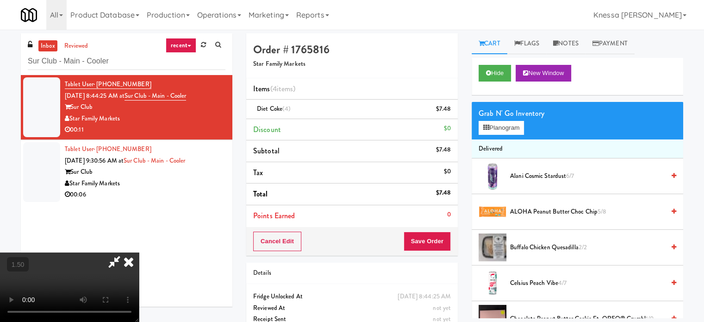
click at [139, 252] on icon at bounding box center [129, 261] width 20 height 19
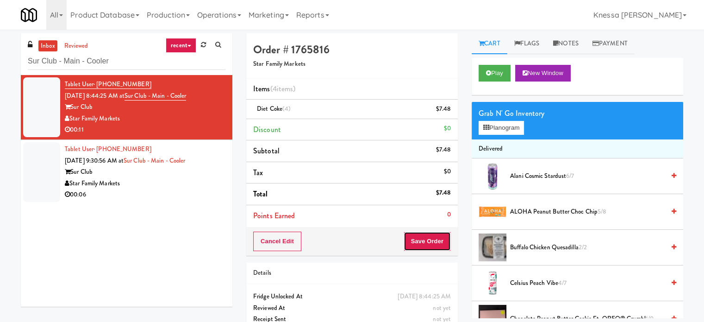
click at [440, 233] on button "Save Order" at bounding box center [427, 241] width 47 height 19
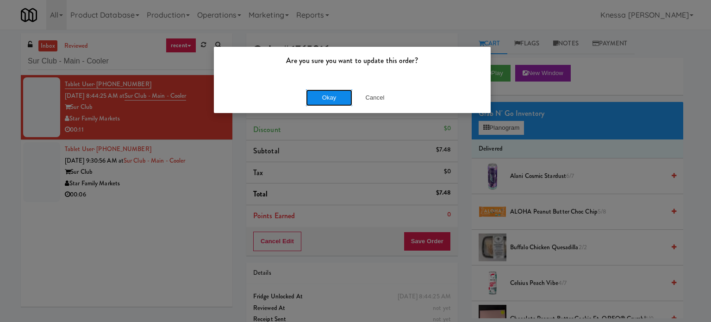
click at [331, 95] on button "Okay" at bounding box center [329, 97] width 46 height 17
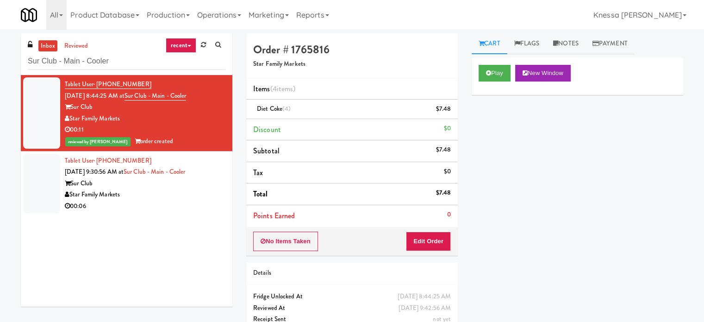
click at [211, 196] on div "Star Family Markets" at bounding box center [145, 195] width 161 height 12
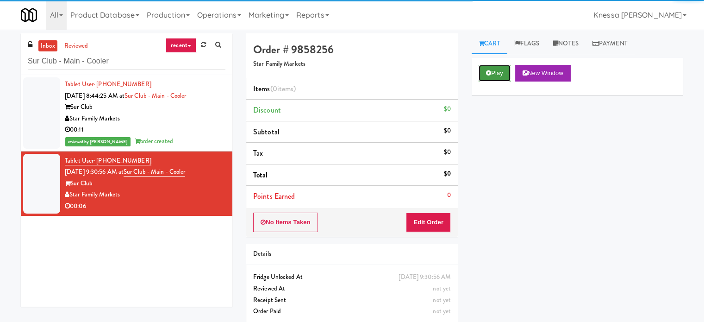
click at [484, 77] on button "Play" at bounding box center [495, 73] width 32 height 17
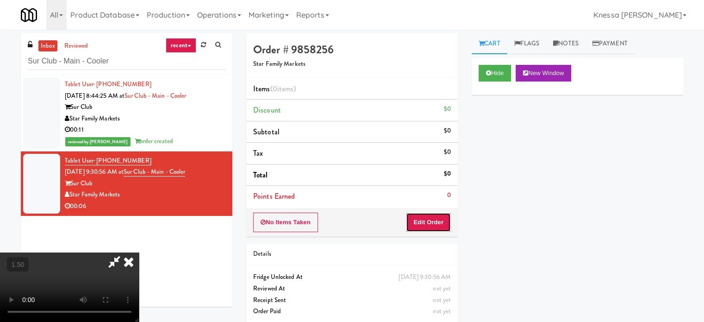
click at [437, 215] on button "Edit Order" at bounding box center [428, 222] width 45 height 19
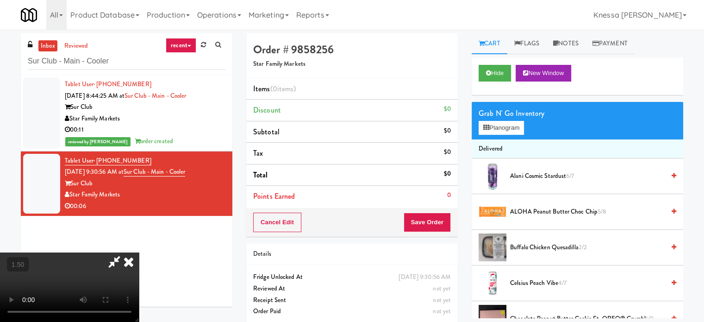
click at [139, 252] on video at bounding box center [69, 286] width 139 height 69
drag, startPoint x: 283, startPoint y: 184, endPoint x: 285, endPoint y: 240, distance: 56.5
click at [139, 252] on video at bounding box center [69, 286] width 139 height 69
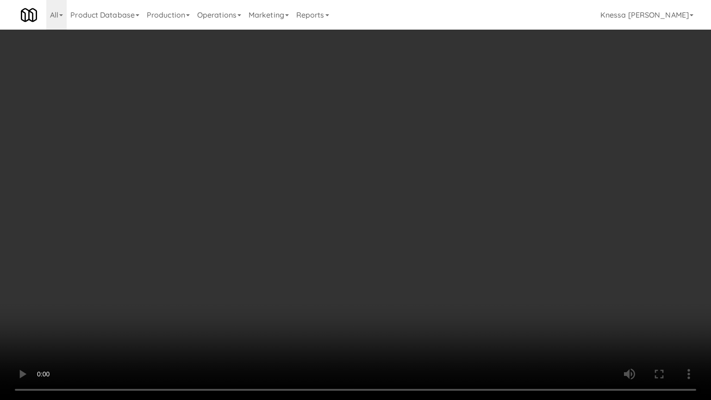
click at [373, 193] on video at bounding box center [355, 200] width 711 height 400
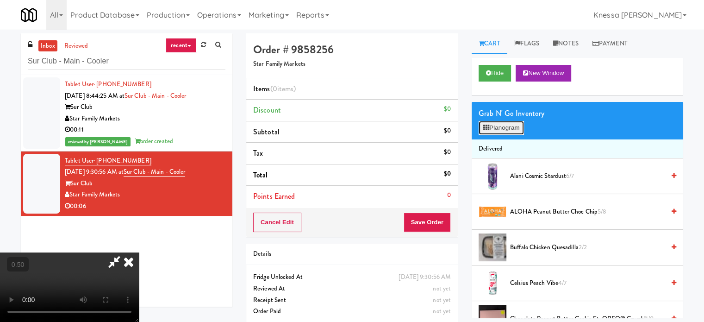
click at [496, 122] on button "Planogram" at bounding box center [501, 128] width 45 height 14
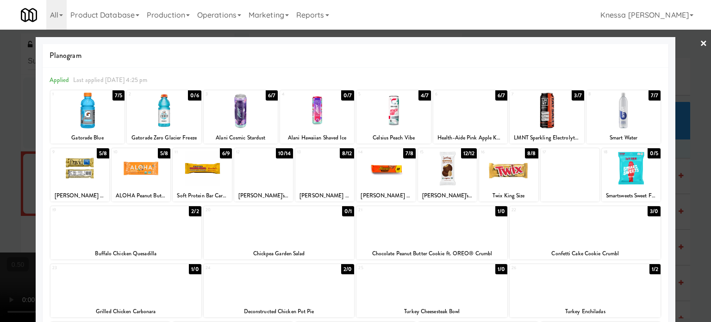
drag, startPoint x: 0, startPoint y: 127, endPoint x: 156, endPoint y: 124, distance: 156.5
click at [0, 127] on div at bounding box center [355, 161] width 711 height 322
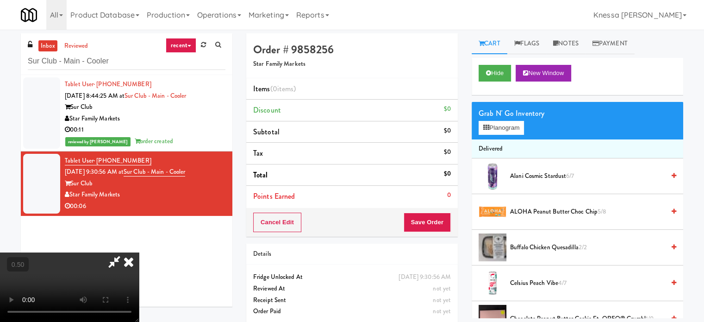
drag, startPoint x: 263, startPoint y: 137, endPoint x: 248, endPoint y: 138, distance: 15.3
click at [139, 252] on video at bounding box center [69, 286] width 139 height 69
click at [502, 129] on button "Planogram" at bounding box center [501, 128] width 45 height 14
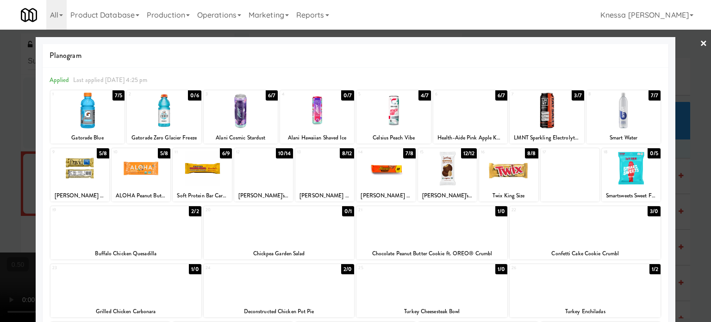
click at [326, 112] on div at bounding box center [317, 111] width 74 height 36
click at [224, 114] on div at bounding box center [241, 111] width 74 height 36
click at [34, 112] on div at bounding box center [355, 161] width 711 height 322
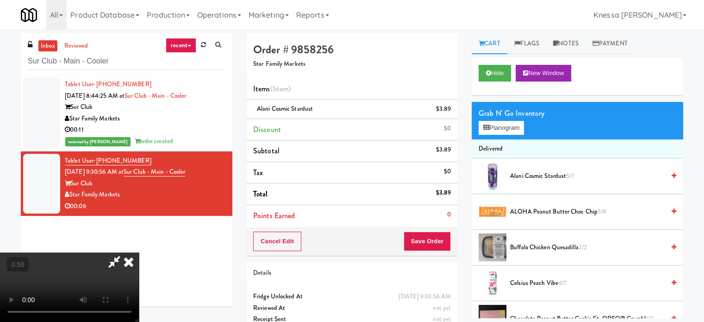
click at [139, 252] on video at bounding box center [69, 286] width 139 height 69
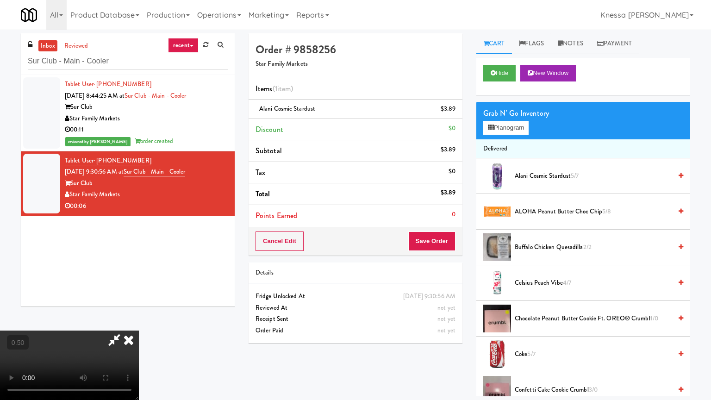
click at [139, 321] on video at bounding box center [69, 365] width 139 height 69
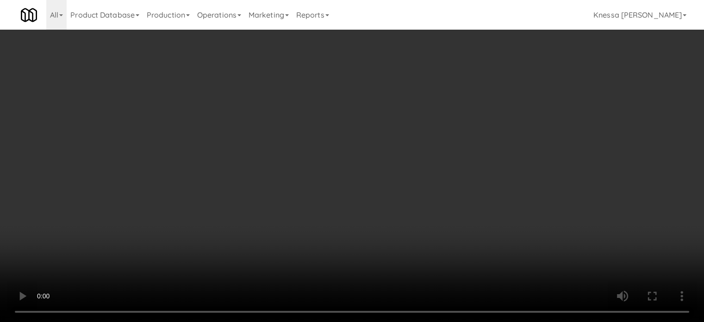
scroll to position [30, 0]
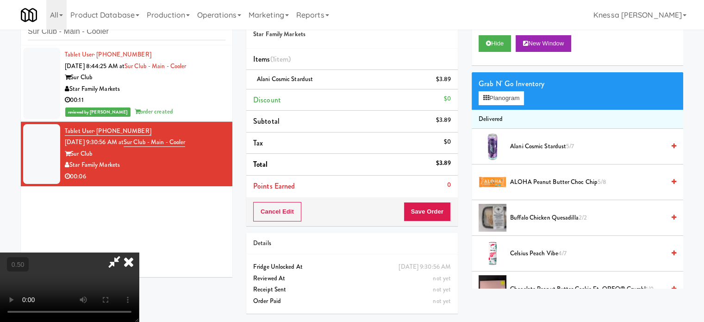
click at [531, 101] on div "Grab N' Go Inventory Planogram" at bounding box center [578, 91] width 212 height 38
click at [524, 99] on button "Planogram" at bounding box center [501, 98] width 45 height 14
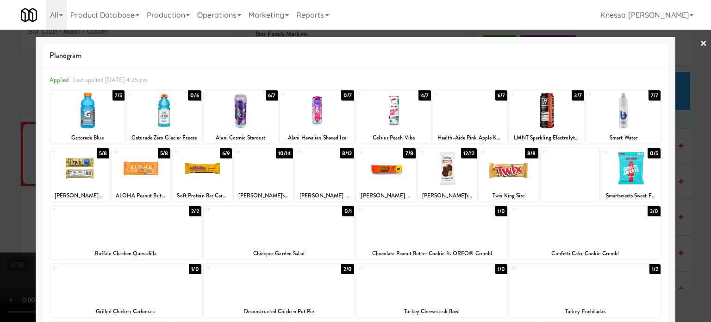
drag, startPoint x: 0, startPoint y: 127, endPoint x: 28, endPoint y: 125, distance: 27.9
click at [0, 127] on div at bounding box center [355, 161] width 711 height 322
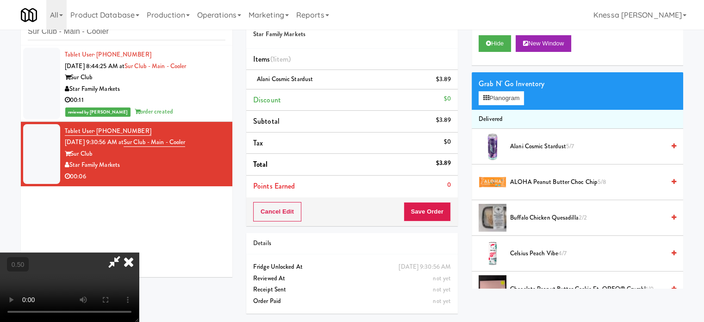
click at [139, 252] on icon at bounding box center [129, 261] width 20 height 19
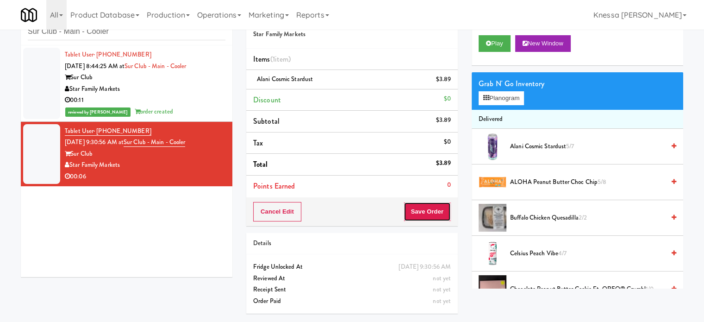
click at [448, 210] on button "Save Order" at bounding box center [427, 211] width 47 height 19
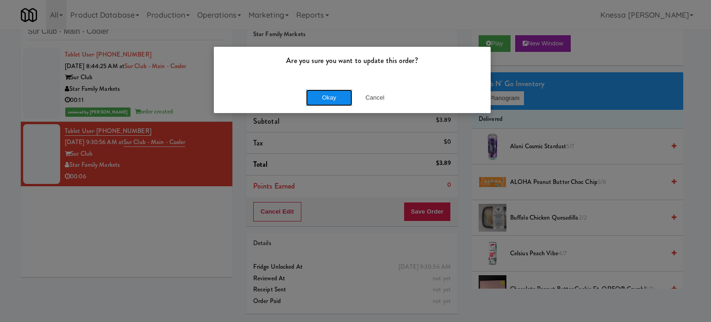
drag, startPoint x: 318, startPoint y: 97, endPoint x: 479, endPoint y: 102, distance: 161.2
click at [318, 97] on button "Okay" at bounding box center [329, 97] width 46 height 17
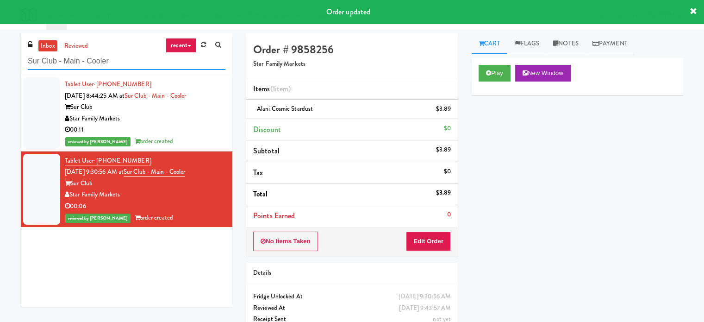
click at [135, 64] on input "Sur Club - Main - Cooler" at bounding box center [127, 61] width 198 height 17
paste input "8421 Broad"
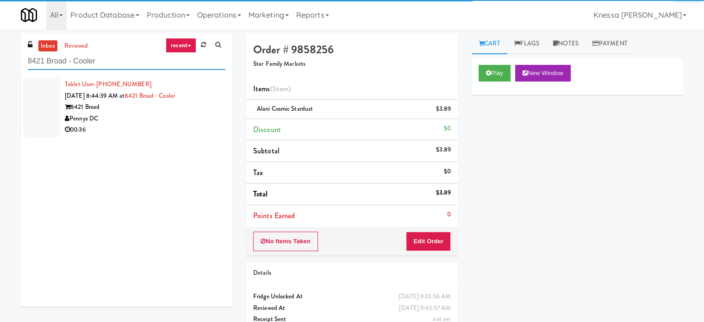
type input "8421 Broad - Cooler"
click at [207, 115] on div "Pennys DC" at bounding box center [145, 119] width 161 height 12
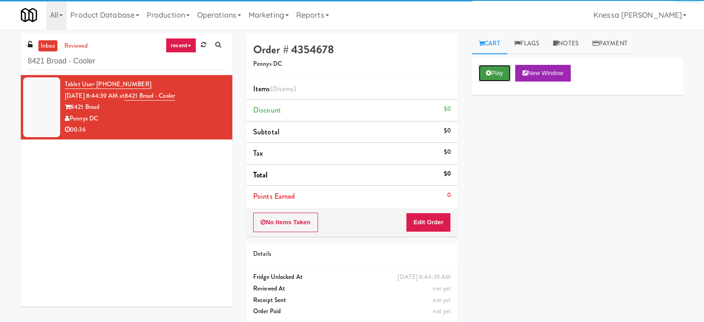
click at [501, 72] on button "Play" at bounding box center [495, 73] width 32 height 17
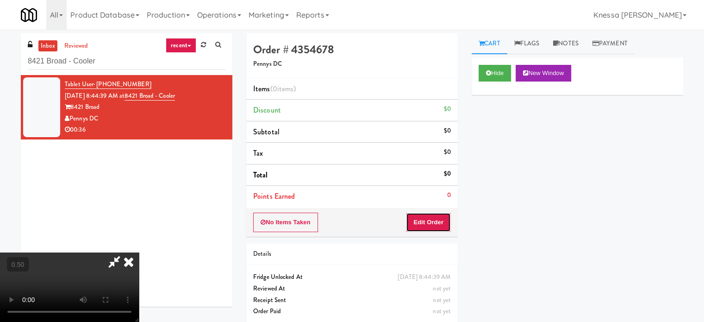
click at [438, 216] on button "Edit Order" at bounding box center [428, 222] width 45 height 19
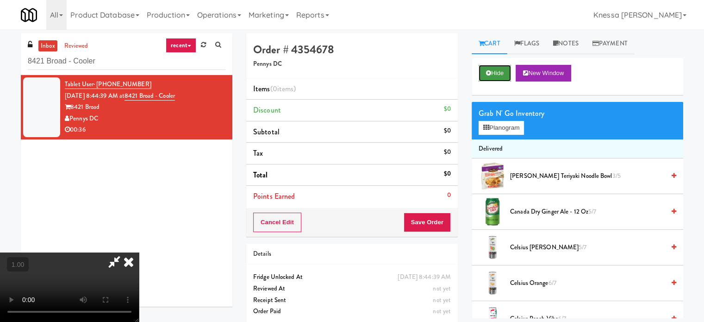
click at [488, 77] on button "Hide" at bounding box center [495, 73] width 32 height 17
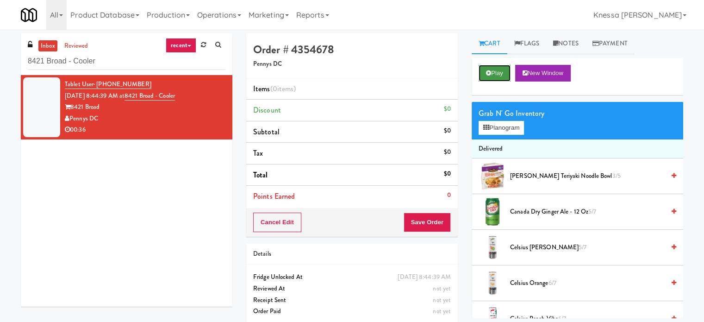
click at [506, 78] on button "Play" at bounding box center [495, 73] width 32 height 17
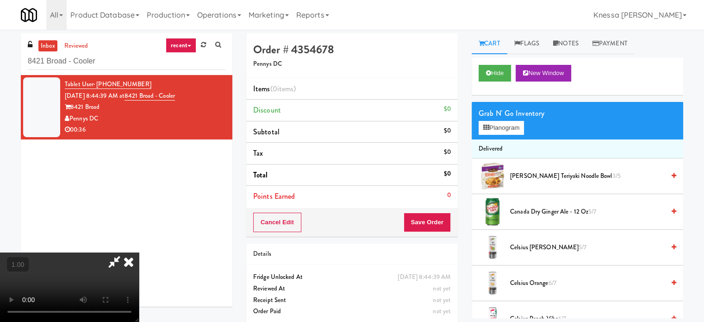
click at [139, 252] on video at bounding box center [69, 286] width 139 height 69
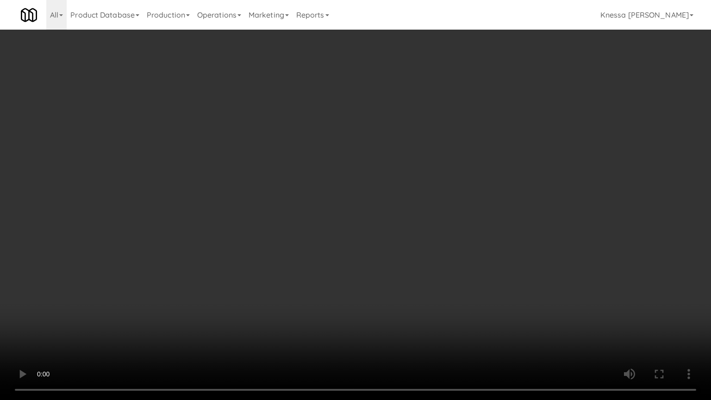
click at [222, 270] on video at bounding box center [355, 200] width 711 height 400
drag, startPoint x: 222, startPoint y: 270, endPoint x: 413, endPoint y: 131, distance: 236.9
click at [223, 270] on video at bounding box center [355, 200] width 711 height 400
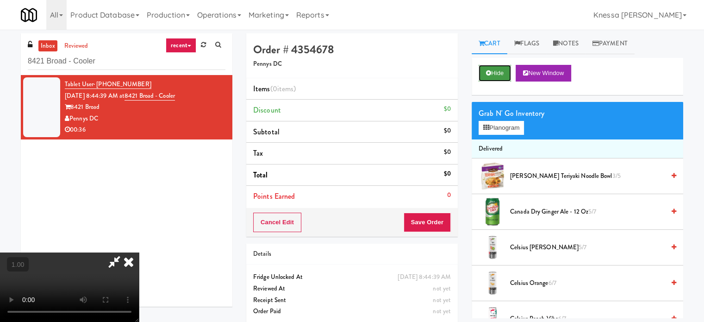
click at [501, 72] on button "Hide" at bounding box center [495, 73] width 32 height 17
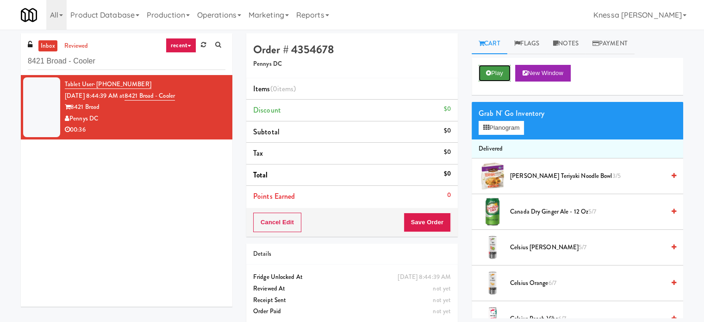
click at [501, 72] on button "Play" at bounding box center [495, 73] width 32 height 17
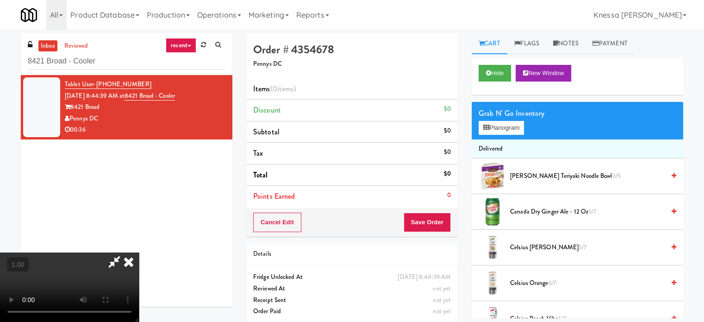
drag, startPoint x: 171, startPoint y: 154, endPoint x: 172, endPoint y: 148, distance: 5.6
click at [139, 252] on video at bounding box center [69, 286] width 139 height 69
drag, startPoint x: 172, startPoint y: 148, endPoint x: 173, endPoint y: 203, distance: 54.7
click at [139, 252] on video at bounding box center [69, 286] width 139 height 69
click at [502, 129] on button "Planogram" at bounding box center [501, 128] width 45 height 14
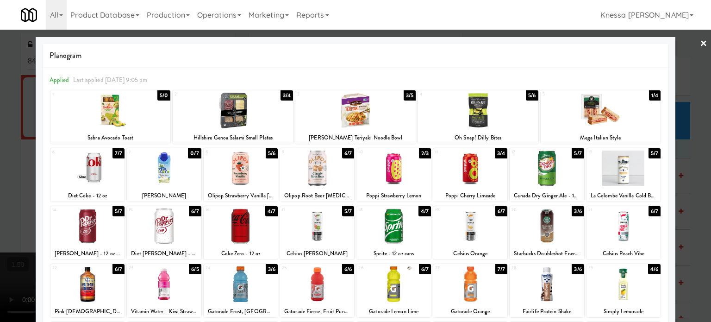
click at [250, 171] on div at bounding box center [241, 168] width 74 height 36
click at [0, 166] on div at bounding box center [355, 161] width 711 height 322
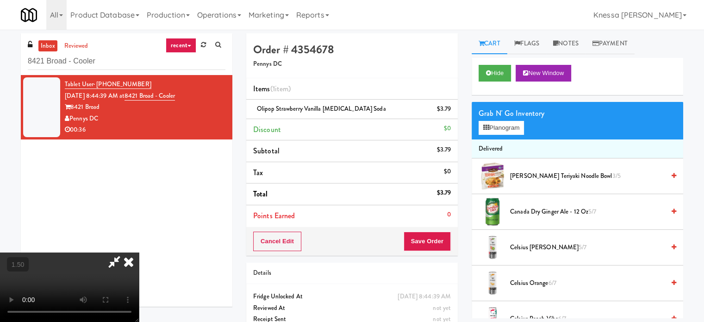
click at [139, 252] on video at bounding box center [69, 286] width 139 height 69
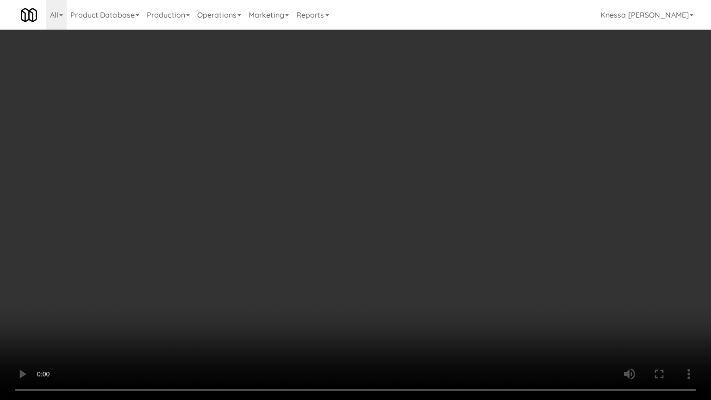
click at [263, 296] on video at bounding box center [355, 200] width 711 height 400
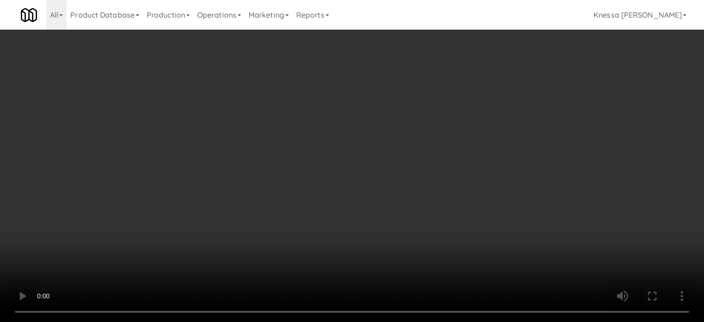
click at [500, 137] on div "Grab N' Go Inventory Planogram" at bounding box center [578, 121] width 212 height 38
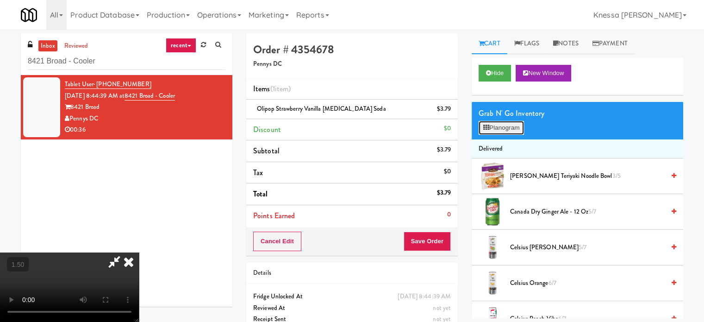
click at [504, 132] on button "Planogram" at bounding box center [501, 128] width 45 height 14
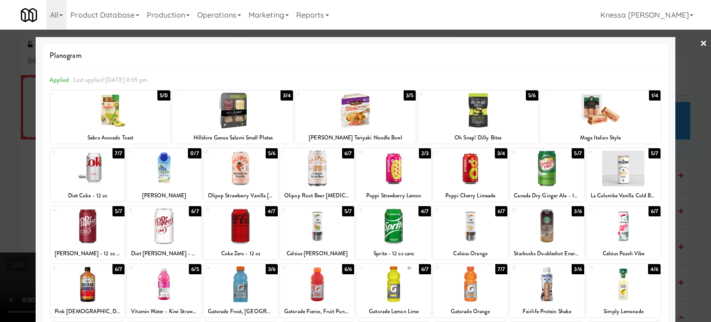
click at [14, 165] on div at bounding box center [355, 161] width 711 height 322
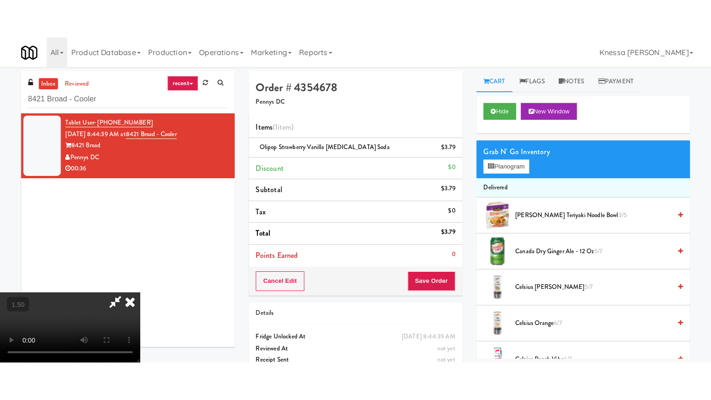
scroll to position [146, 0]
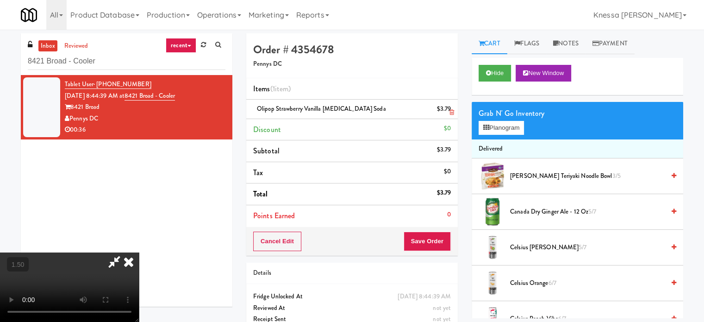
click at [452, 112] on icon at bounding box center [452, 112] width 5 height 6
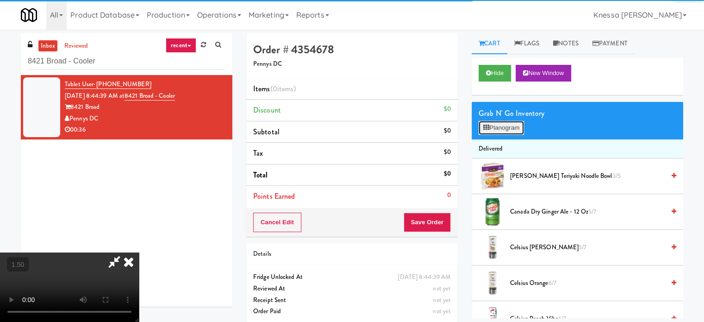
click at [497, 125] on button "Planogram" at bounding box center [501, 128] width 45 height 14
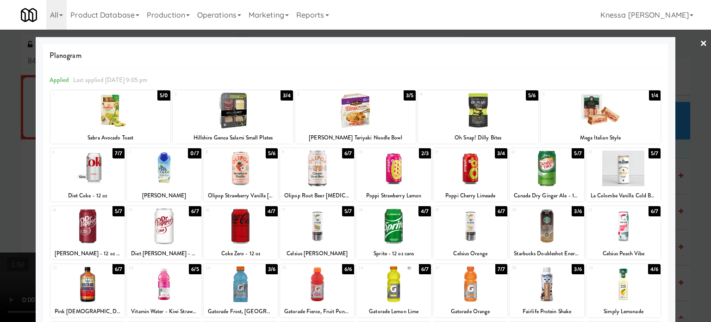
click at [388, 169] on div at bounding box center [394, 168] width 74 height 36
click at [0, 170] on div at bounding box center [355, 161] width 711 height 322
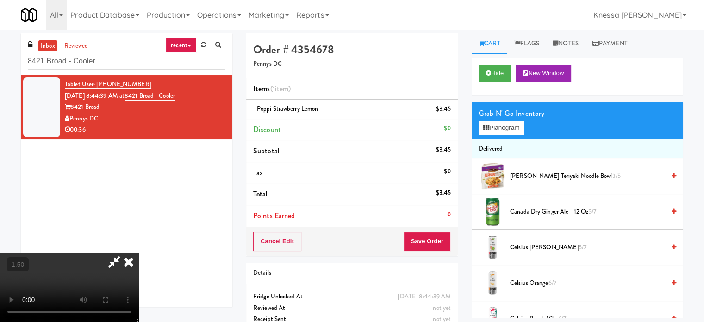
click at [139, 252] on video at bounding box center [69, 286] width 139 height 69
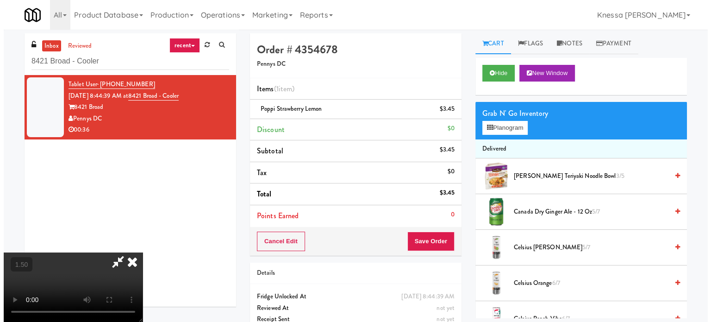
scroll to position [19, 0]
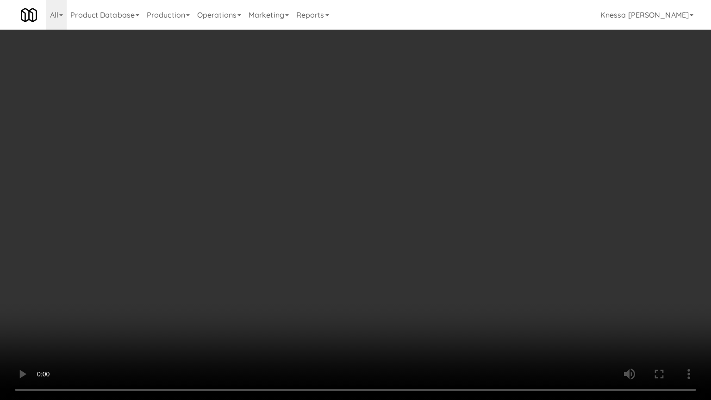
click at [325, 207] on video at bounding box center [355, 200] width 711 height 400
click at [320, 241] on video at bounding box center [355, 200] width 711 height 400
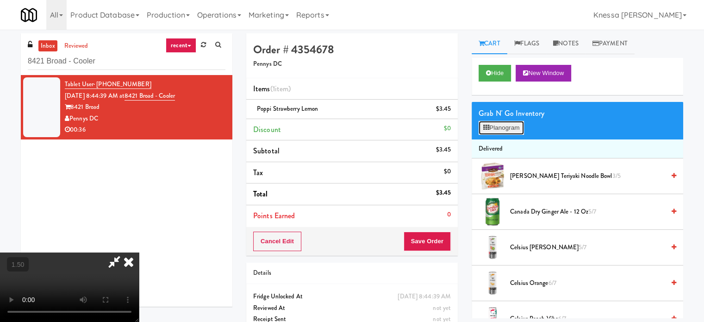
click at [502, 128] on button "Planogram" at bounding box center [501, 128] width 45 height 14
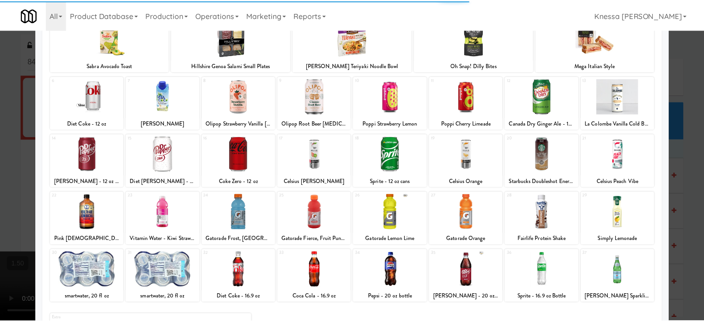
scroll to position [93, 0]
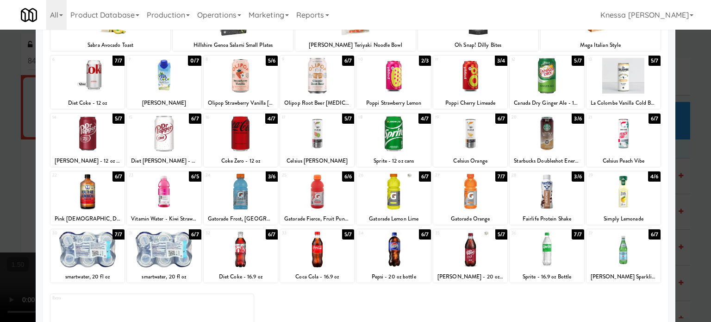
click at [623, 138] on div at bounding box center [624, 134] width 74 height 36
click at [684, 119] on div at bounding box center [355, 161] width 711 height 322
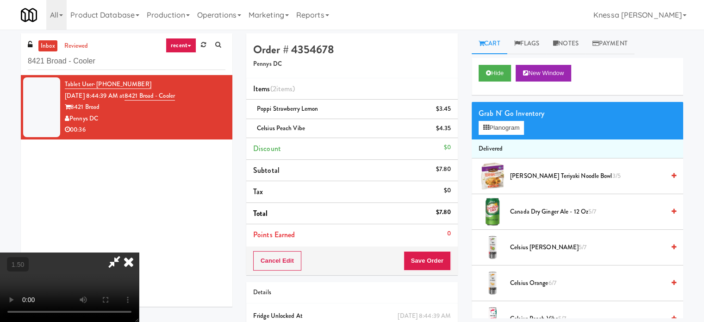
click at [139, 252] on video at bounding box center [69, 286] width 139 height 69
click at [439, 265] on button "Save Order" at bounding box center [427, 260] width 47 height 19
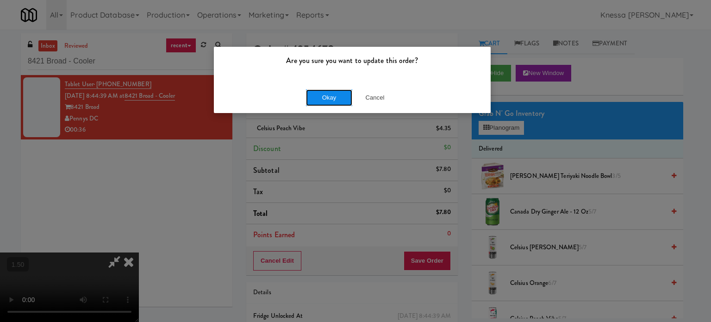
click at [337, 101] on button "Okay" at bounding box center [329, 97] width 46 height 17
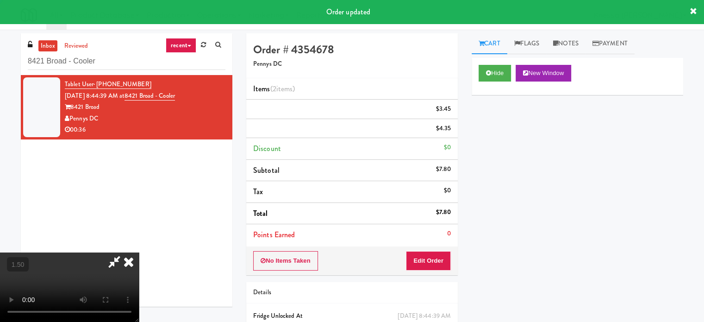
scroll to position [0, 0]
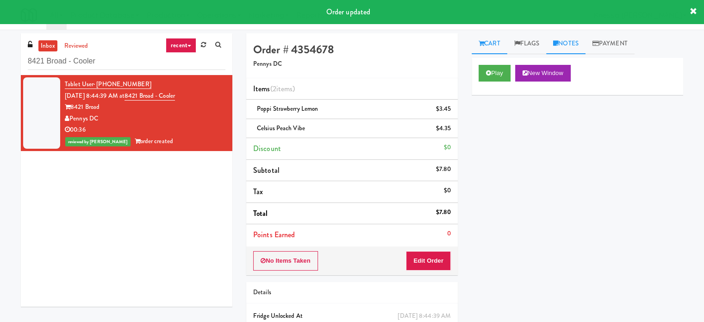
click at [579, 45] on link "Notes" at bounding box center [565, 43] width 39 height 21
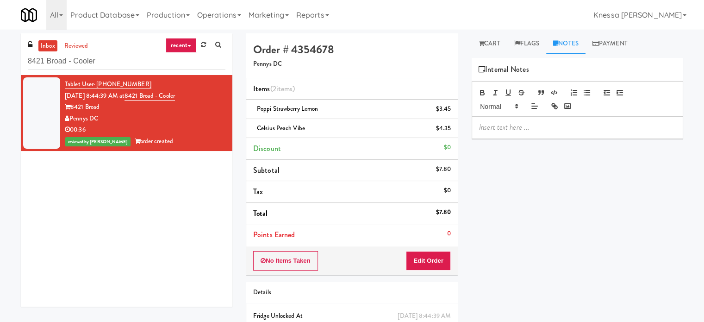
click at [509, 127] on p at bounding box center [577, 127] width 197 height 10
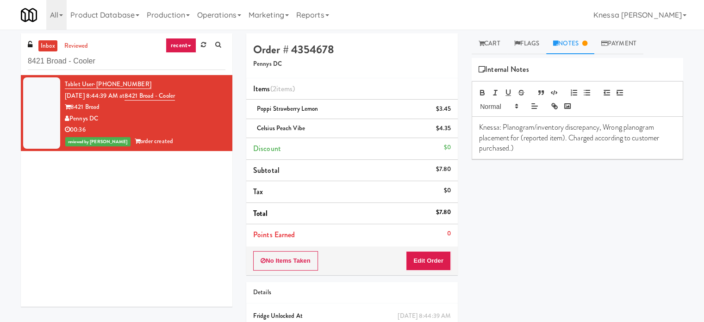
click at [298, 107] on span "Poppi Strawberry Lemon" at bounding box center [287, 108] width 61 height 9
copy span "Poppi Strawberry Lemon"
click at [567, 139] on p "Knessa: Planogram/inventory discrepancy, Wrong planogram placement for (reporte…" at bounding box center [577, 137] width 197 height 31
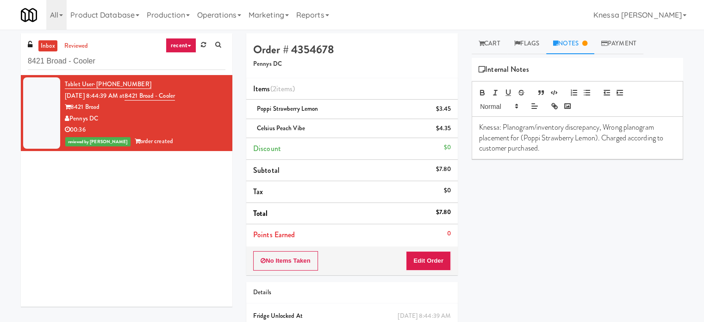
click at [277, 67] on h5 "Pennys DC" at bounding box center [352, 64] width 198 height 7
copy h5 "Pennys DC"
click at [142, 64] on input "8421 Broad - Cooler" at bounding box center [127, 61] width 198 height 17
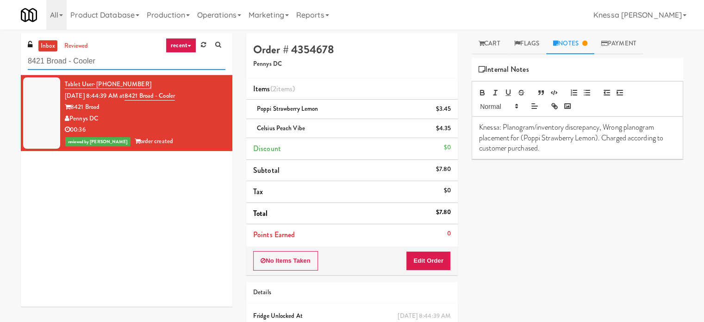
click at [142, 64] on input "8421 Broad - Cooler" at bounding box center [127, 61] width 198 height 17
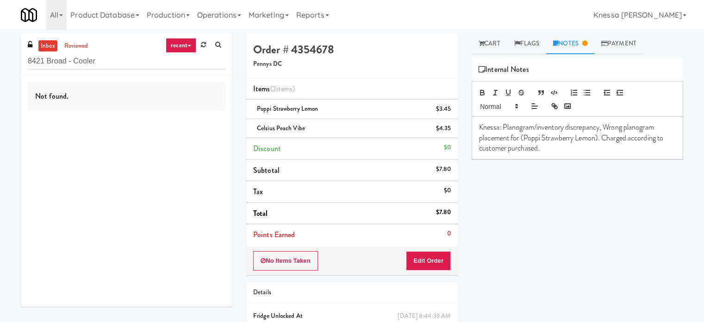
click at [559, 154] on div "Knessa: Planogram/inventory discrepancy, Wrong planogram placement for (Poppi S…" at bounding box center [577, 138] width 211 height 42
click at [558, 152] on p "Knessa: Planogram/inventory discrepancy, Wrong planogram placement for (Poppi S…" at bounding box center [577, 137] width 197 height 31
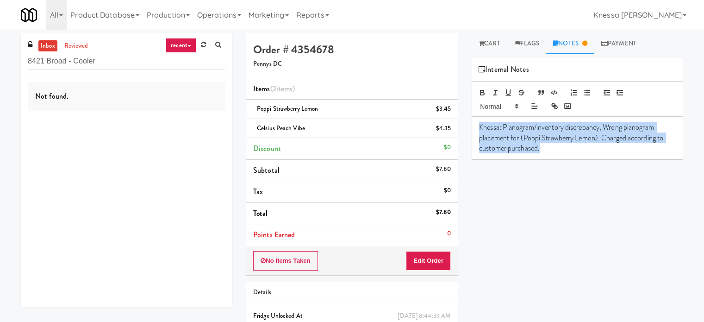
copy p "Knessa: Planogram/inventory discrepancy, Wrong planogram placement for (Poppi S…"
click at [441, 261] on button "Edit Order" at bounding box center [428, 260] width 45 height 19
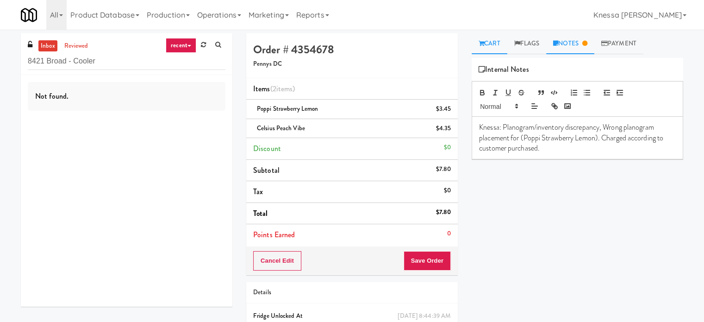
click at [485, 47] on link "Cart" at bounding box center [490, 43] width 36 height 21
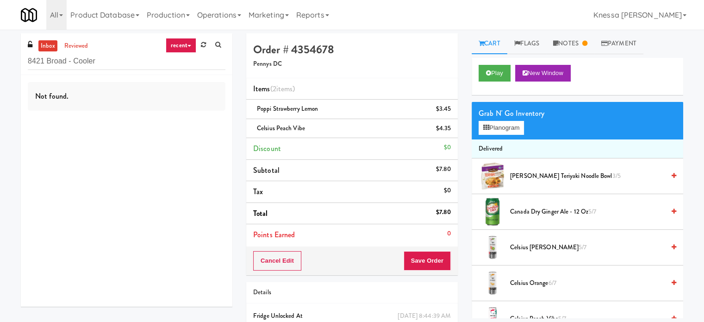
click at [502, 136] on div "Grab N' Go Inventory Planogram" at bounding box center [578, 121] width 212 height 38
click at [505, 128] on button "Planogram" at bounding box center [501, 128] width 45 height 14
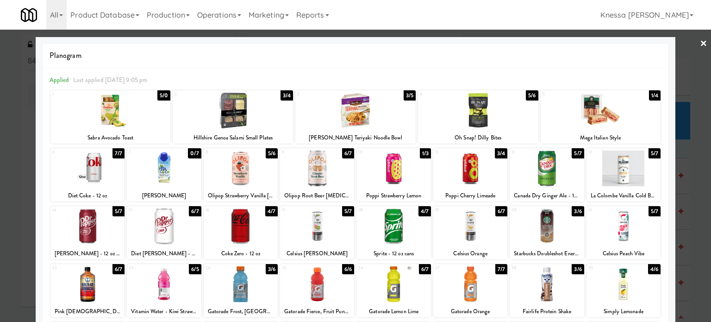
click at [700, 45] on link "×" at bounding box center [703, 44] width 7 height 29
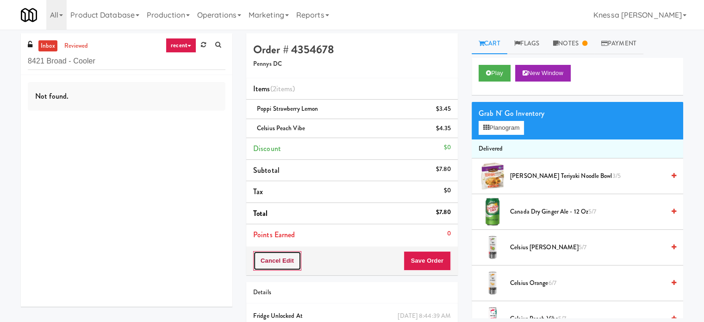
click at [270, 253] on button "Cancel Edit" at bounding box center [277, 260] width 48 height 19
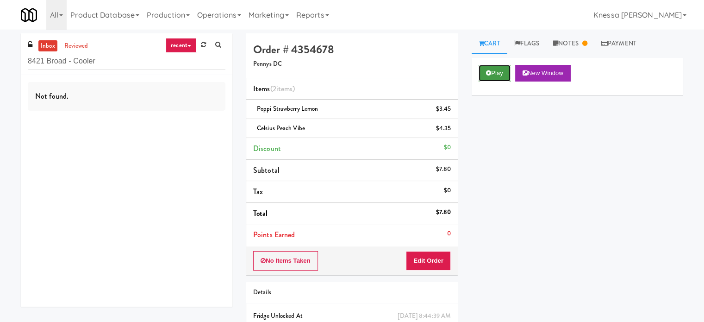
click at [493, 77] on button "Play" at bounding box center [495, 73] width 32 height 17
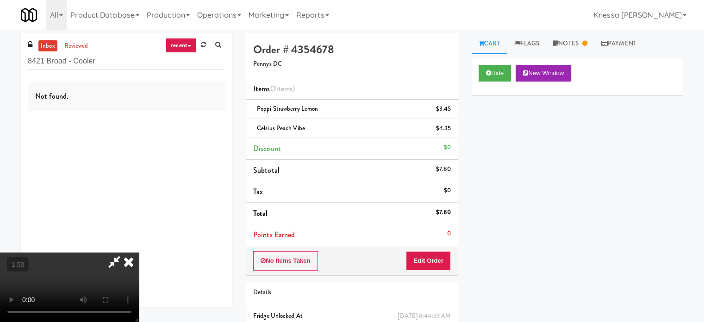
click at [139, 252] on video at bounding box center [69, 286] width 139 height 69
click at [139, 252] on icon at bounding box center [129, 261] width 20 height 19
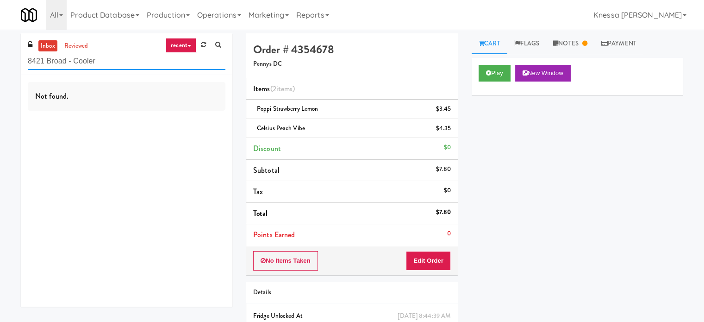
click at [167, 66] on input "8421 Broad - Cooler" at bounding box center [127, 61] width 198 height 17
paste input "[GEOGRAPHIC_DATA]"
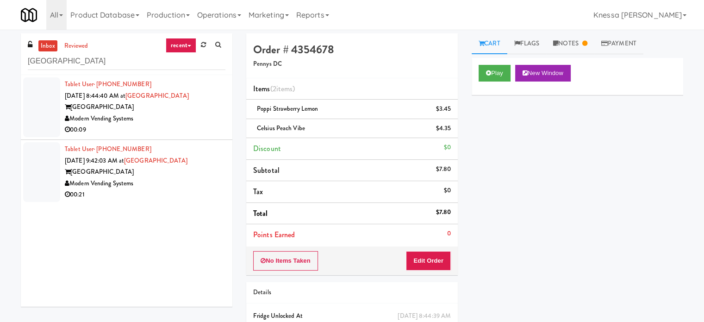
click at [185, 110] on div "[GEOGRAPHIC_DATA]" at bounding box center [145, 107] width 161 height 12
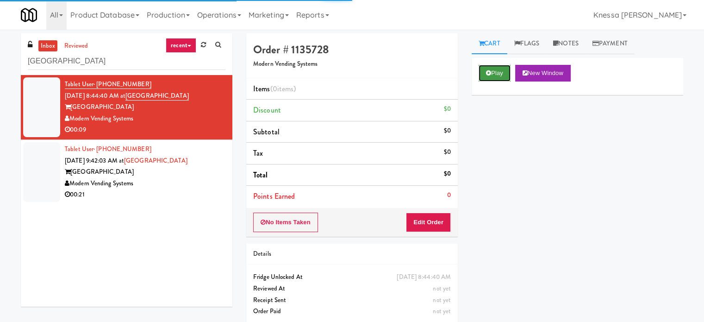
click at [489, 80] on button "Play" at bounding box center [495, 73] width 32 height 17
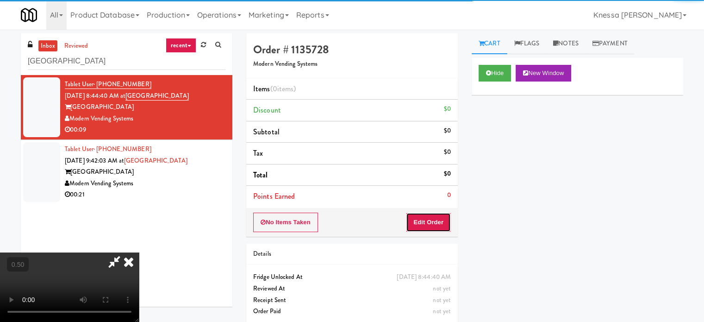
click at [423, 222] on button "Edit Order" at bounding box center [428, 222] width 45 height 19
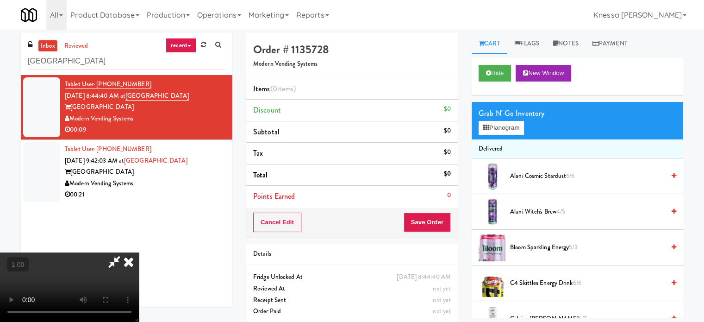
click at [139, 252] on video at bounding box center [69, 286] width 139 height 69
click at [524, 125] on button "Planogram" at bounding box center [501, 128] width 45 height 14
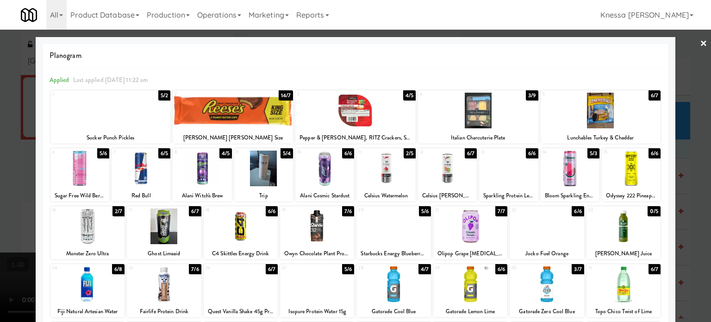
drag, startPoint x: 76, startPoint y: 174, endPoint x: 56, endPoint y: 168, distance: 21.6
click at [76, 174] on div at bounding box center [79, 168] width 59 height 36
click at [0, 168] on div at bounding box center [355, 161] width 711 height 322
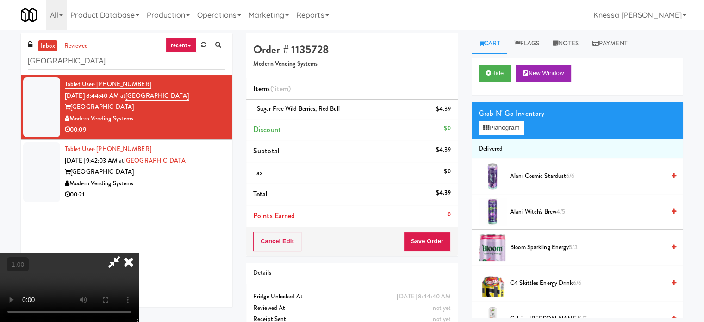
click at [139, 252] on video at bounding box center [69, 286] width 139 height 69
click at [495, 124] on button "Planogram" at bounding box center [501, 128] width 45 height 14
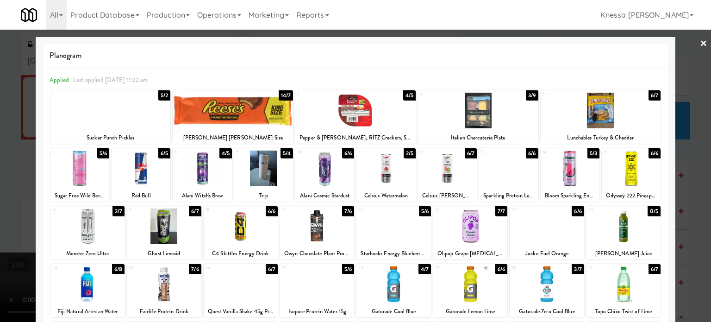
click at [393, 173] on div at bounding box center [386, 168] width 59 height 36
click at [3, 170] on div at bounding box center [355, 161] width 711 height 322
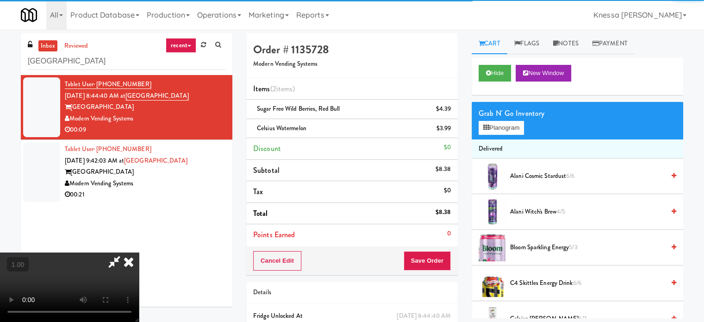
click at [139, 252] on video at bounding box center [69, 286] width 139 height 69
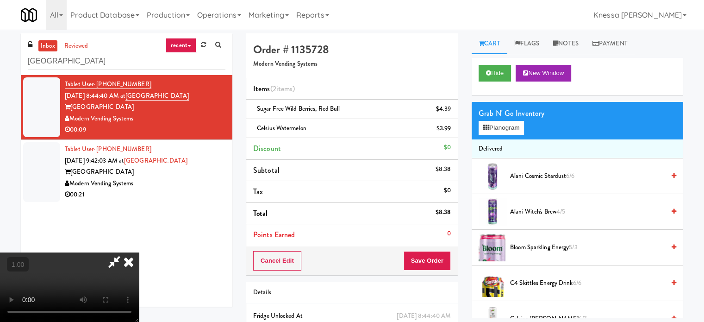
click at [139, 252] on icon at bounding box center [129, 261] width 20 height 19
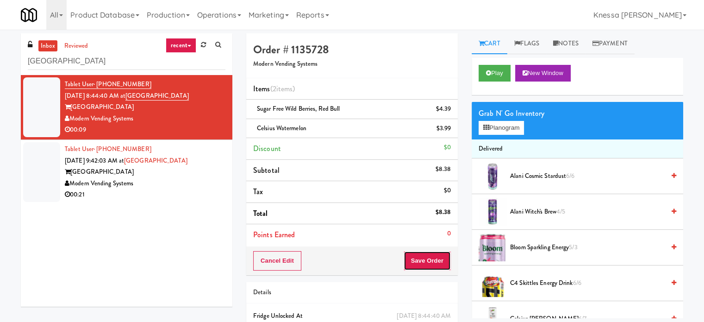
click at [436, 264] on button "Save Order" at bounding box center [427, 260] width 47 height 19
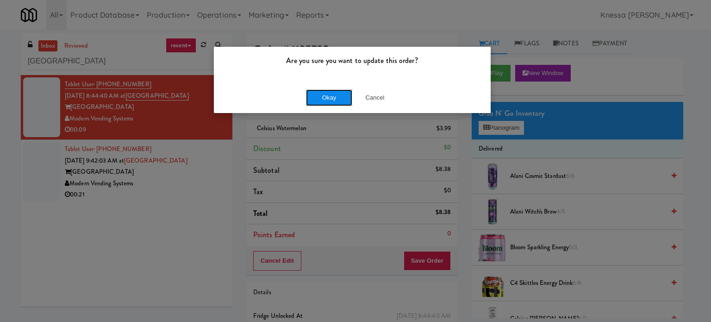
click at [317, 100] on button "Okay" at bounding box center [329, 97] width 46 height 17
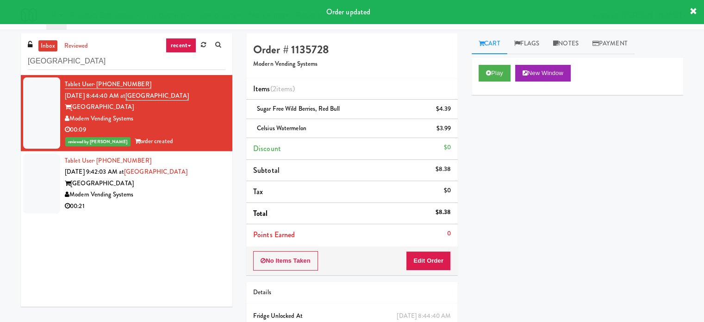
click at [204, 194] on div "Modern Vending Systems" at bounding box center [145, 195] width 161 height 12
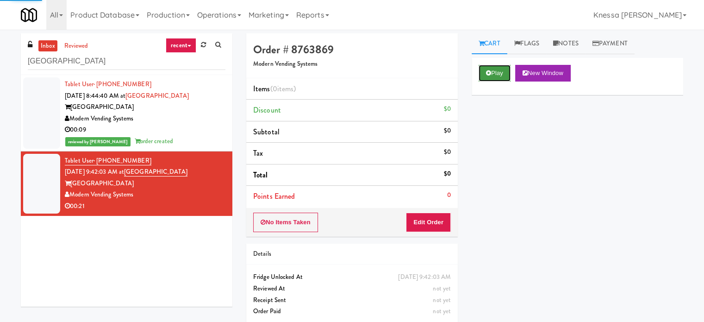
click at [505, 80] on button "Play" at bounding box center [495, 73] width 32 height 17
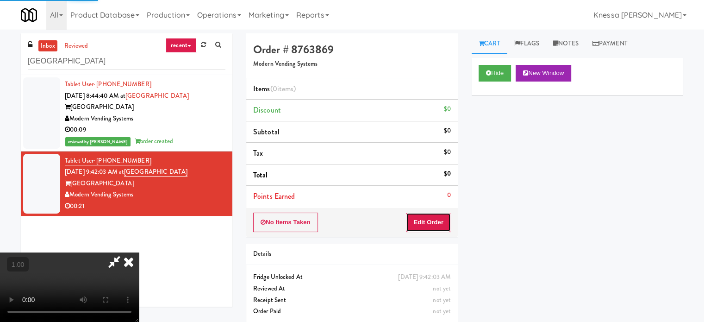
click at [430, 221] on button "Edit Order" at bounding box center [428, 222] width 45 height 19
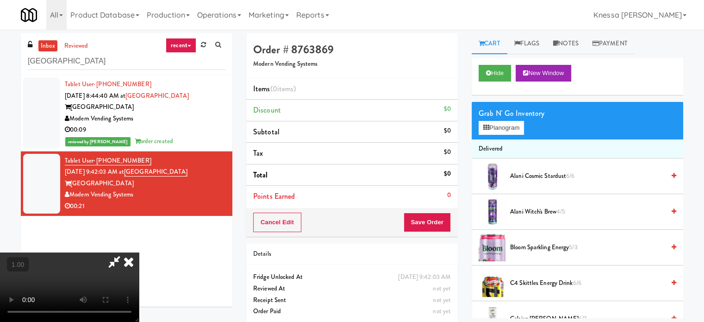
click at [139, 252] on video at bounding box center [69, 286] width 139 height 69
click at [500, 124] on button "Planogram" at bounding box center [501, 128] width 45 height 14
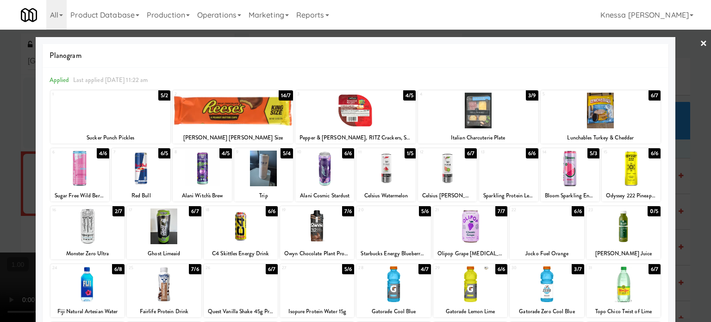
click at [382, 165] on div at bounding box center [386, 168] width 59 height 36
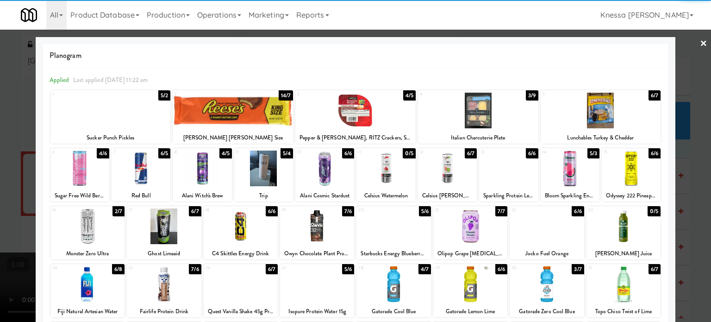
click at [0, 167] on div at bounding box center [355, 161] width 711 height 322
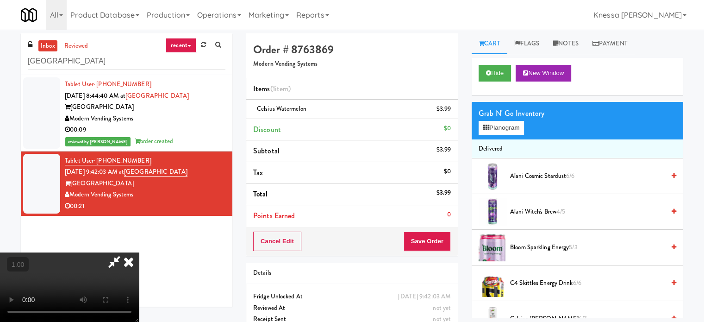
click at [139, 252] on video at bounding box center [69, 286] width 139 height 69
click at [517, 125] on button "Planogram" at bounding box center [501, 128] width 45 height 14
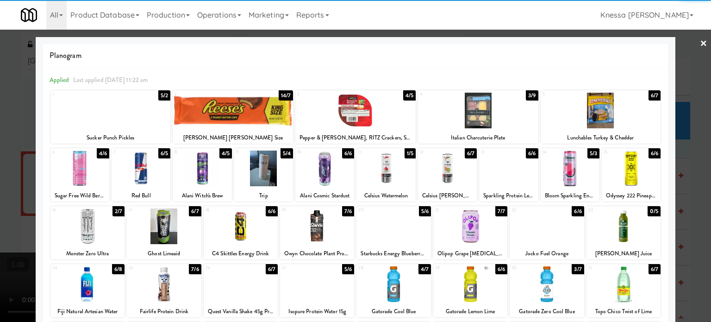
click at [444, 170] on div at bounding box center [447, 168] width 59 height 36
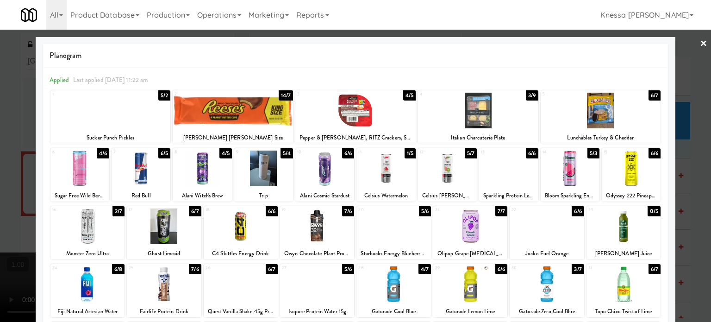
click at [0, 174] on div at bounding box center [355, 161] width 711 height 322
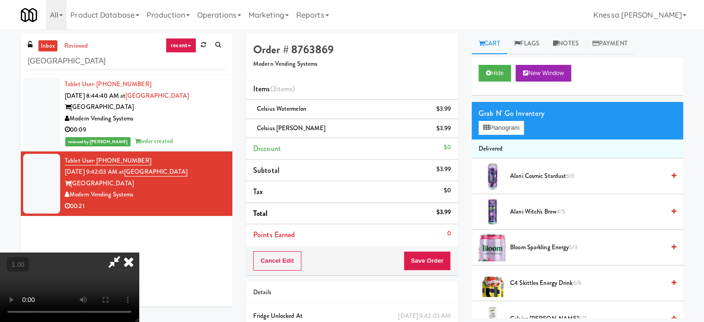
click at [139, 252] on video at bounding box center [69, 286] width 139 height 69
click at [139, 252] on icon at bounding box center [129, 261] width 20 height 19
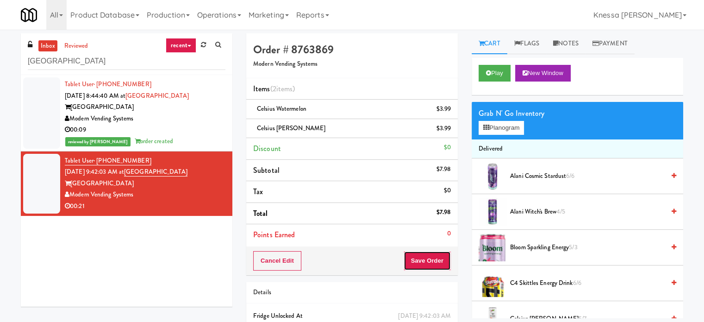
click at [447, 257] on button "Save Order" at bounding box center [427, 260] width 47 height 19
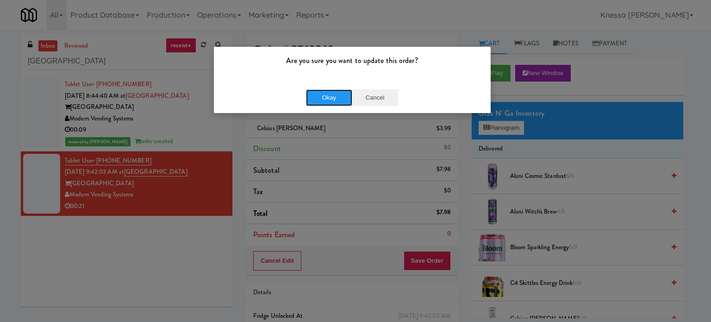
drag, startPoint x: 326, startPoint y: 101, endPoint x: 366, endPoint y: 94, distance: 40.3
click at [326, 102] on button "Okay" at bounding box center [329, 97] width 46 height 17
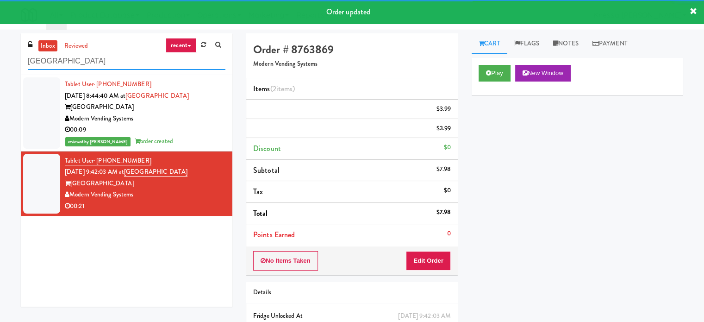
click at [131, 53] on input "[GEOGRAPHIC_DATA]" at bounding box center [127, 61] width 198 height 17
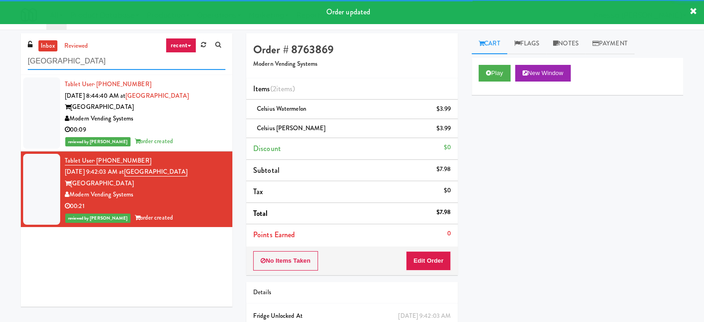
paste input "WPW - Left - Fridge"
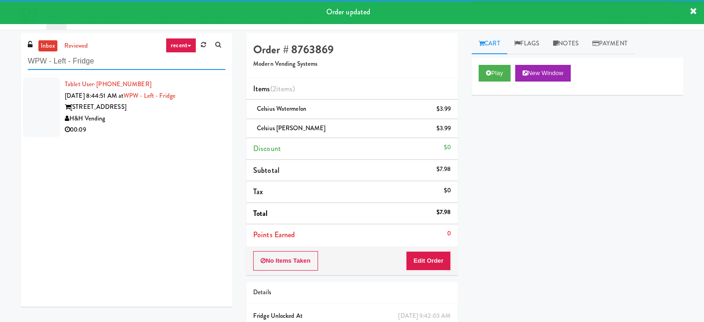
type input "WPW - Left - Fridge"
click at [208, 115] on div "H&H Vending" at bounding box center [145, 119] width 161 height 12
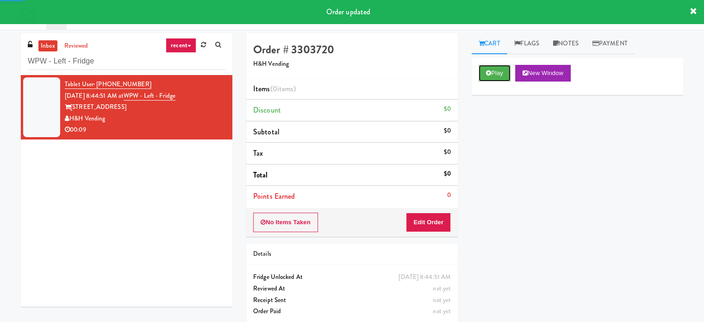
drag, startPoint x: 497, startPoint y: 75, endPoint x: 469, endPoint y: 148, distance: 77.7
click at [497, 75] on button "Play" at bounding box center [495, 73] width 32 height 17
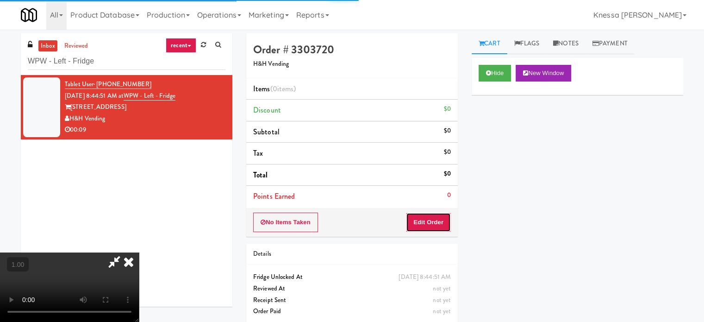
click at [434, 216] on button "Edit Order" at bounding box center [428, 222] width 45 height 19
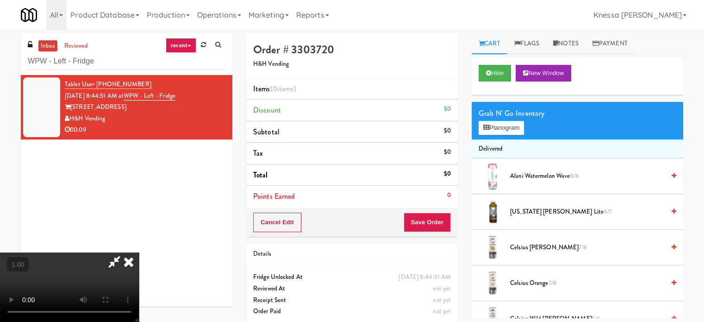
click at [139, 252] on video at bounding box center [69, 286] width 139 height 69
click at [523, 127] on button "Planogram" at bounding box center [501, 128] width 45 height 14
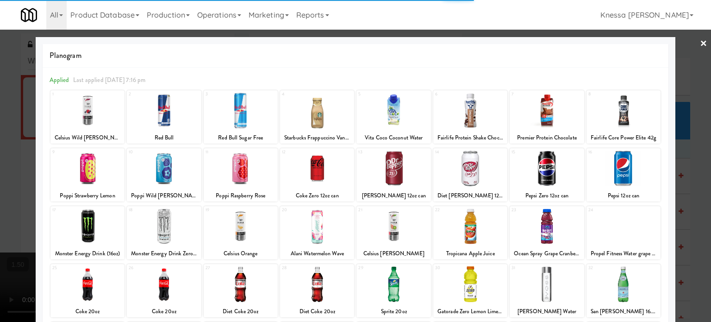
scroll to position [132, 0]
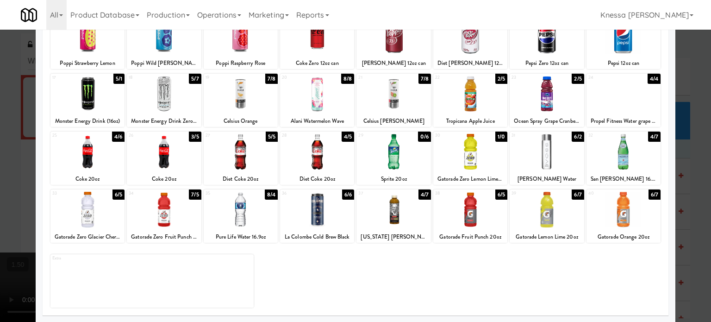
drag, startPoint x: 322, startPoint y: 205, endPoint x: 307, endPoint y: 204, distance: 14.9
click at [322, 205] on div at bounding box center [317, 210] width 74 height 36
drag, startPoint x: 0, startPoint y: 204, endPoint x: 17, endPoint y: 202, distance: 17.3
click at [0, 204] on div at bounding box center [355, 161] width 711 height 322
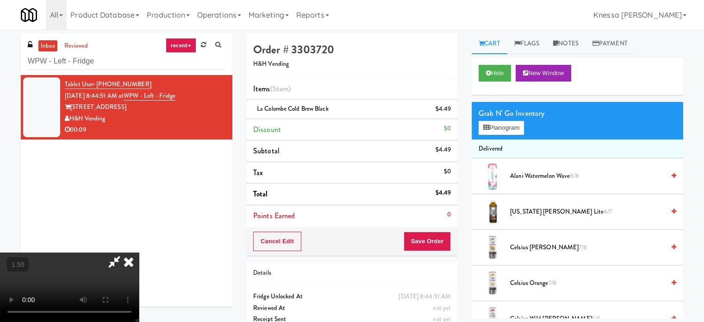
click at [139, 252] on video at bounding box center [69, 286] width 139 height 69
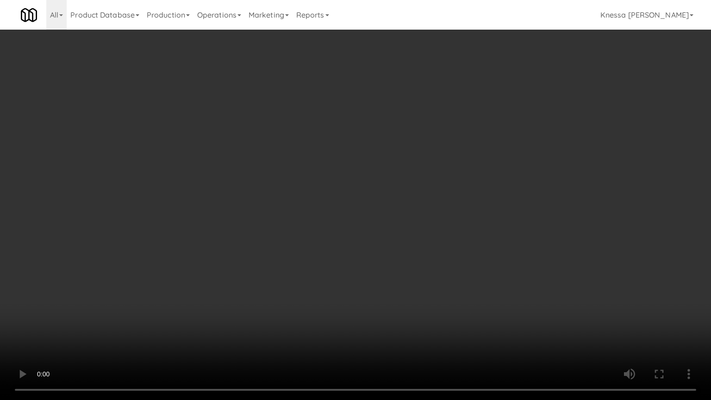
click at [272, 216] on video at bounding box center [355, 200] width 711 height 400
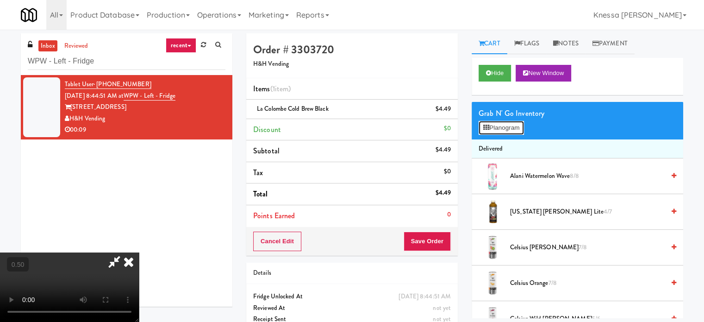
click at [519, 130] on button "Planogram" at bounding box center [501, 128] width 45 height 14
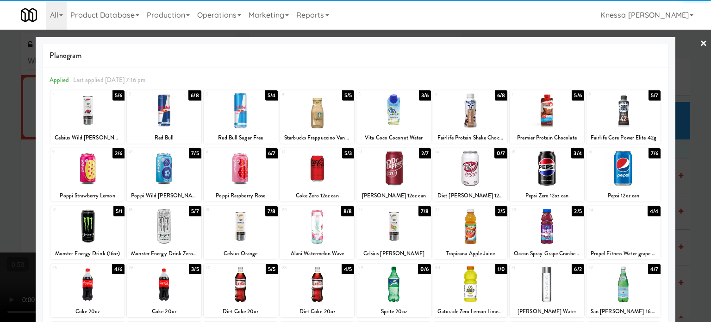
click at [98, 120] on div at bounding box center [87, 111] width 74 height 36
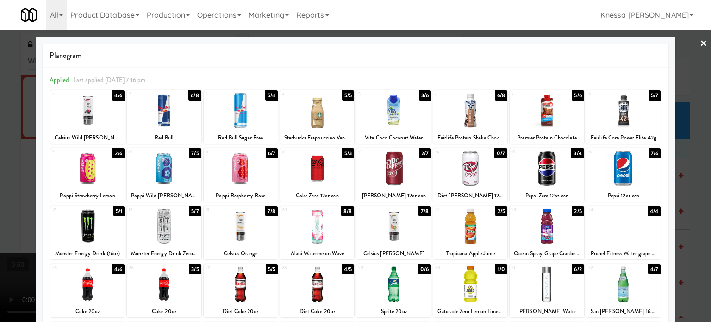
click at [0, 129] on div at bounding box center [355, 161] width 711 height 322
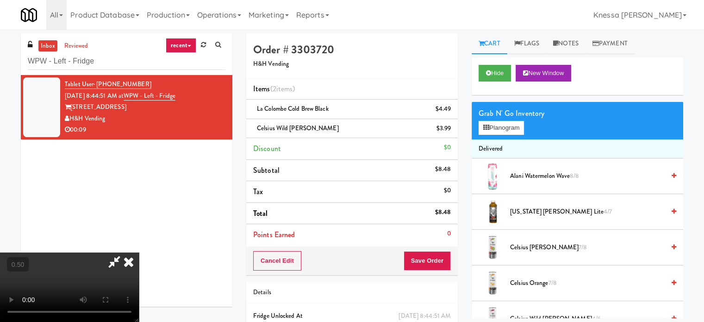
click at [139, 252] on video at bounding box center [69, 286] width 139 height 69
click at [139, 252] on icon at bounding box center [129, 261] width 20 height 19
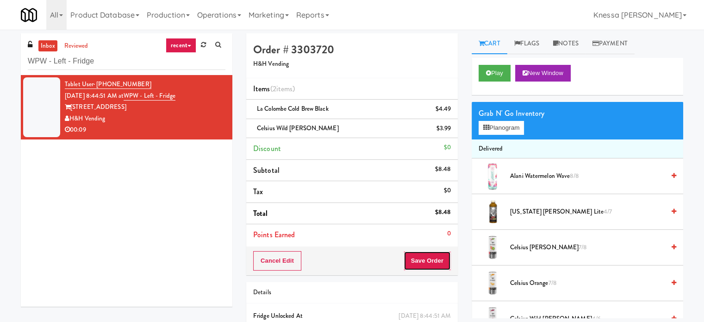
click at [424, 251] on button "Save Order" at bounding box center [427, 260] width 47 height 19
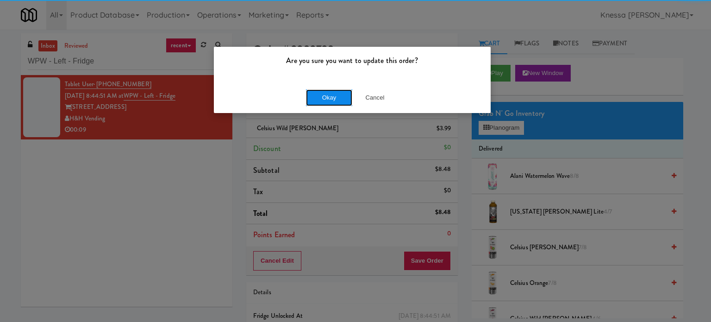
click at [335, 89] on button "Okay" at bounding box center [329, 97] width 46 height 17
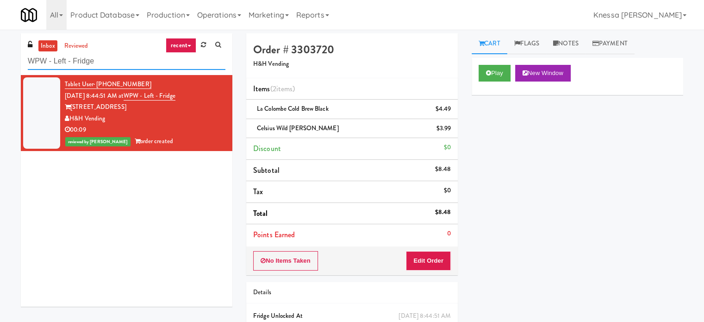
click at [177, 67] on input "WPW - Left - Fridge" at bounding box center [127, 61] width 198 height 17
paste input "Hub Cincinnati Pantry"
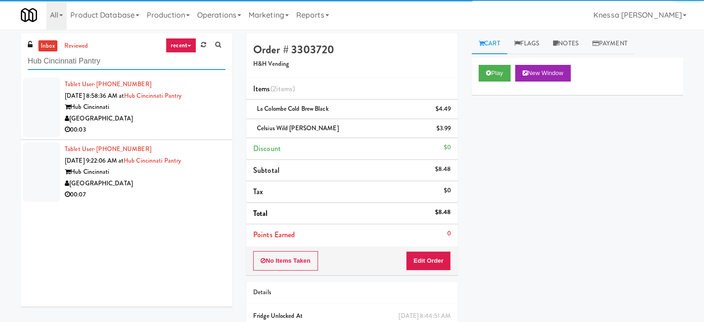
type input "Hub Cincinnati Pantry"
click at [202, 125] on div "00:03" at bounding box center [145, 130] width 161 height 12
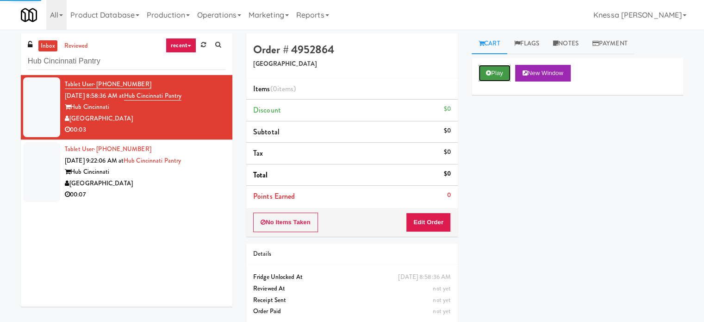
click at [497, 69] on button "Play" at bounding box center [495, 73] width 32 height 17
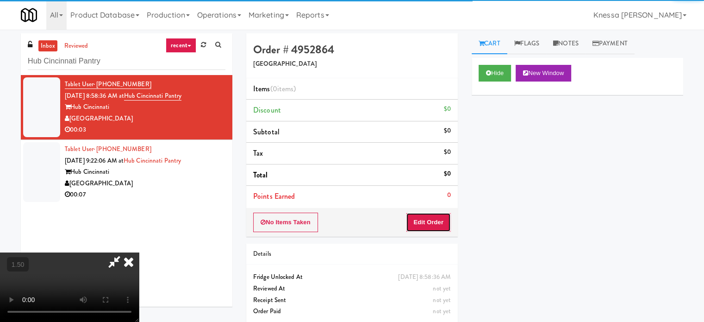
click at [438, 217] on button "Edit Order" at bounding box center [428, 222] width 45 height 19
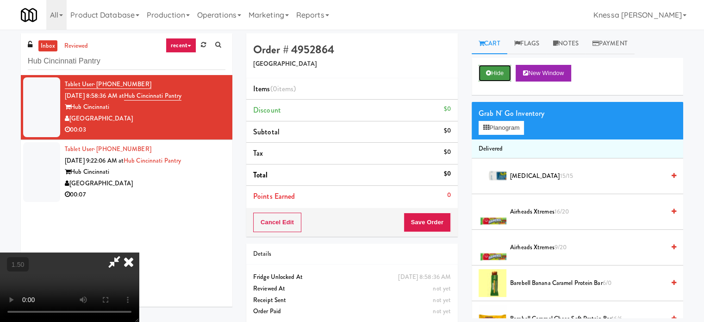
click at [504, 70] on button "Hide" at bounding box center [495, 73] width 32 height 17
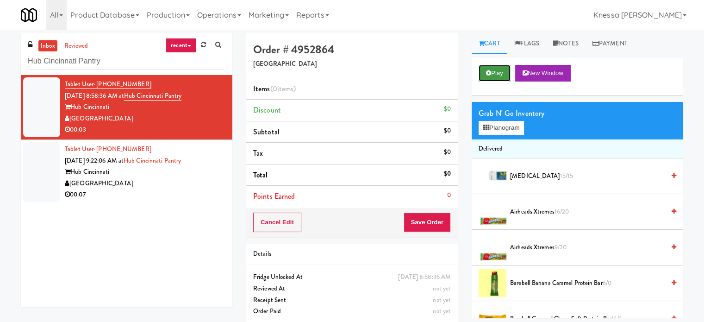
click at [504, 70] on button "Play" at bounding box center [495, 73] width 32 height 17
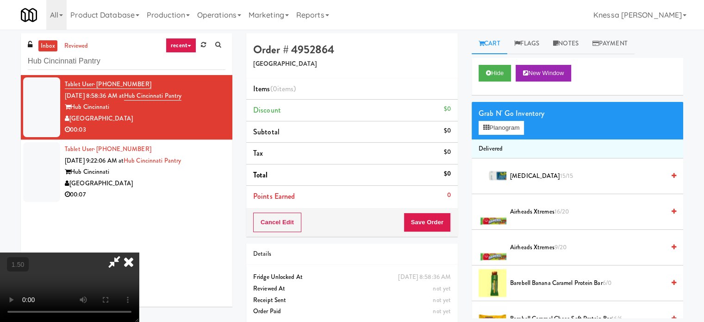
click at [139, 252] on video at bounding box center [69, 286] width 139 height 69
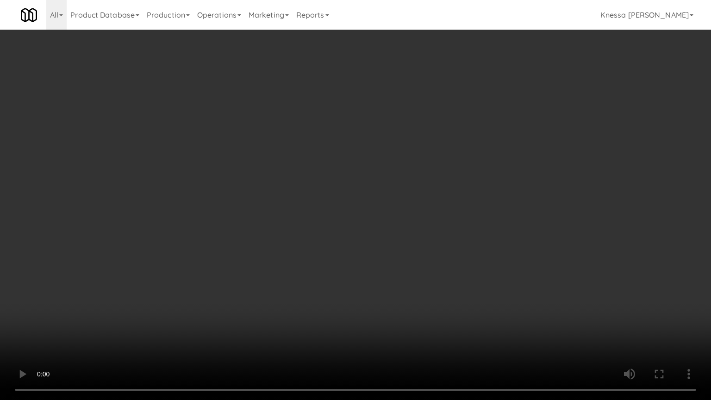
click at [292, 257] on video at bounding box center [355, 200] width 711 height 400
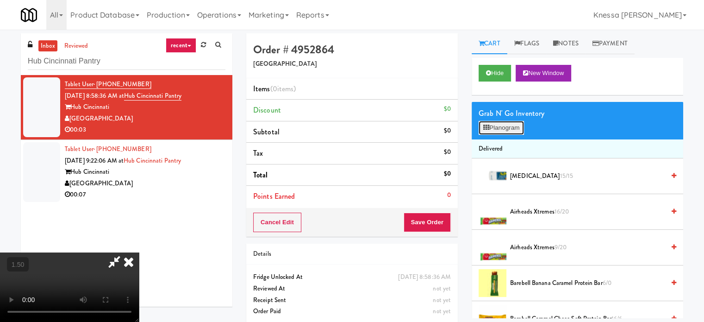
click at [505, 125] on button "Planogram" at bounding box center [501, 128] width 45 height 14
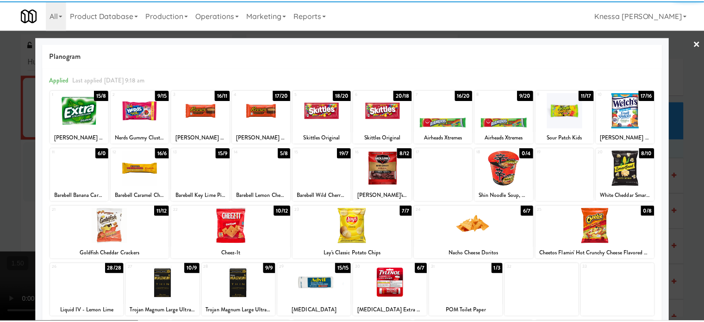
scroll to position [132, 0]
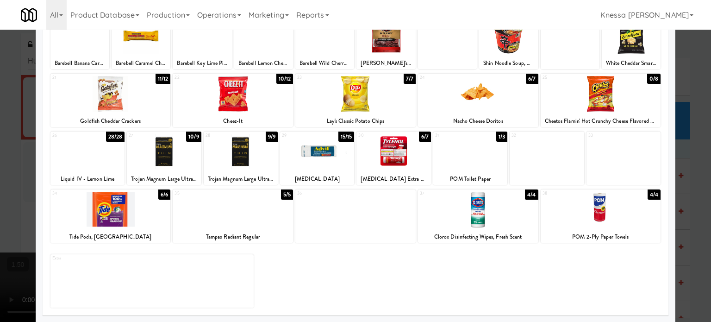
click at [100, 153] on div at bounding box center [87, 152] width 74 height 36
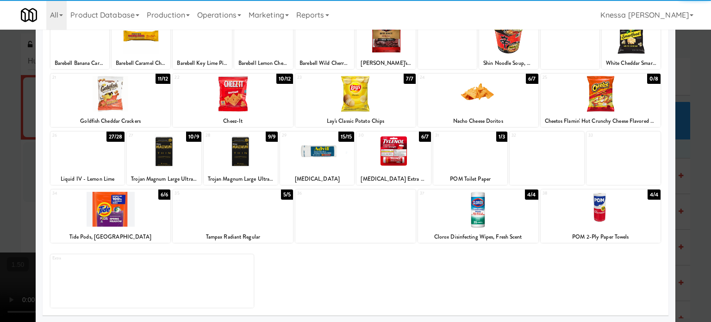
click at [0, 155] on div at bounding box center [355, 161] width 711 height 322
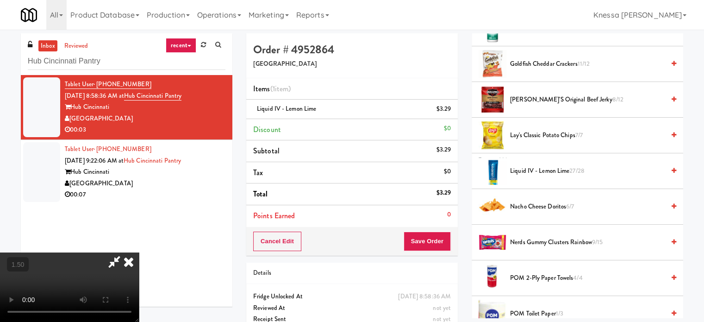
scroll to position [463, 0]
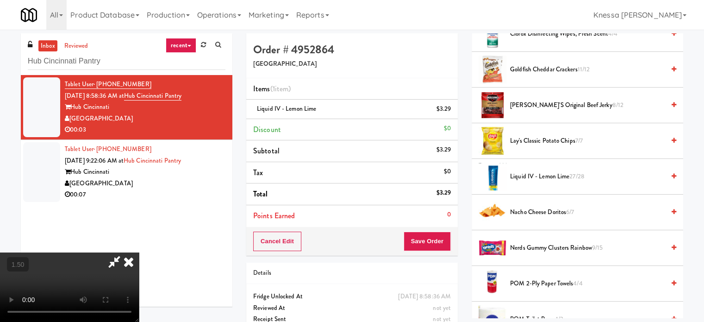
click at [139, 252] on video at bounding box center [69, 286] width 139 height 69
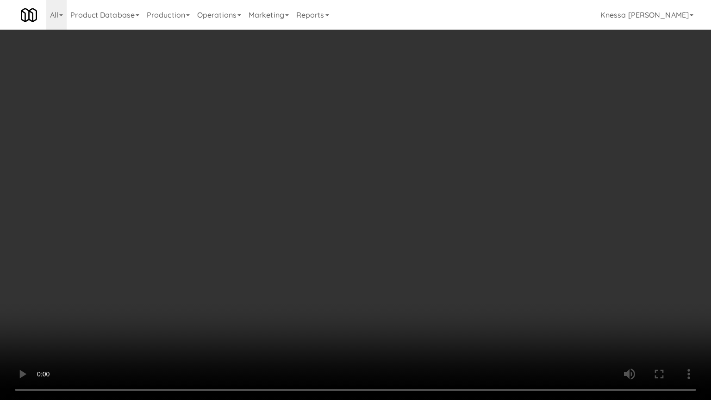
click at [238, 230] on video at bounding box center [355, 200] width 711 height 400
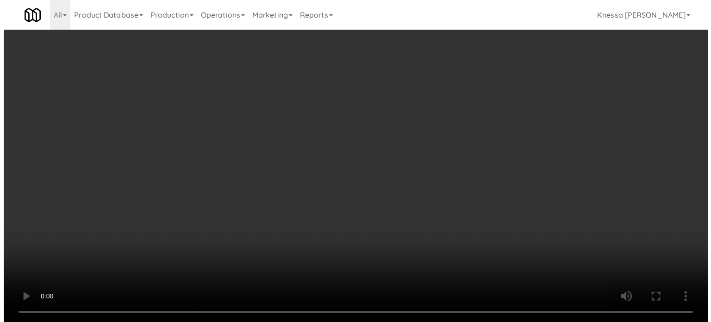
scroll to position [0, 0]
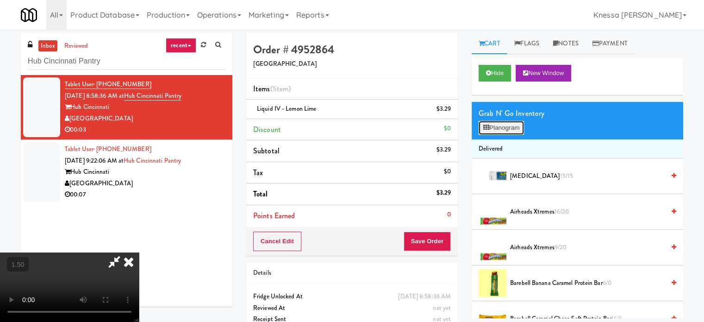
click at [506, 123] on button "Planogram" at bounding box center [501, 128] width 45 height 14
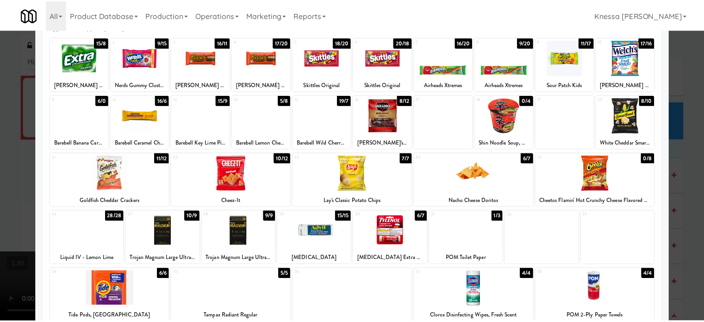
scroll to position [40, 0]
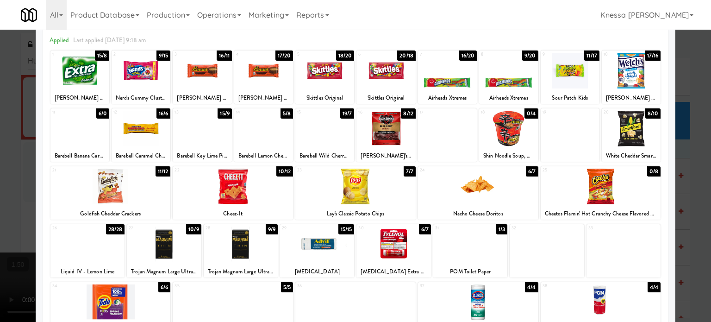
click at [90, 272] on div "Liquid IV - Lemon Lime" at bounding box center [87, 272] width 71 height 12
copy div "Liquid IV - Lemon Lime"
click at [0, 207] on div at bounding box center [355, 161] width 711 height 322
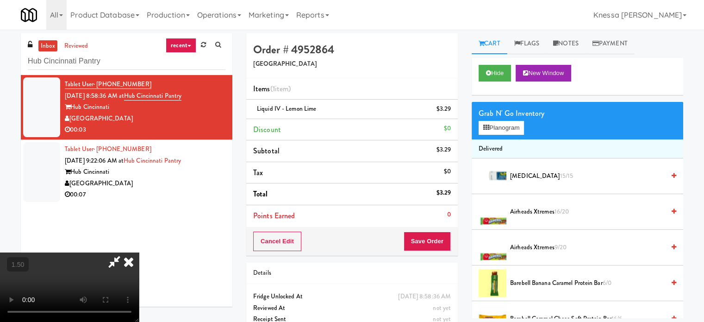
click at [139, 252] on video at bounding box center [69, 286] width 139 height 69
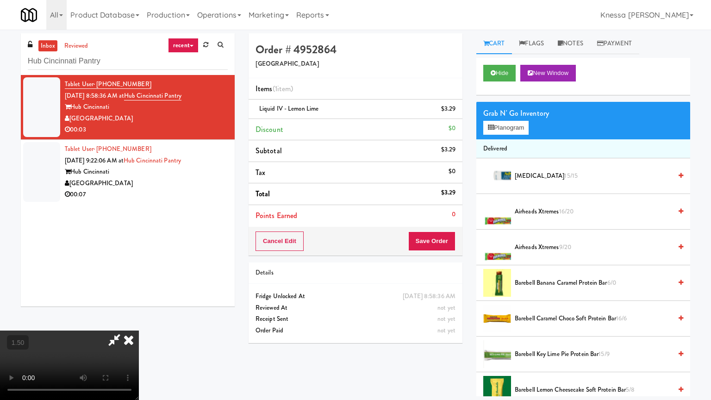
click at [139, 321] on video at bounding box center [69, 365] width 139 height 69
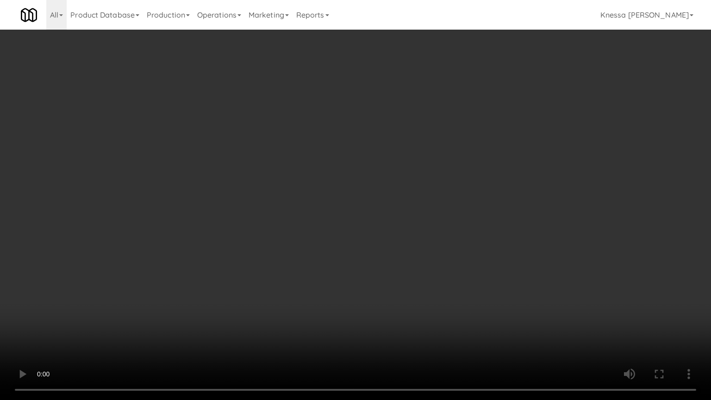
click at [307, 278] on video at bounding box center [355, 200] width 711 height 400
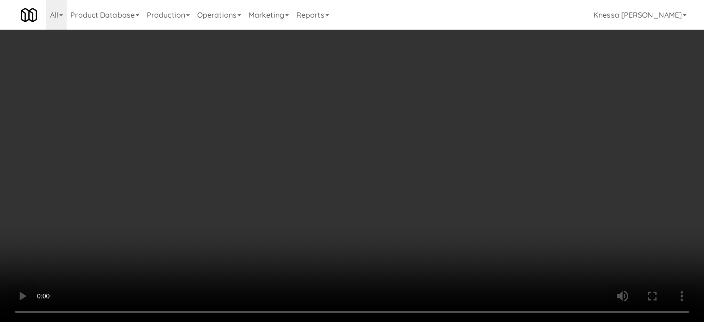
click at [307, 220] on video at bounding box center [352, 161] width 704 height 322
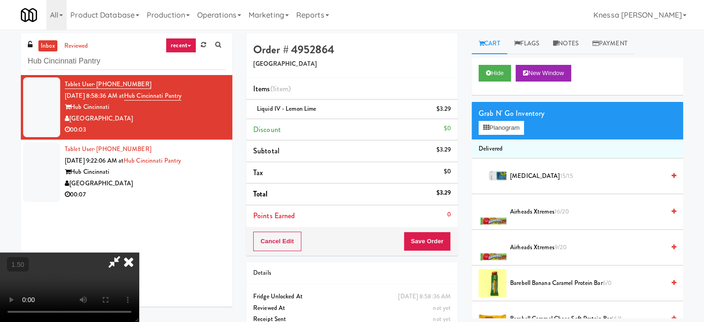
click at [139, 252] on video at bounding box center [69, 286] width 139 height 69
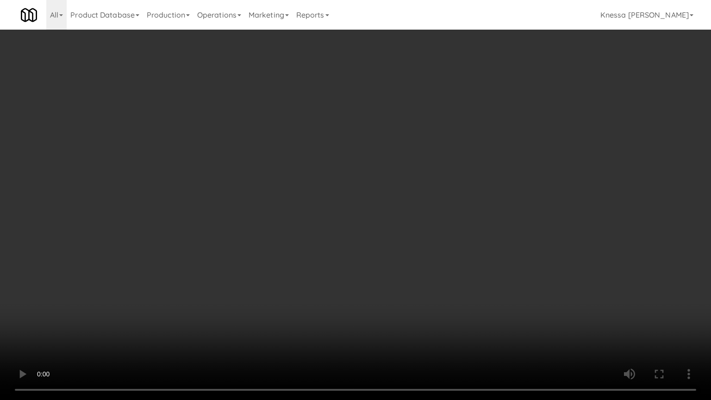
click at [336, 252] on video at bounding box center [355, 200] width 711 height 400
click at [235, 213] on video at bounding box center [355, 200] width 711 height 400
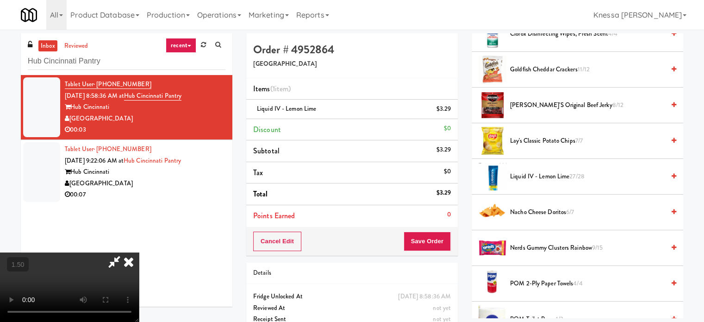
click at [139, 252] on video at bounding box center [69, 286] width 139 height 69
click at [125, 252] on icon at bounding box center [114, 261] width 21 height 19
click at [139, 252] on icon at bounding box center [129, 261] width 20 height 19
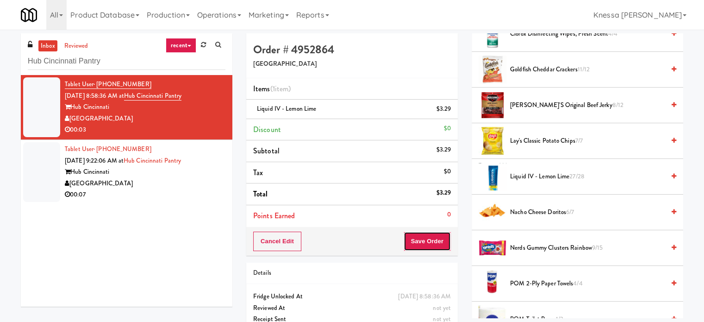
click at [422, 243] on button "Save Order" at bounding box center [427, 241] width 47 height 19
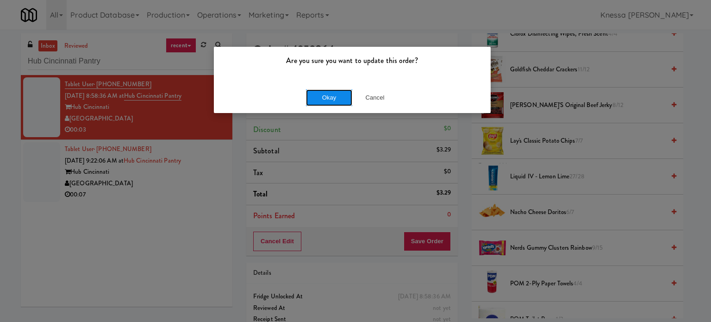
click at [332, 93] on button "Okay" at bounding box center [329, 97] width 46 height 17
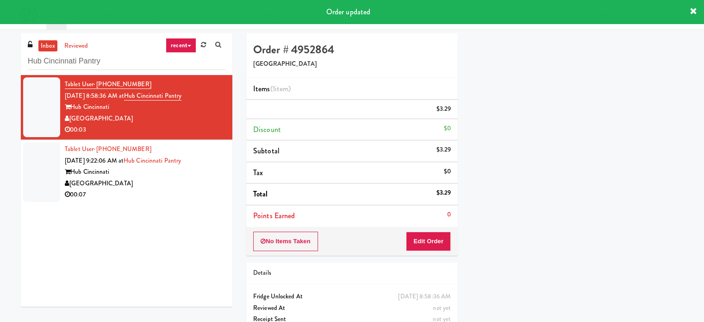
scroll to position [87, 0]
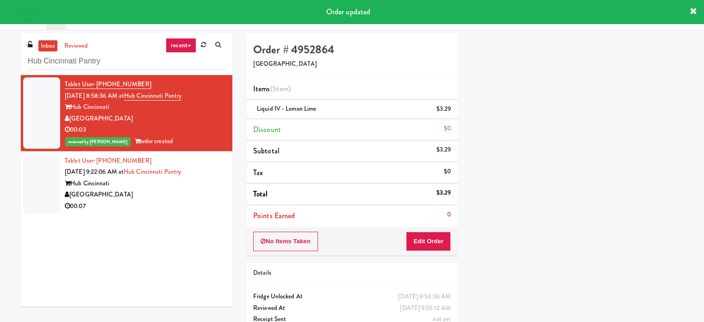
click at [202, 200] on div "00:07" at bounding box center [145, 206] width 161 height 12
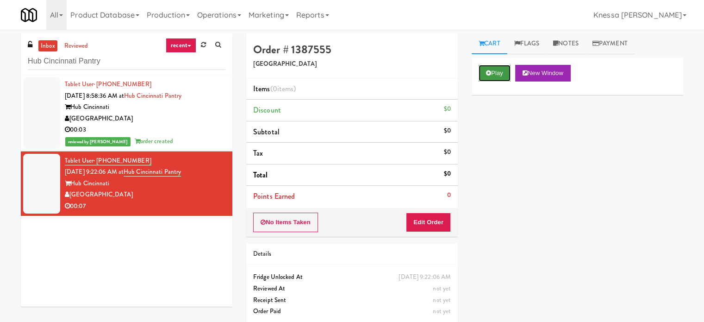
click at [500, 76] on button "Play" at bounding box center [495, 73] width 32 height 17
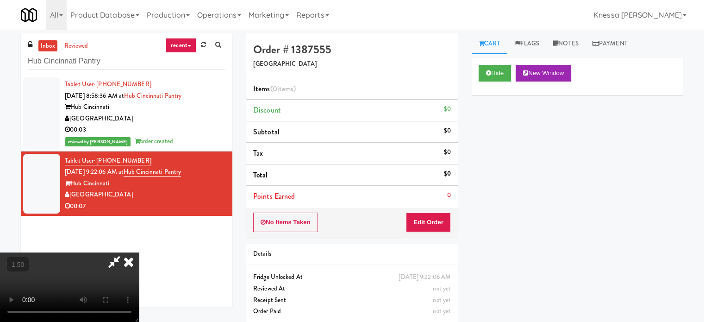
click at [446, 210] on div "No Items Taken Edit Order" at bounding box center [352, 222] width 212 height 29
click at [444, 214] on button "Edit Order" at bounding box center [428, 222] width 45 height 19
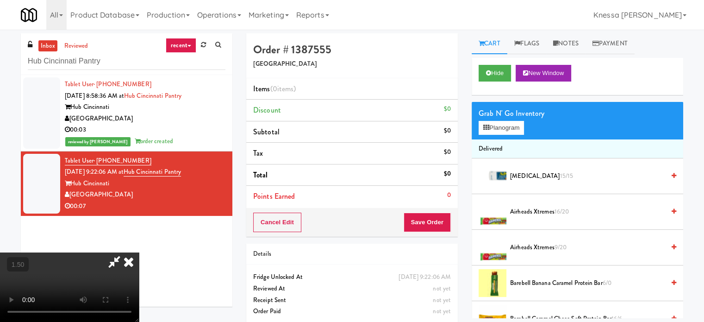
click at [139, 252] on video at bounding box center [69, 286] width 139 height 69
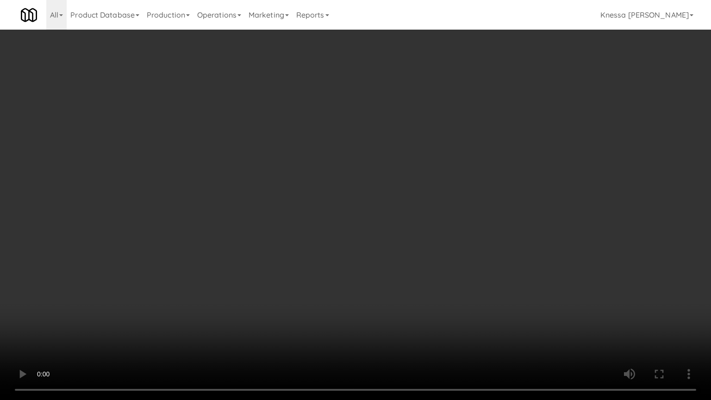
click at [348, 210] on video at bounding box center [355, 200] width 711 height 400
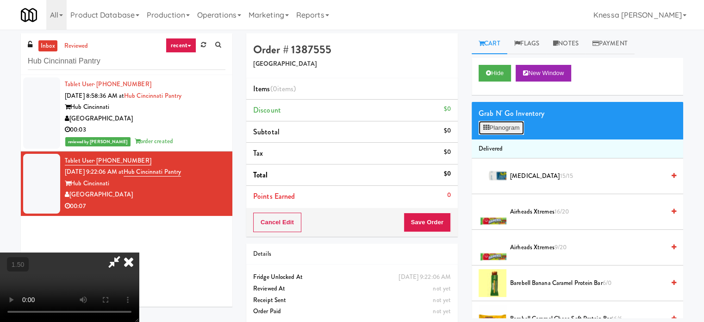
click at [490, 134] on button "Planogram" at bounding box center [501, 128] width 45 height 14
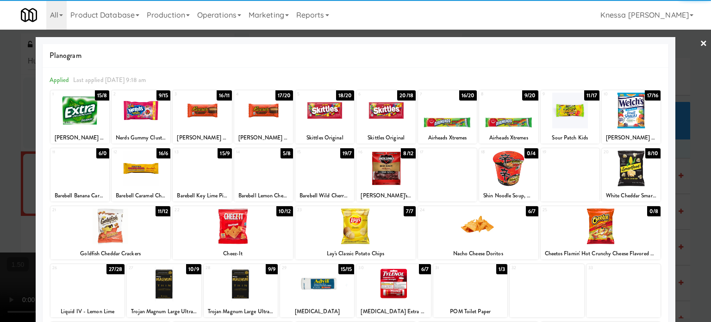
click at [146, 181] on div at bounding box center [141, 168] width 59 height 36
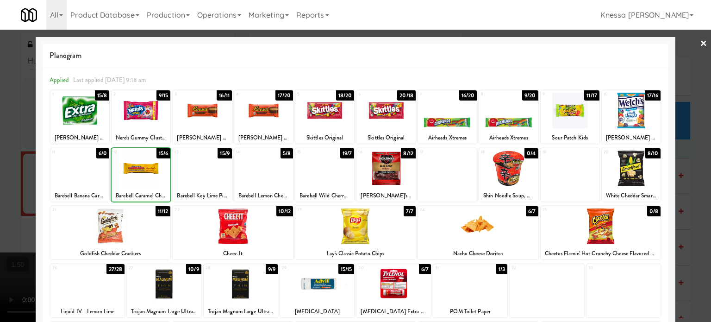
click at [0, 179] on div at bounding box center [355, 161] width 711 height 322
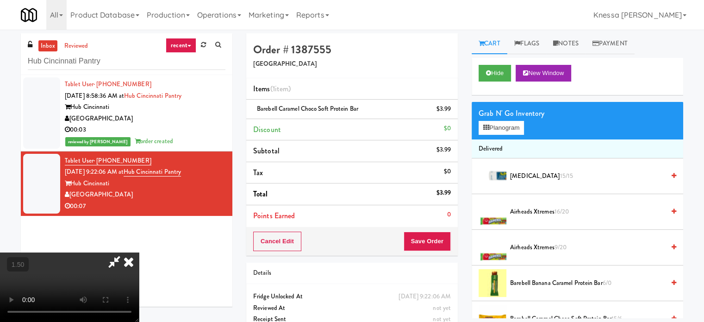
click at [139, 252] on video at bounding box center [69, 286] width 139 height 69
click at [139, 252] on icon at bounding box center [129, 261] width 20 height 19
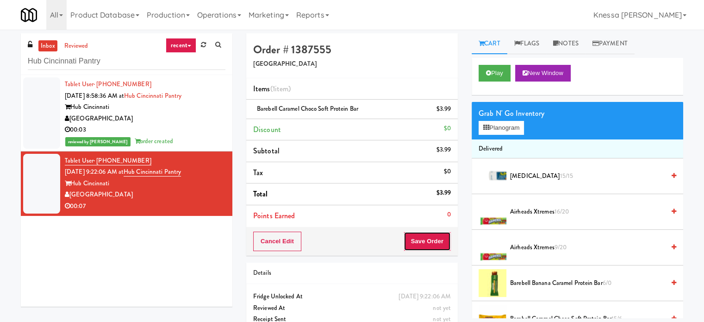
click at [443, 237] on button "Save Order" at bounding box center [427, 241] width 47 height 19
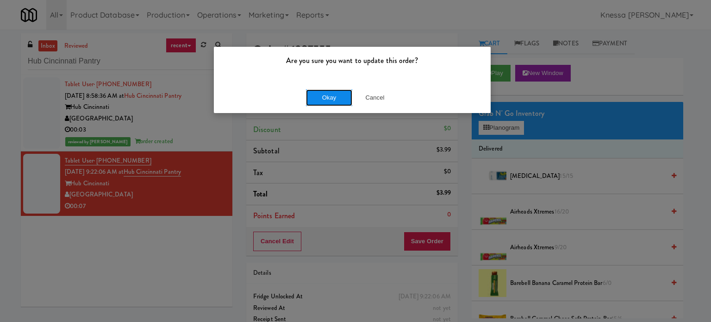
click at [317, 91] on button "Okay" at bounding box center [329, 97] width 46 height 17
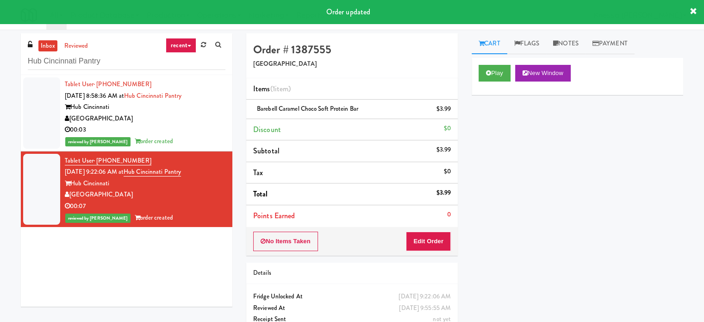
click at [204, 127] on div "00:03" at bounding box center [145, 130] width 161 height 12
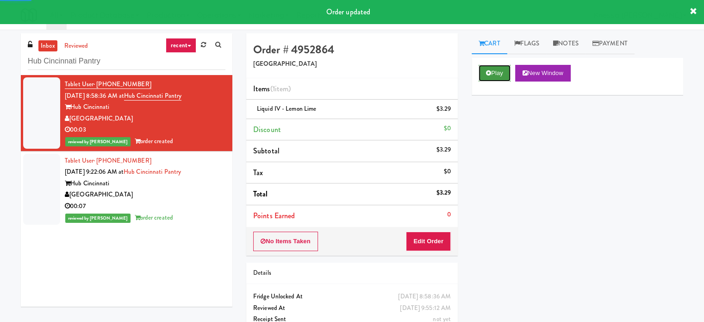
click at [507, 80] on button "Play" at bounding box center [495, 73] width 32 height 17
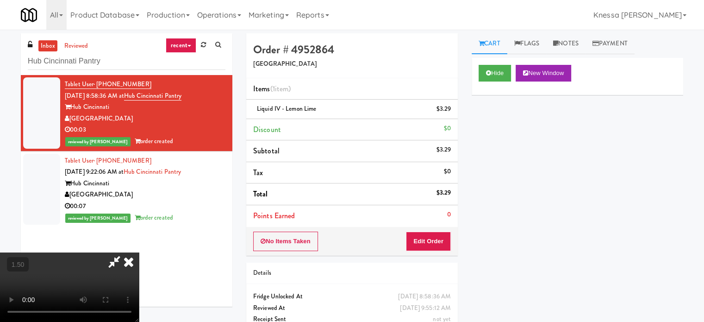
click at [139, 252] on video at bounding box center [69, 286] width 139 height 69
click at [139, 252] on icon at bounding box center [129, 261] width 20 height 19
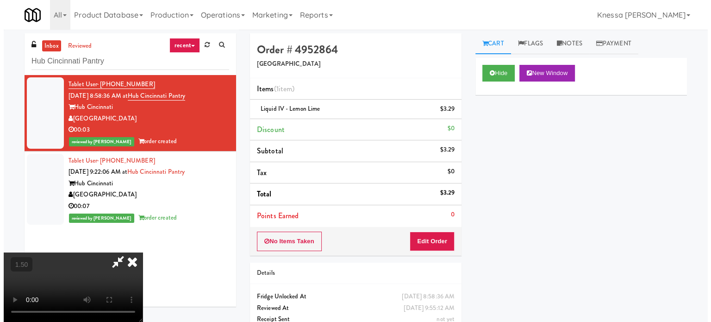
scroll to position [0, 0]
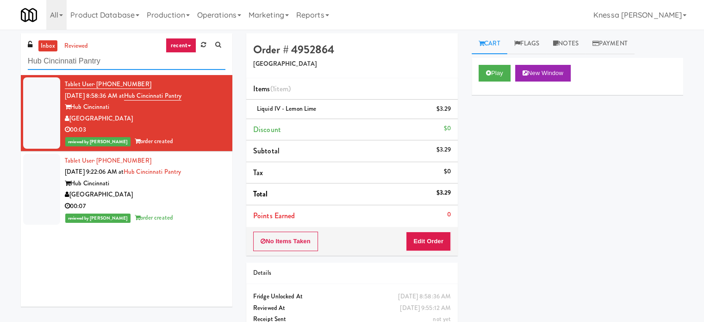
click at [160, 65] on input "Hub Cincinnati Pantry" at bounding box center [127, 61] width 198 height 17
paste input "Staff Dormito"
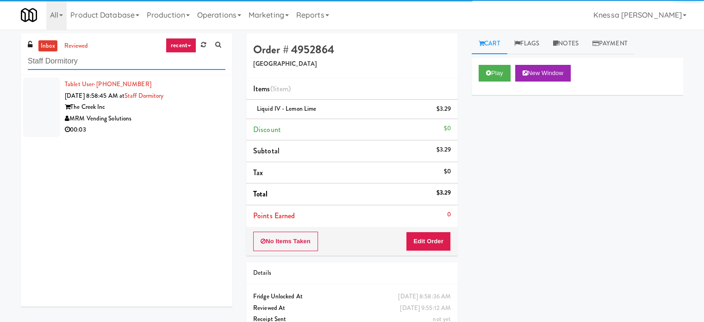
type input "Staff Dormitory"
click at [208, 120] on div "MRM Vending Solutions" at bounding box center [145, 119] width 161 height 12
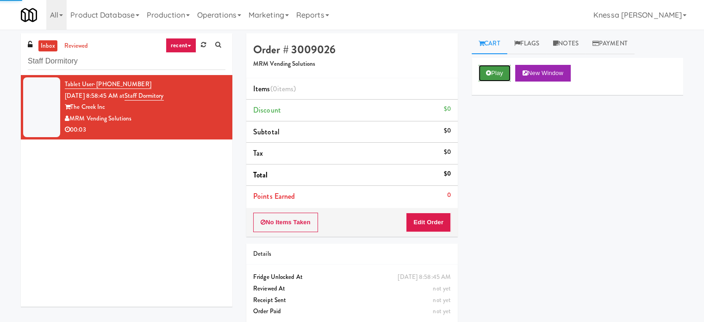
click at [501, 69] on button "Play" at bounding box center [495, 73] width 32 height 17
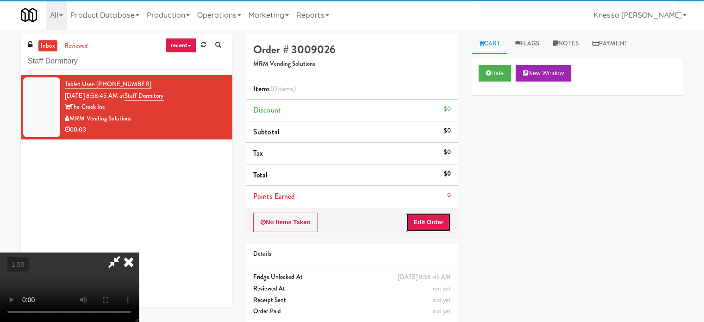
click at [449, 220] on button "Edit Order" at bounding box center [428, 222] width 45 height 19
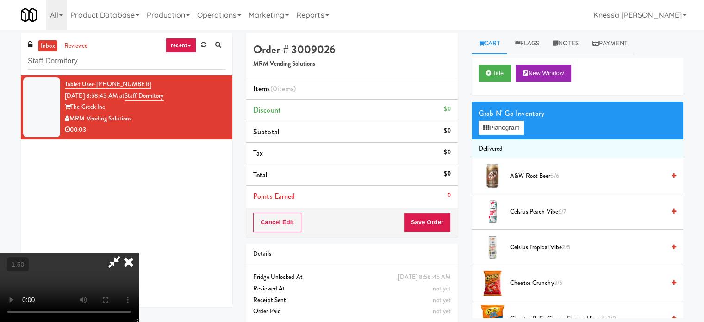
click at [139, 252] on video at bounding box center [69, 286] width 139 height 69
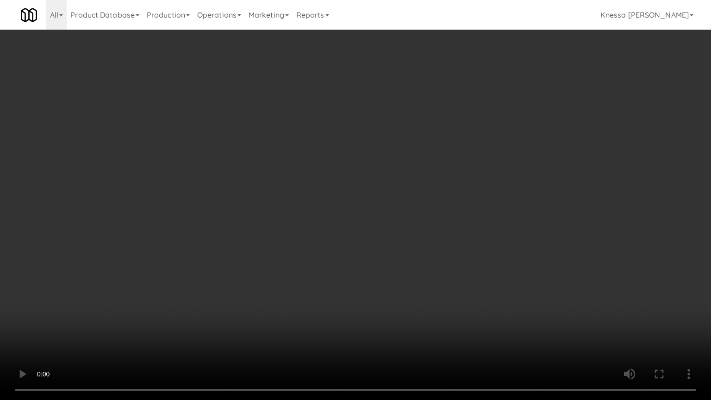
click at [335, 286] on video at bounding box center [355, 200] width 711 height 400
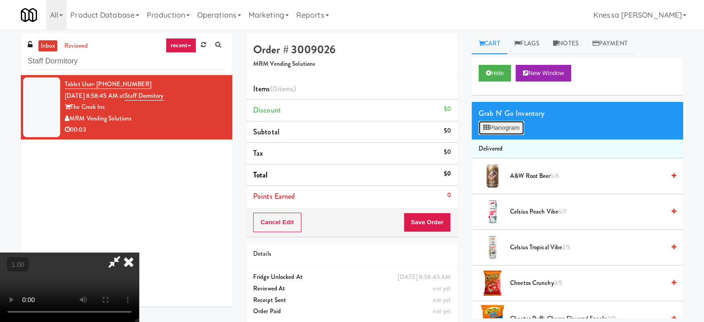
click at [510, 127] on button "Planogram" at bounding box center [501, 128] width 45 height 14
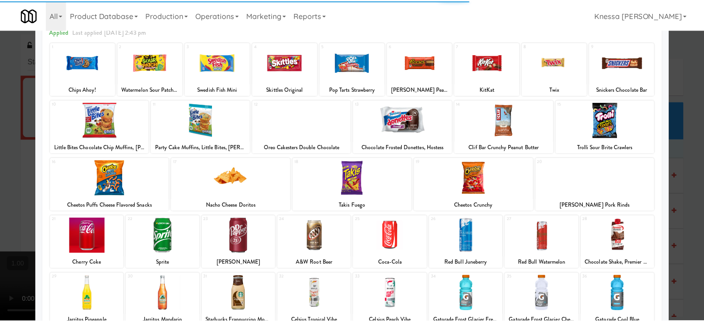
scroll to position [132, 0]
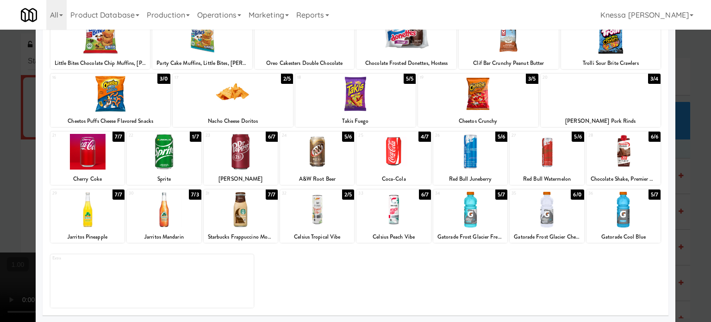
click at [394, 222] on div at bounding box center [394, 210] width 74 height 36
click at [0, 216] on div at bounding box center [355, 161] width 711 height 322
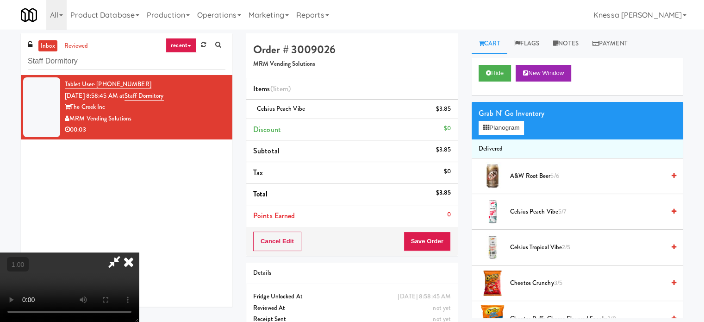
scroll to position [146, 0]
click at [139, 252] on video at bounding box center [69, 286] width 139 height 69
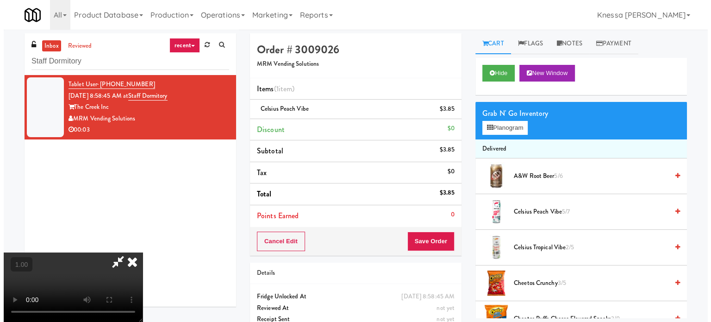
scroll to position [0, 0]
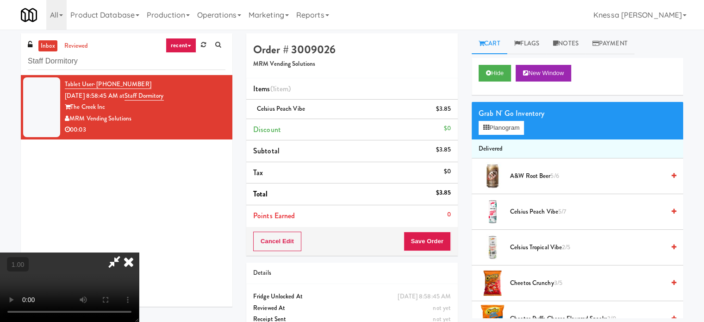
click at [139, 252] on icon at bounding box center [129, 261] width 20 height 19
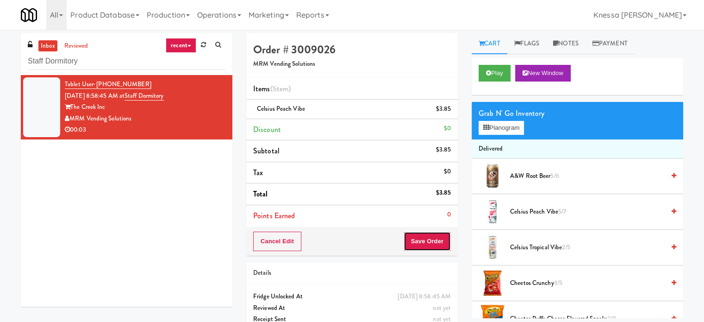
click at [448, 236] on button "Save Order" at bounding box center [427, 241] width 47 height 19
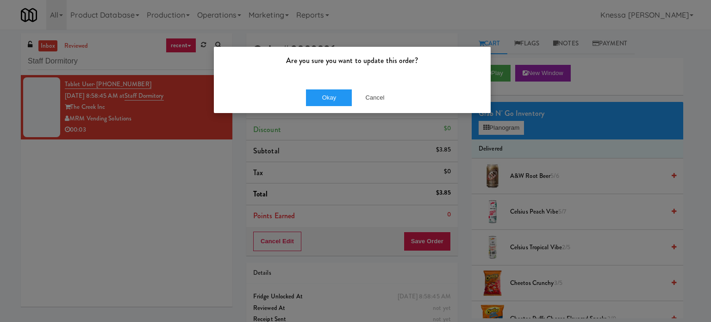
click at [309, 88] on div "Okay Cancel" at bounding box center [352, 97] width 277 height 31
click at [328, 104] on button "Okay" at bounding box center [329, 97] width 46 height 17
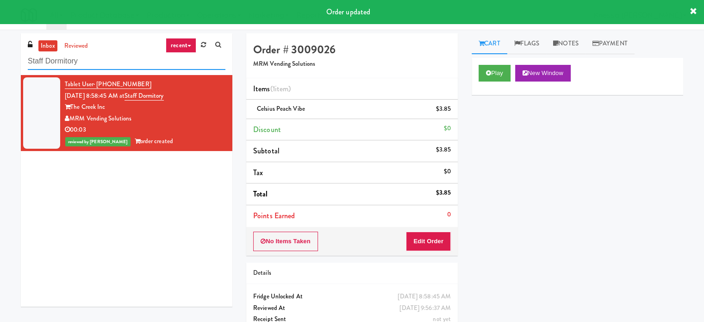
click at [195, 63] on input "Staff Dormitory" at bounding box center [127, 61] width 198 height 17
paste input "Vertex - Drink Cooler - Right"
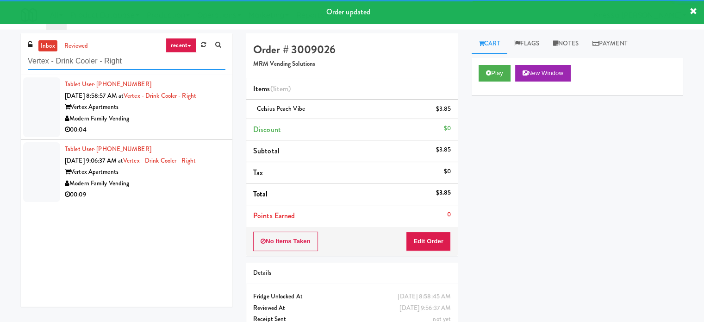
type input "Vertex - Drink Cooler - Right"
click at [208, 127] on div "00:04" at bounding box center [145, 130] width 161 height 12
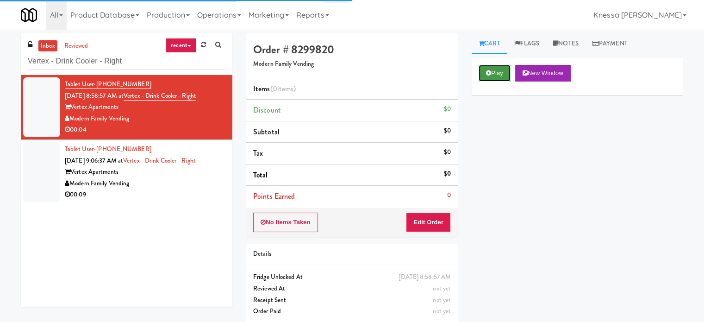
click at [495, 71] on button "Play" at bounding box center [495, 73] width 32 height 17
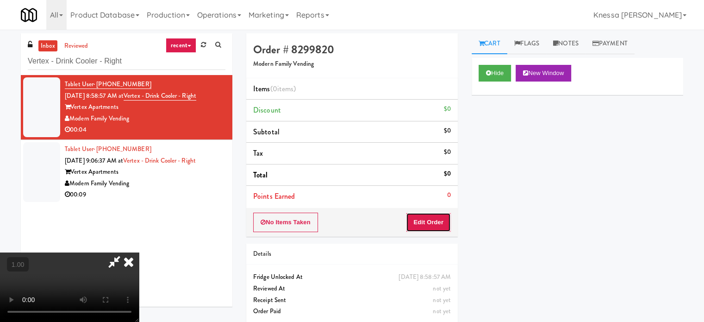
click at [435, 219] on button "Edit Order" at bounding box center [428, 222] width 45 height 19
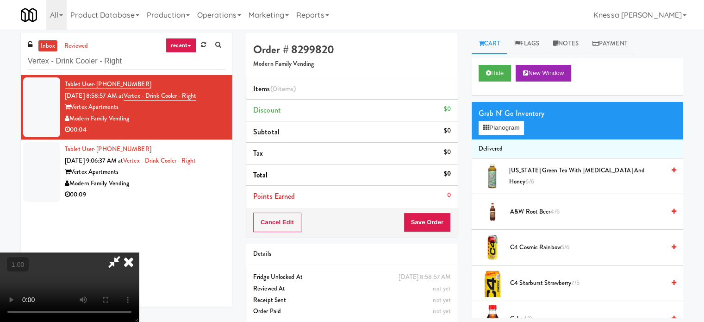
click at [139, 252] on video at bounding box center [69, 286] width 139 height 69
click at [509, 125] on button "Planogram" at bounding box center [501, 128] width 45 height 14
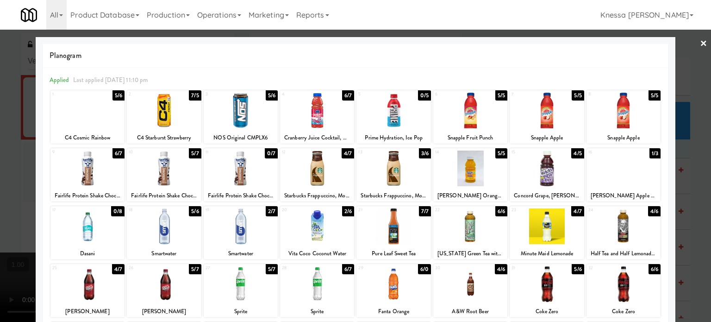
click at [0, 126] on div at bounding box center [355, 161] width 711 height 322
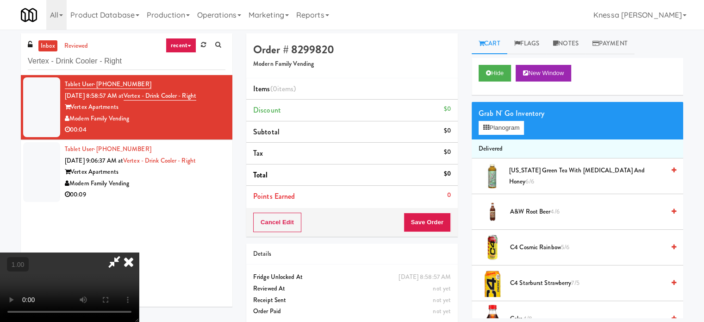
click at [139, 252] on video at bounding box center [69, 286] width 139 height 69
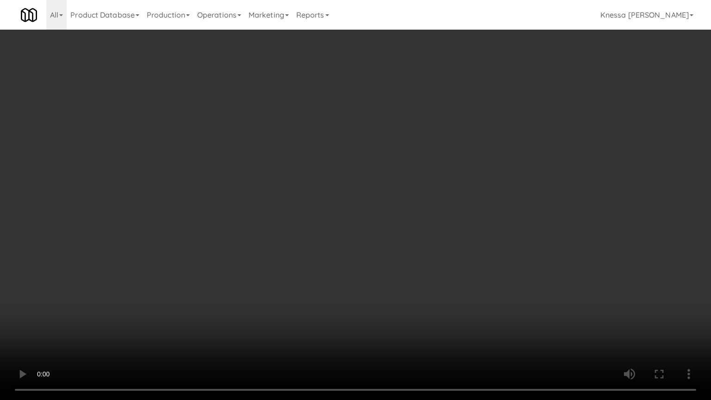
click at [282, 185] on video at bounding box center [355, 200] width 711 height 400
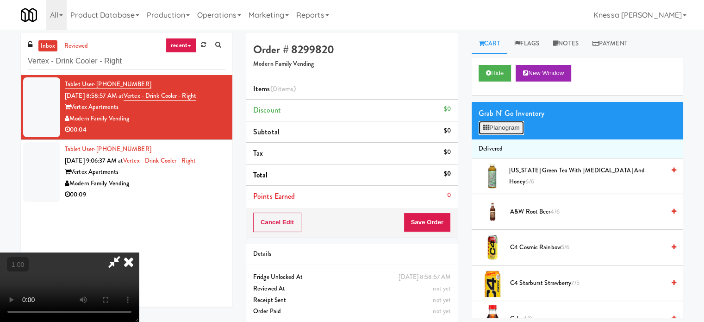
click at [498, 125] on button "Planogram" at bounding box center [501, 128] width 45 height 14
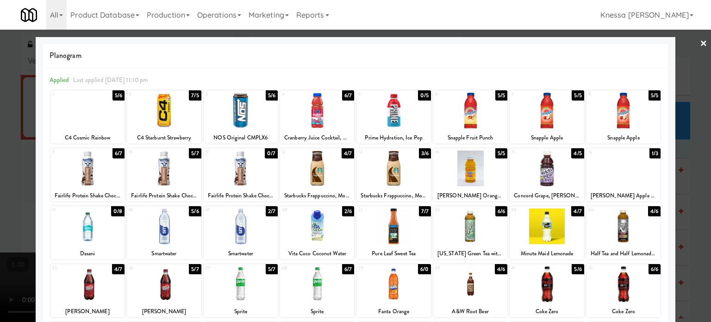
click at [162, 120] on div at bounding box center [164, 111] width 74 height 36
click at [4, 126] on div at bounding box center [355, 161] width 711 height 322
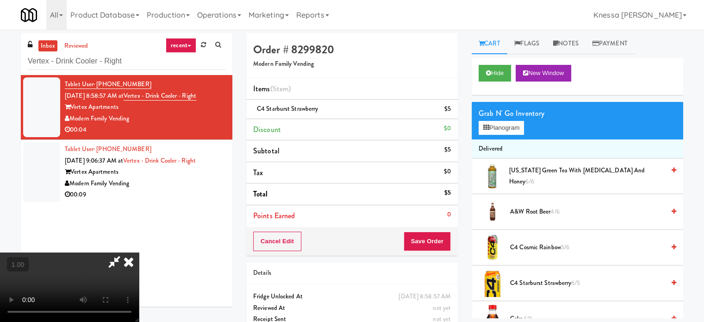
click at [139, 252] on video at bounding box center [69, 286] width 139 height 69
click at [139, 252] on icon at bounding box center [129, 261] width 20 height 19
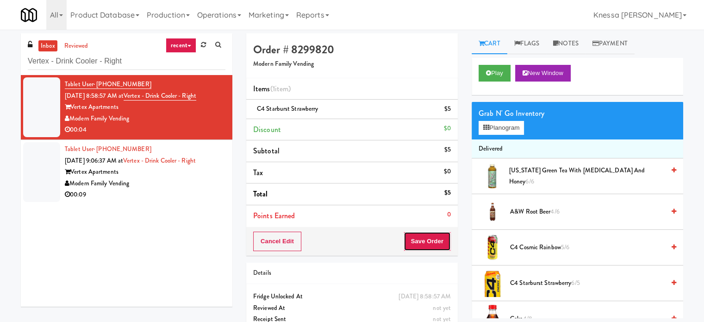
click at [407, 240] on button "Save Order" at bounding box center [427, 241] width 47 height 19
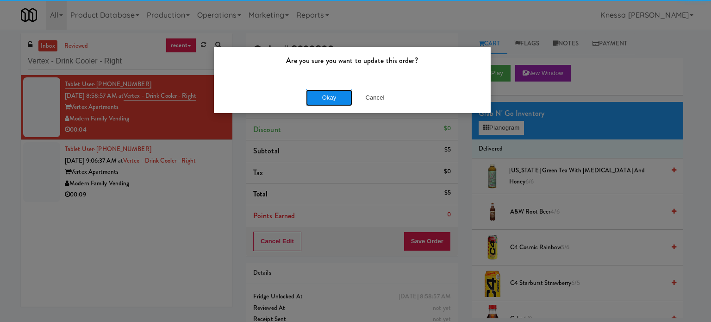
click at [323, 100] on button "Okay" at bounding box center [329, 97] width 46 height 17
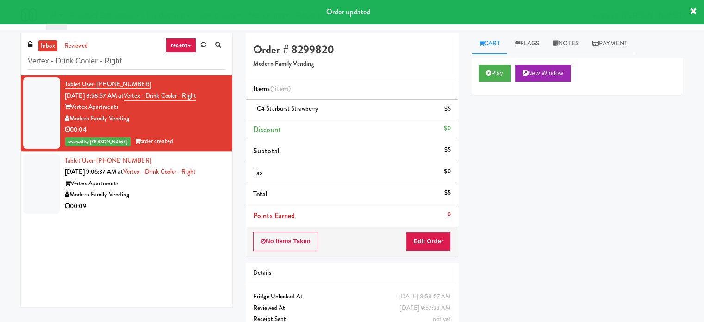
click at [204, 209] on div "00:09" at bounding box center [145, 206] width 161 height 12
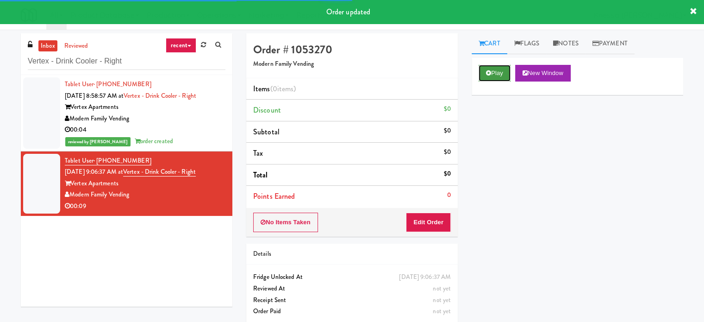
click at [501, 70] on button "Play" at bounding box center [495, 73] width 32 height 17
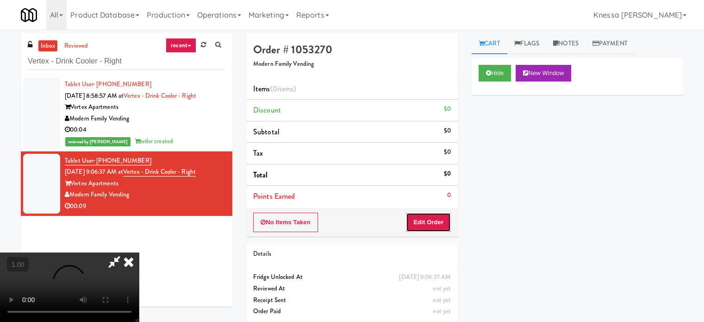
click at [437, 224] on button "Edit Order" at bounding box center [428, 222] width 45 height 19
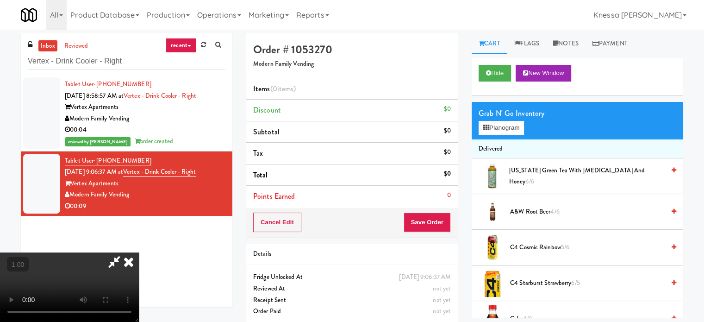
click at [139, 252] on video at bounding box center [69, 286] width 139 height 69
click at [489, 125] on icon at bounding box center [486, 128] width 6 height 6
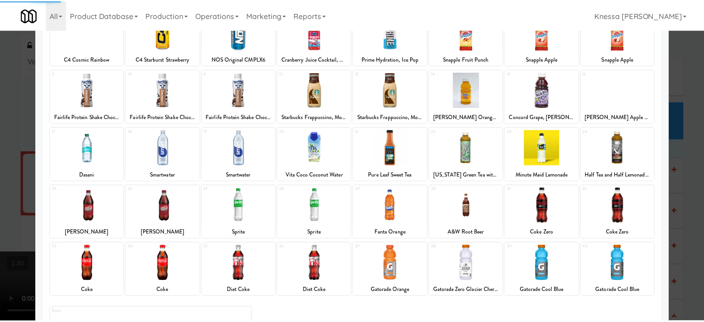
scroll to position [132, 0]
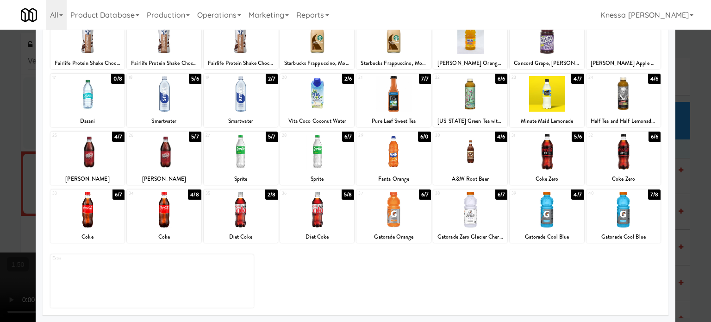
click at [541, 213] on div at bounding box center [547, 210] width 74 height 36
click at [468, 207] on div at bounding box center [470, 210] width 74 height 36
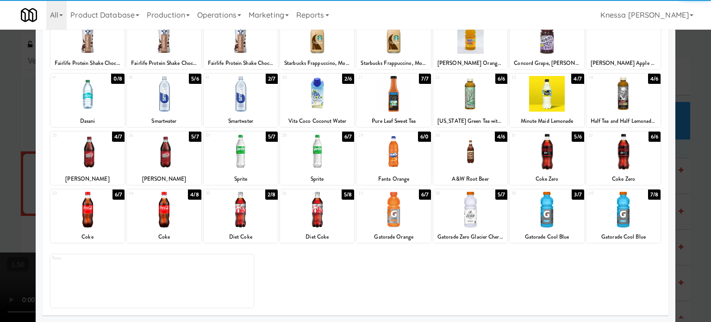
click at [0, 207] on div at bounding box center [355, 161] width 711 height 322
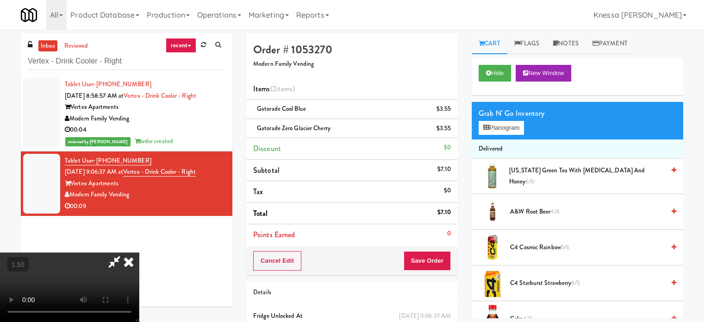
click at [139, 252] on video at bounding box center [69, 286] width 139 height 69
click at [511, 133] on button "Planogram" at bounding box center [501, 128] width 45 height 14
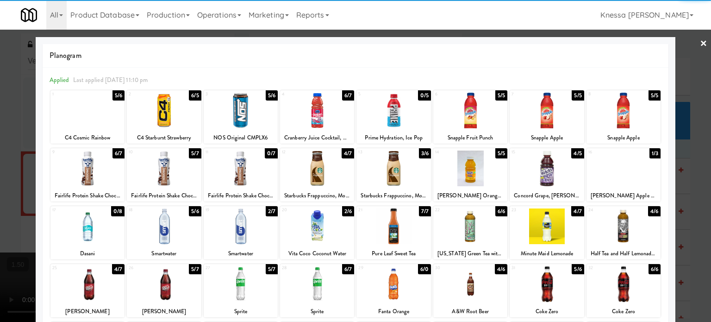
click at [167, 222] on div at bounding box center [164, 226] width 74 height 36
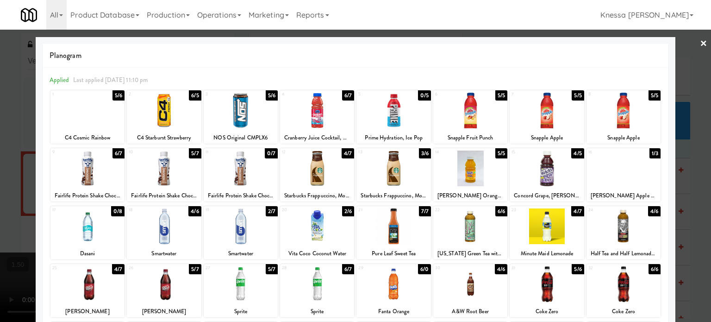
click at [0, 219] on div at bounding box center [355, 161] width 711 height 322
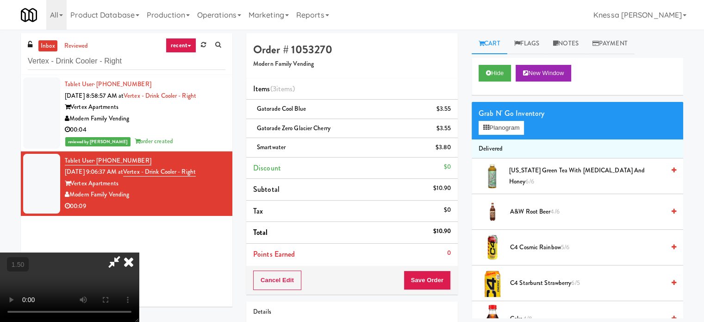
click at [139, 252] on video at bounding box center [69, 286] width 139 height 69
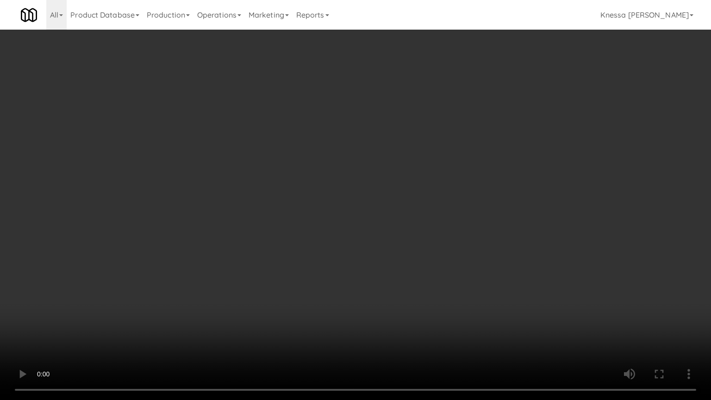
click at [422, 225] on video at bounding box center [355, 200] width 711 height 400
click at [489, 304] on video at bounding box center [355, 200] width 711 height 400
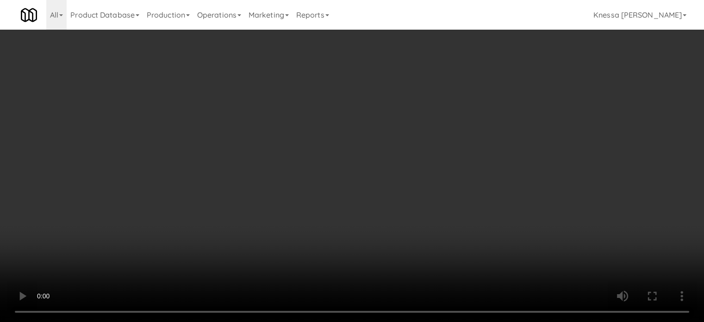
scroll to position [66, 0]
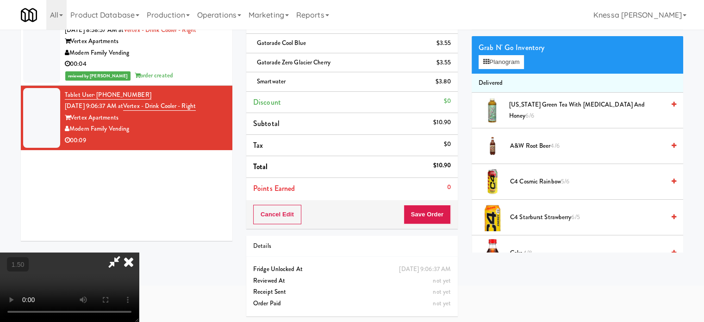
click at [139, 252] on icon at bounding box center [129, 261] width 20 height 19
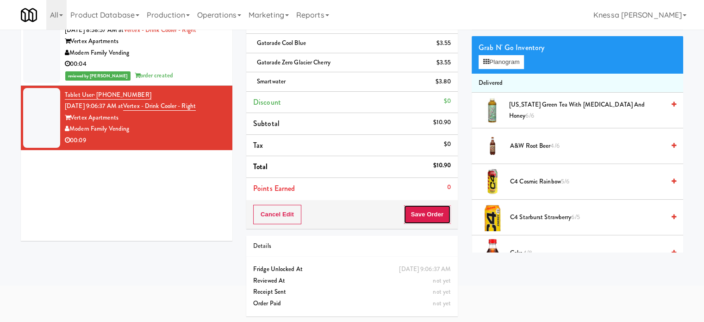
click at [428, 208] on button "Save Order" at bounding box center [427, 214] width 47 height 19
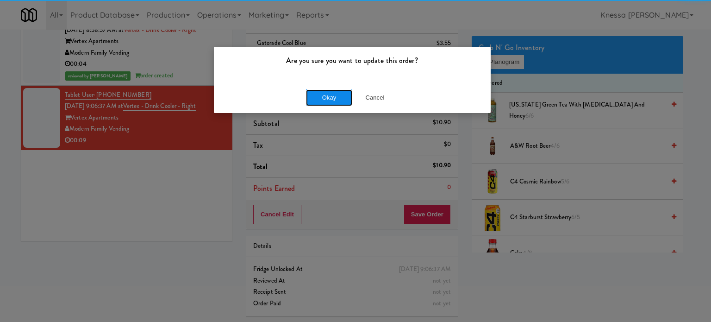
click at [326, 100] on button "Okay" at bounding box center [329, 97] width 46 height 17
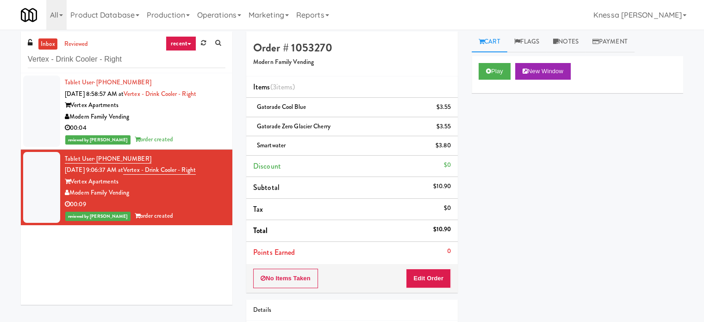
scroll to position [0, 0]
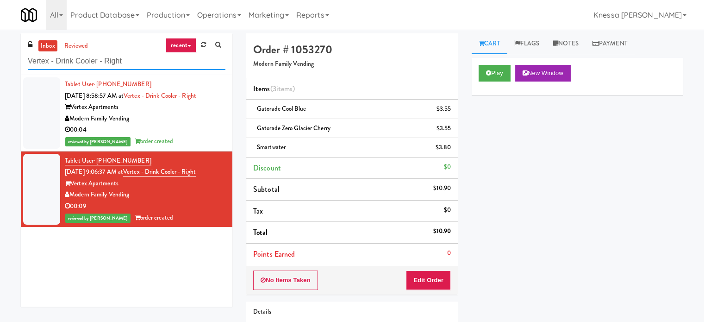
click at [131, 58] on input "Vertex - Drink Cooler - Right" at bounding box center [127, 61] width 198 height 17
paste input "848 Ap"
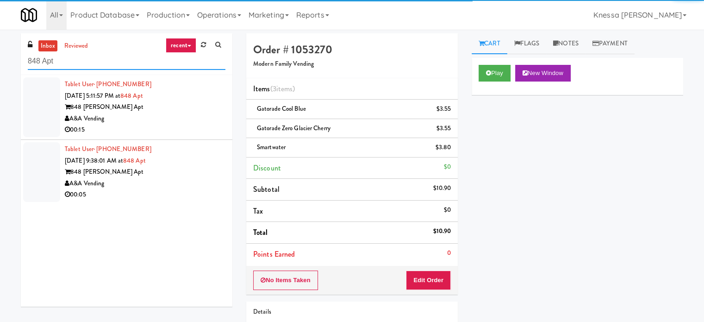
type input "848 Apt"
drag, startPoint x: 198, startPoint y: 118, endPoint x: 225, endPoint y: 118, distance: 27.8
click at [198, 118] on div "A&A Vending" at bounding box center [145, 119] width 161 height 12
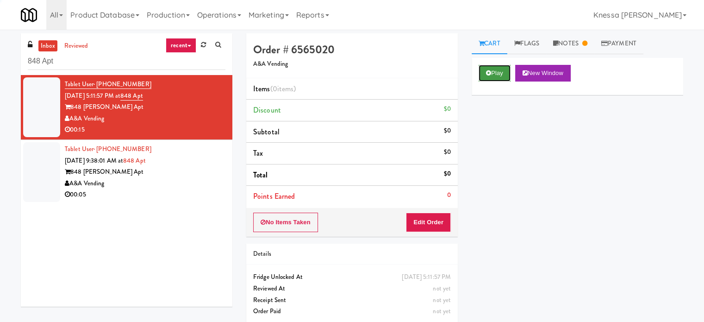
click at [500, 78] on button "Play" at bounding box center [495, 73] width 32 height 17
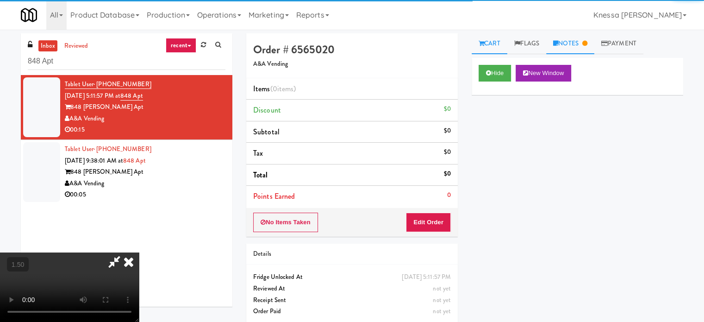
click at [586, 44] on icon at bounding box center [584, 43] width 5 height 6
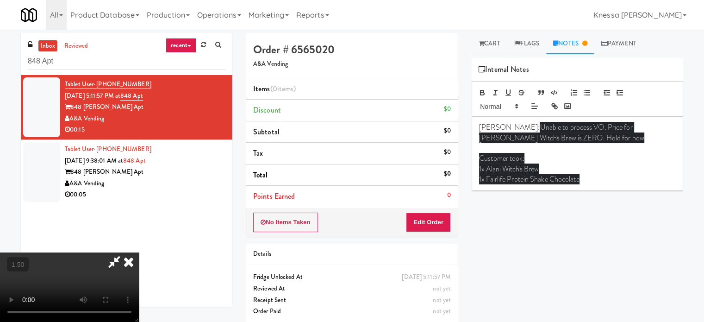
click at [587, 170] on p "1x Alani Witch's Brew" at bounding box center [577, 169] width 197 height 10
click at [601, 175] on p "1x Fairlife Protein Shake Chocolate" at bounding box center [577, 179] width 197 height 10
click at [139, 252] on video at bounding box center [69, 286] width 139 height 69
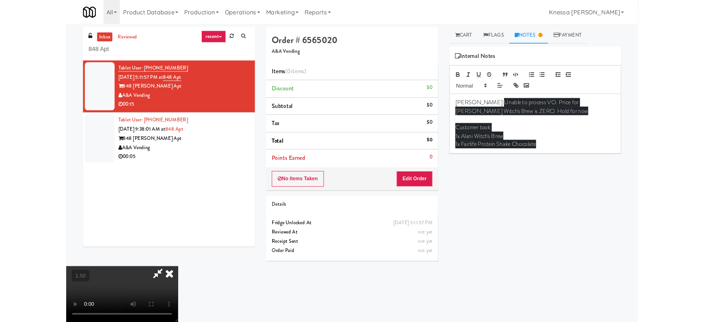
scroll to position [19, 0]
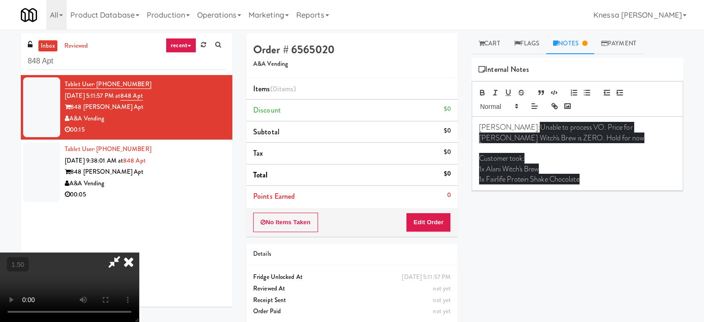
click at [620, 179] on p "1x Fairlife Protein Shake Chocolate" at bounding box center [577, 179] width 197 height 10
click at [139, 252] on icon at bounding box center [129, 261] width 20 height 19
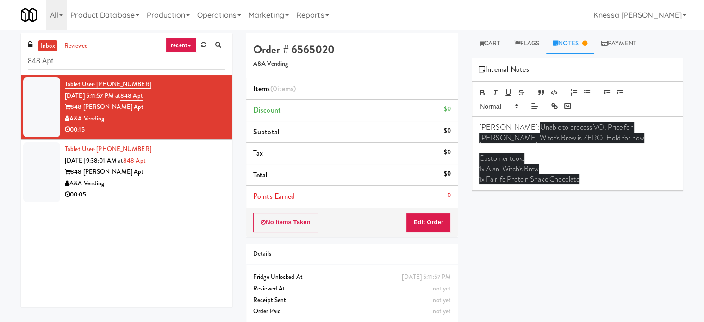
click at [643, 179] on p "1x Fairlife Protein Shake Chocolate" at bounding box center [577, 179] width 197 height 10
click at [215, 193] on div "00:05" at bounding box center [145, 195] width 161 height 12
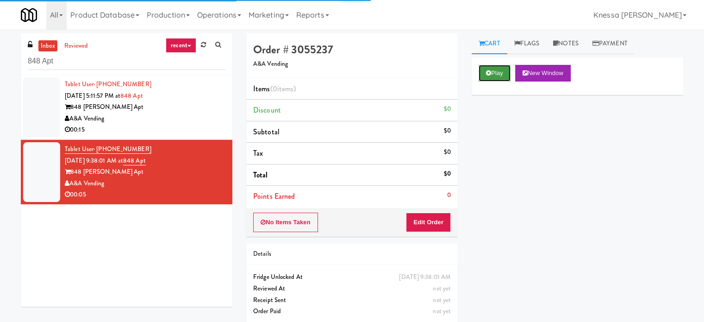
click at [507, 73] on button "Play" at bounding box center [495, 73] width 32 height 17
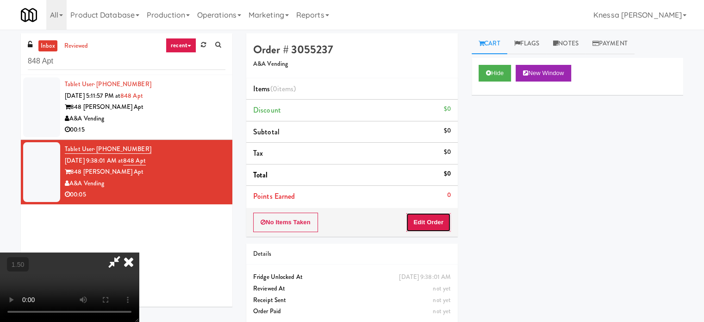
click at [438, 224] on button "Edit Order" at bounding box center [428, 222] width 45 height 19
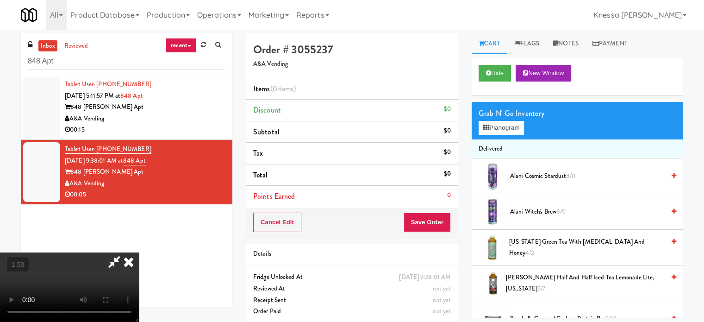
click at [139, 252] on video at bounding box center [69, 286] width 139 height 69
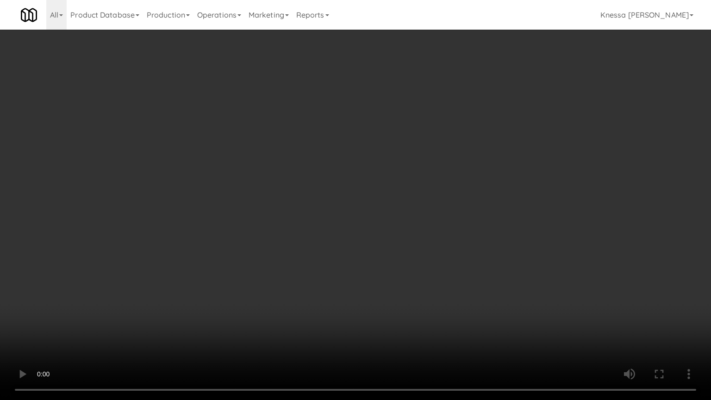
click at [344, 313] on video at bounding box center [355, 200] width 711 height 400
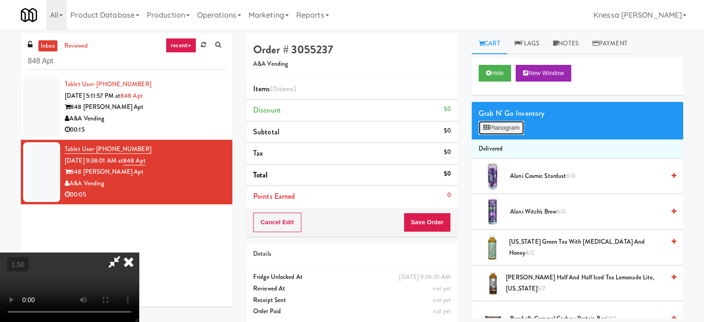
click at [503, 122] on button "Planogram" at bounding box center [501, 128] width 45 height 14
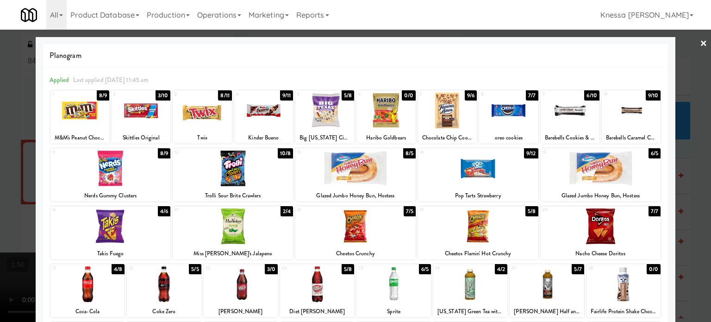
click at [0, 204] on div at bounding box center [355, 161] width 711 height 322
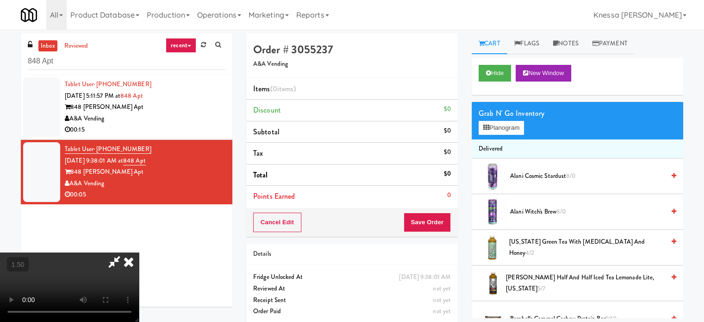
click at [139, 252] on video at bounding box center [69, 286] width 139 height 69
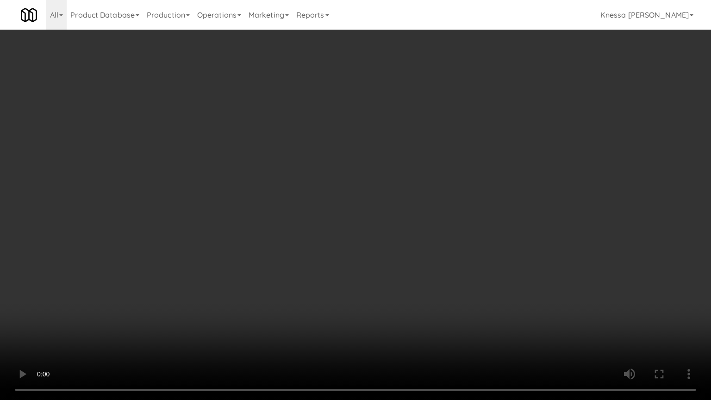
click at [417, 297] on video at bounding box center [355, 200] width 711 height 400
click at [441, 296] on video at bounding box center [355, 200] width 711 height 400
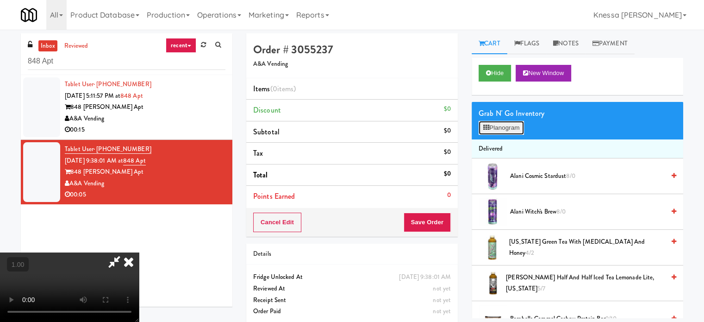
click at [519, 129] on button "Planogram" at bounding box center [501, 128] width 45 height 14
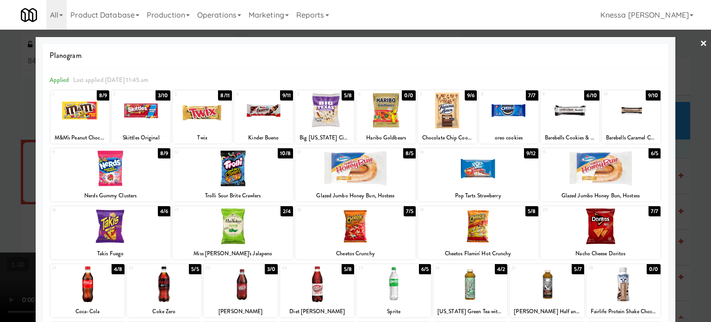
click at [385, 177] on div at bounding box center [355, 168] width 120 height 36
click at [0, 177] on div at bounding box center [355, 161] width 711 height 322
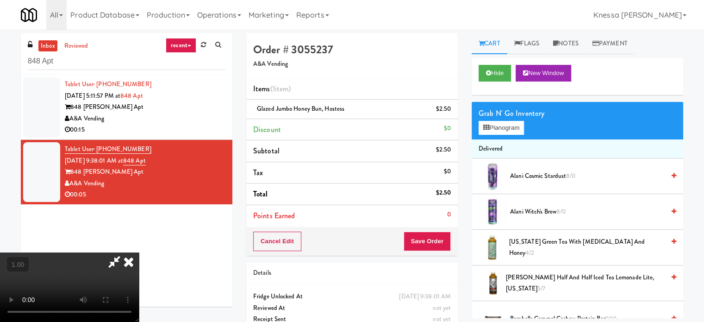
scroll to position [7, 0]
click at [139, 252] on icon at bounding box center [129, 261] width 20 height 19
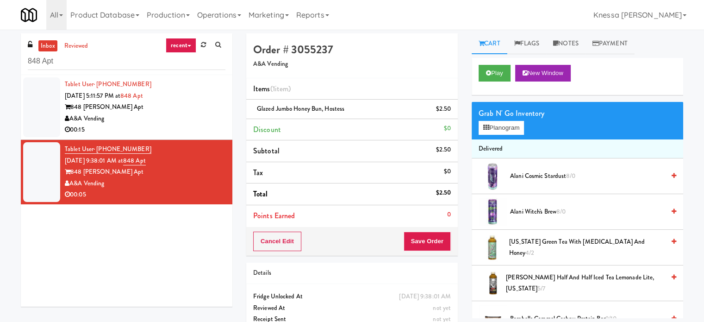
scroll to position [0, 0]
click at [418, 244] on button "Save Order" at bounding box center [427, 241] width 47 height 19
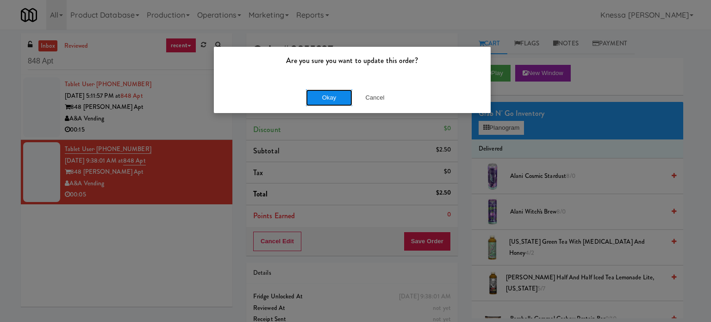
click at [334, 100] on button "Okay" at bounding box center [329, 97] width 46 height 17
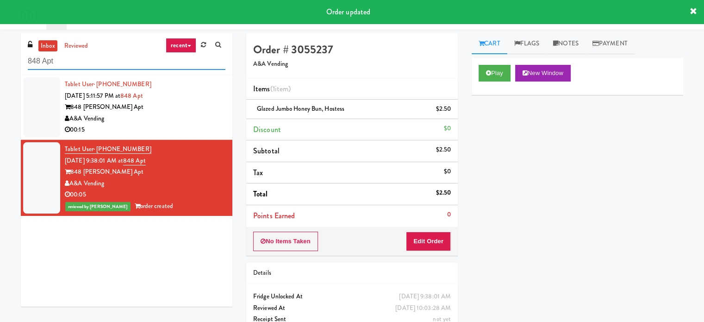
click at [72, 63] on input "848 Apt" at bounding box center [127, 61] width 198 height 17
paste input "Avant HP - Cooler - Middle"
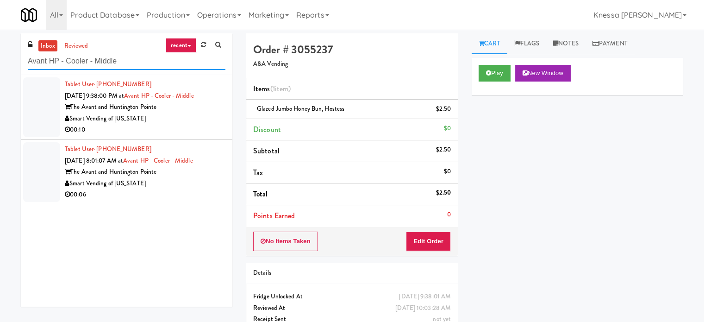
type input "Avant HP - Cooler - Middle"
click at [197, 124] on div "00:10" at bounding box center [145, 130] width 161 height 12
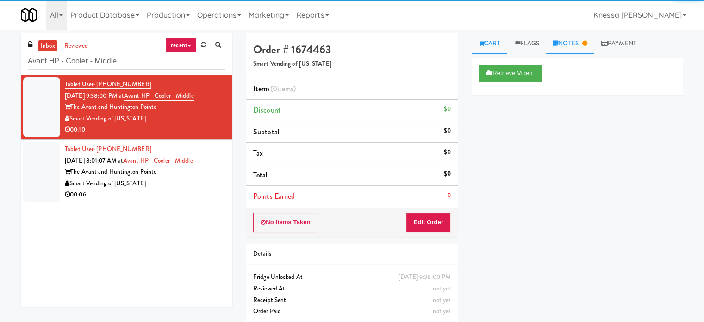
click at [572, 42] on link "Notes" at bounding box center [570, 43] width 48 height 21
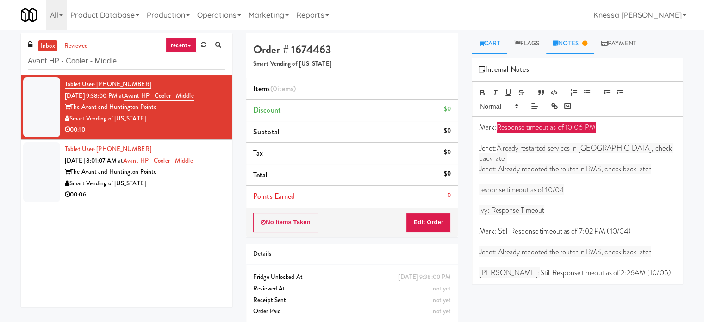
click at [498, 48] on link "Cart" at bounding box center [490, 43] width 36 height 21
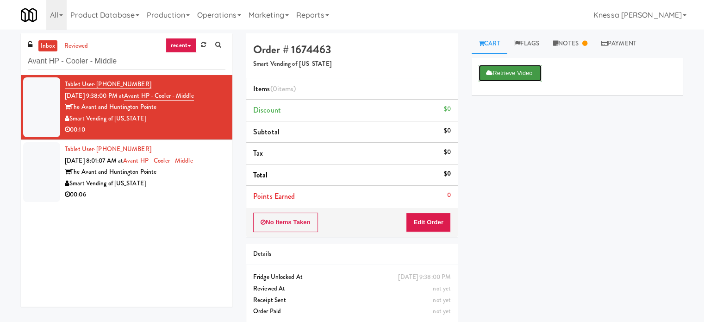
click at [526, 78] on button "Retrieve Video" at bounding box center [510, 73] width 63 height 17
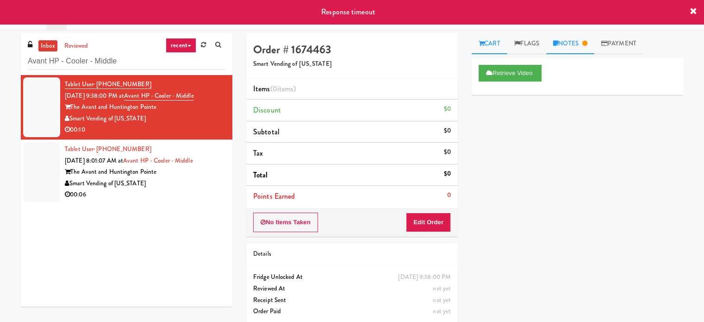
click at [580, 44] on link "Notes" at bounding box center [570, 43] width 48 height 21
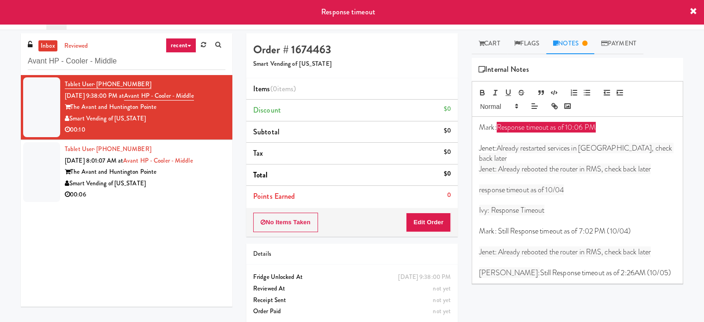
click at [647, 268] on p "[PERSON_NAME]: Still Response timeout as of 2:26AM (10/05)" at bounding box center [577, 273] width 197 height 10
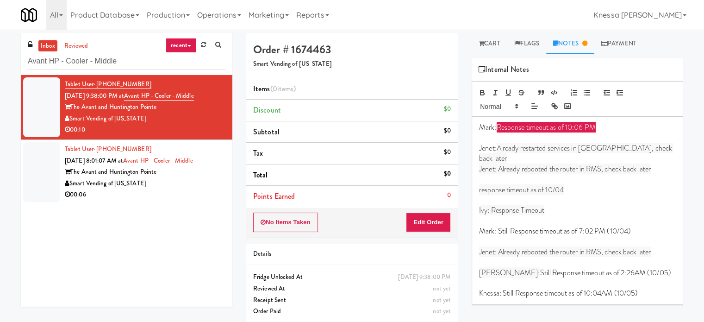
drag, startPoint x: 622, startPoint y: 309, endPoint x: 614, endPoint y: 306, distance: 8.5
click at [622, 309] on div "Retrieve Video Primary Flag Clear Flag if unable to determine what was taken or…" at bounding box center [578, 231] width 212 height 347
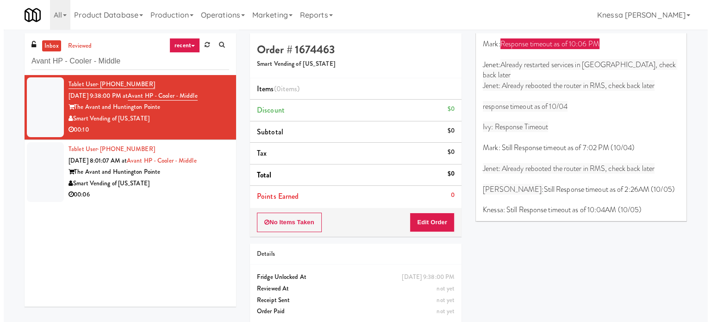
scroll to position [87, 0]
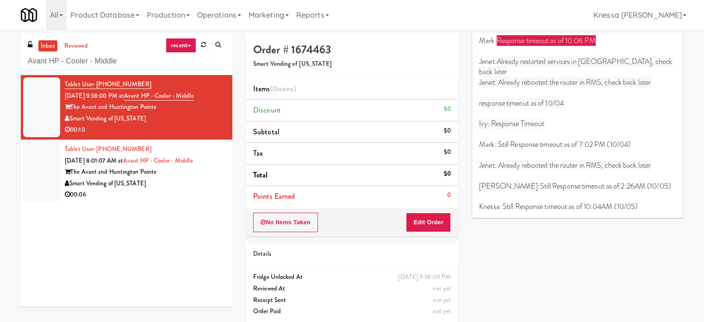
click at [187, 194] on div "00:06" at bounding box center [145, 195] width 161 height 12
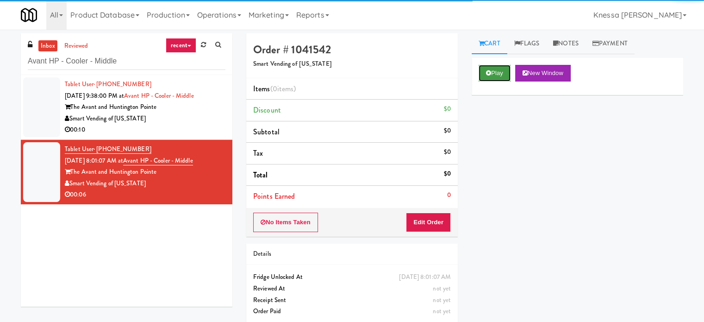
click at [500, 73] on button "Play" at bounding box center [495, 73] width 32 height 17
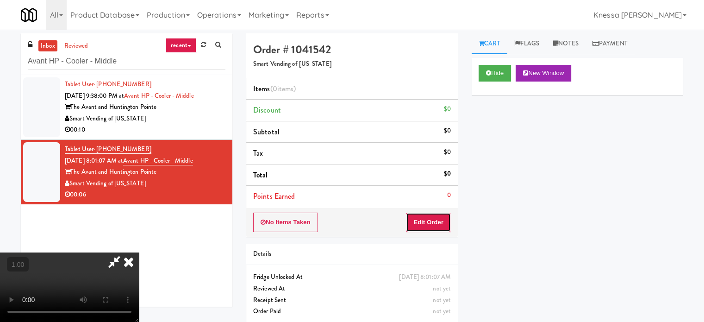
click at [441, 222] on button "Edit Order" at bounding box center [428, 222] width 45 height 19
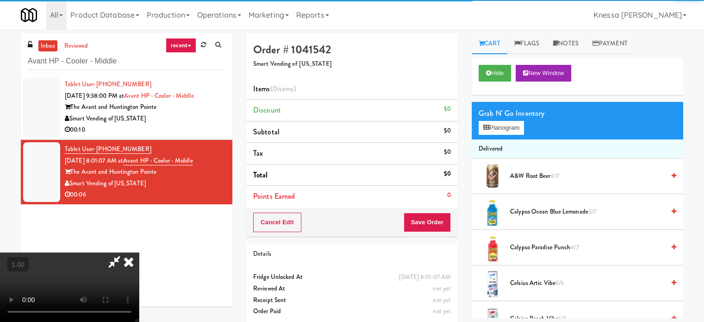
click at [139, 252] on video at bounding box center [69, 286] width 139 height 69
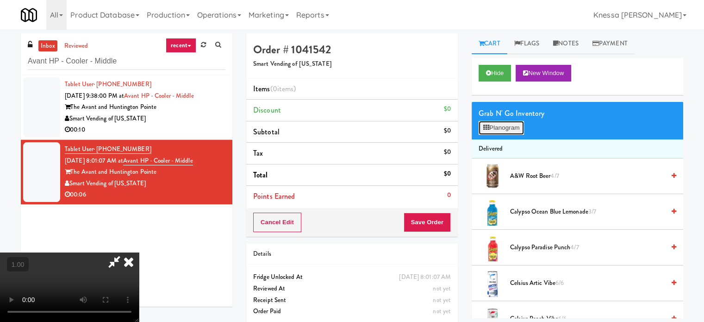
click at [516, 127] on button "Planogram" at bounding box center [501, 128] width 45 height 14
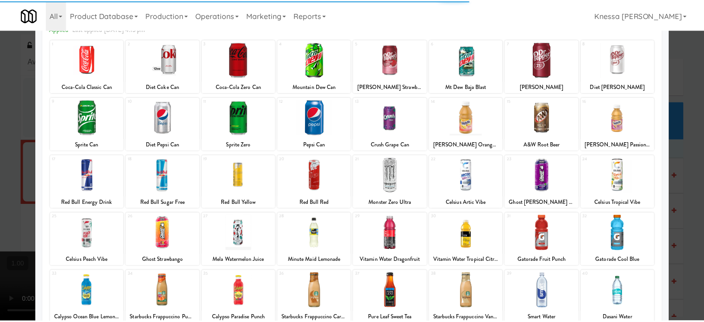
scroll to position [132, 0]
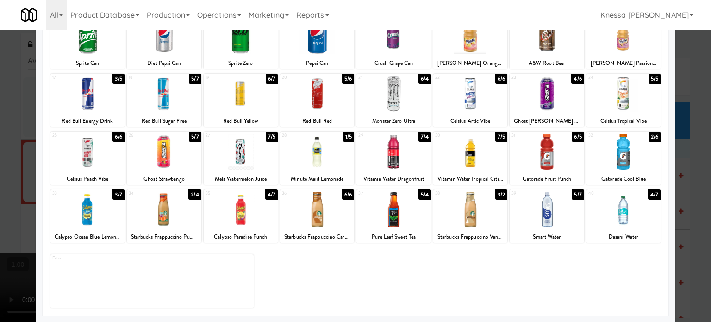
click at [396, 213] on div at bounding box center [394, 210] width 74 height 36
click at [0, 213] on div at bounding box center [355, 161] width 711 height 322
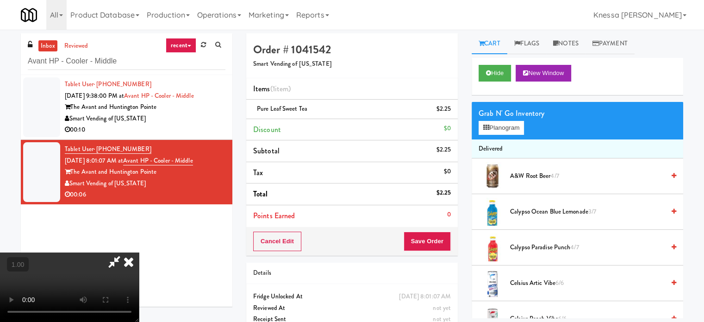
click at [139, 252] on icon at bounding box center [129, 261] width 20 height 19
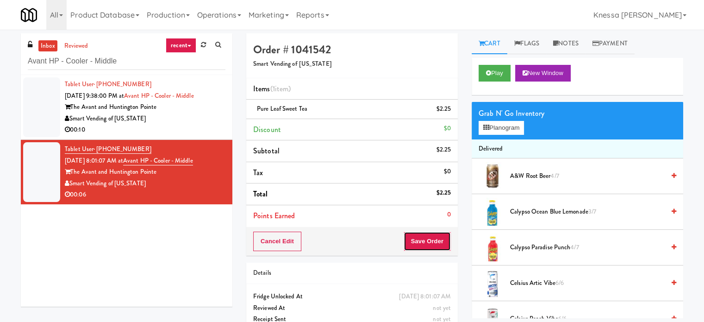
click at [432, 237] on button "Save Order" at bounding box center [427, 241] width 47 height 19
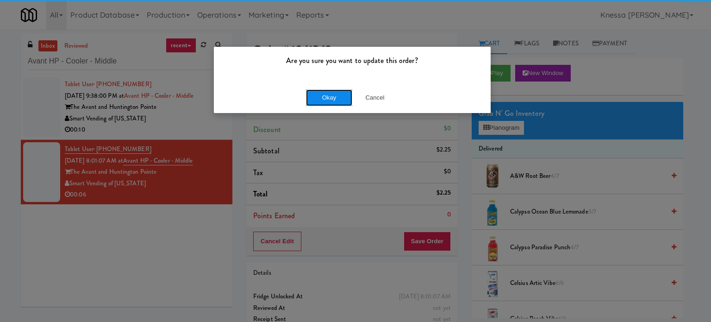
drag, startPoint x: 312, startPoint y: 92, endPoint x: 328, endPoint y: 95, distance: 16.9
click at [313, 94] on button "Okay" at bounding box center [329, 97] width 46 height 17
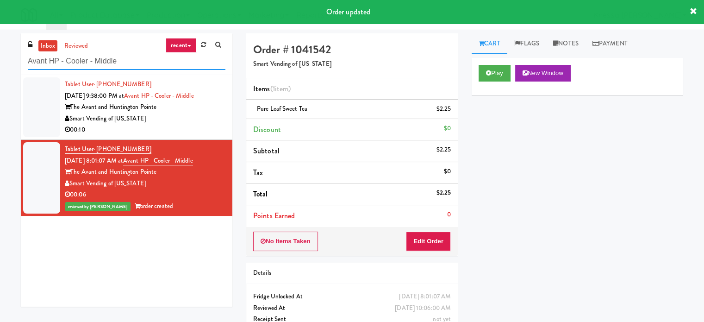
drag, startPoint x: 108, startPoint y: 64, endPoint x: 110, endPoint y: 60, distance: 5.0
click at [108, 64] on input "Avant HP - Cooler - Middle" at bounding box center [127, 61] width 198 height 17
paste input "Elara"
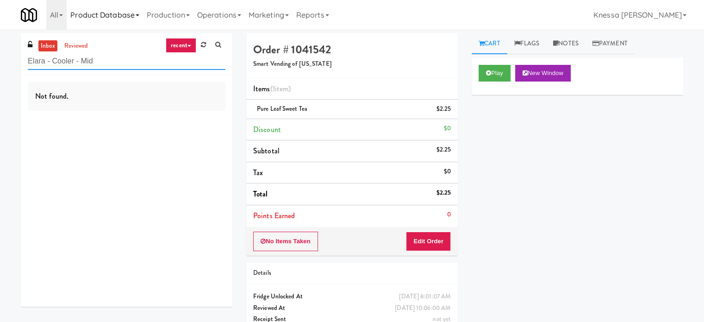
type input "Elara - Cooler - Mid"
